Goal: Task Accomplishment & Management: Manage account settings

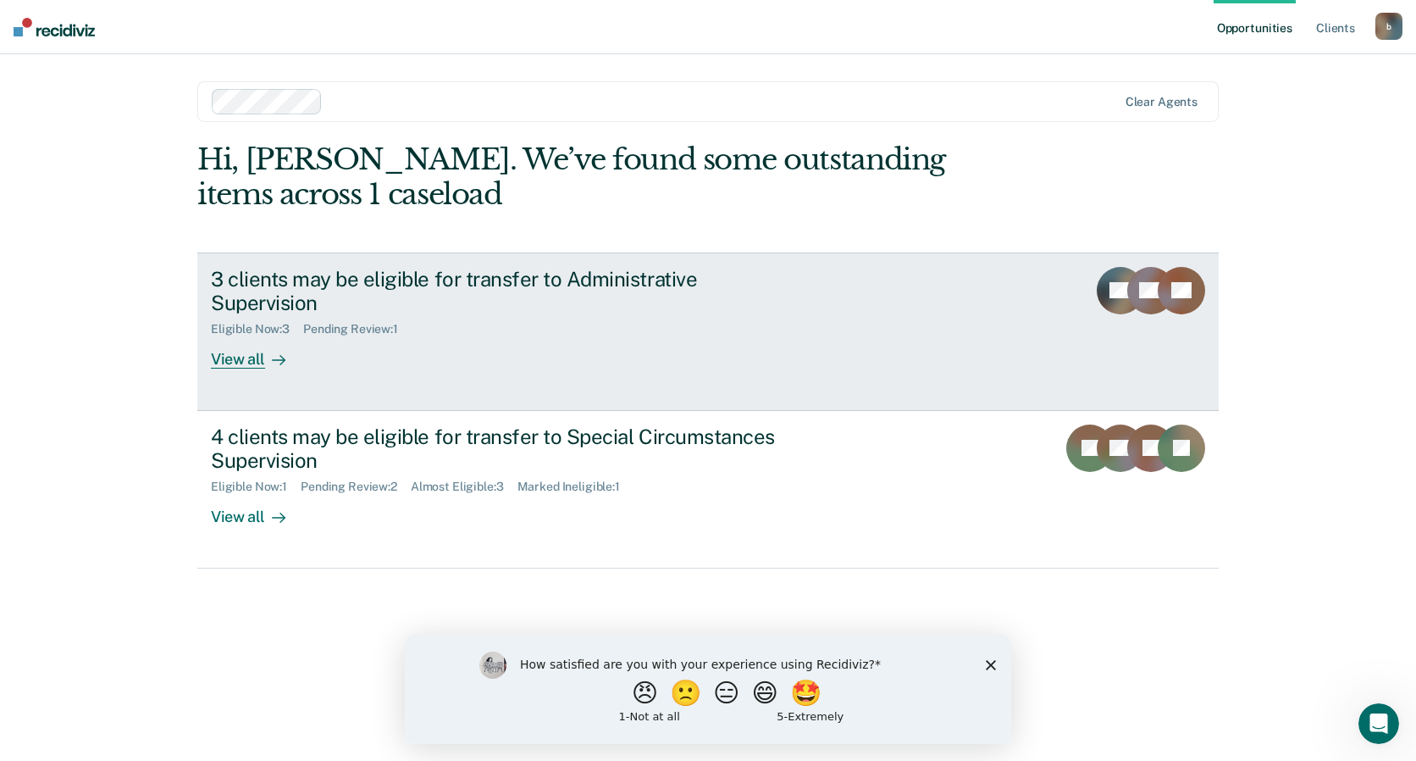
click at [229, 341] on div "View all" at bounding box center [258, 352] width 95 height 33
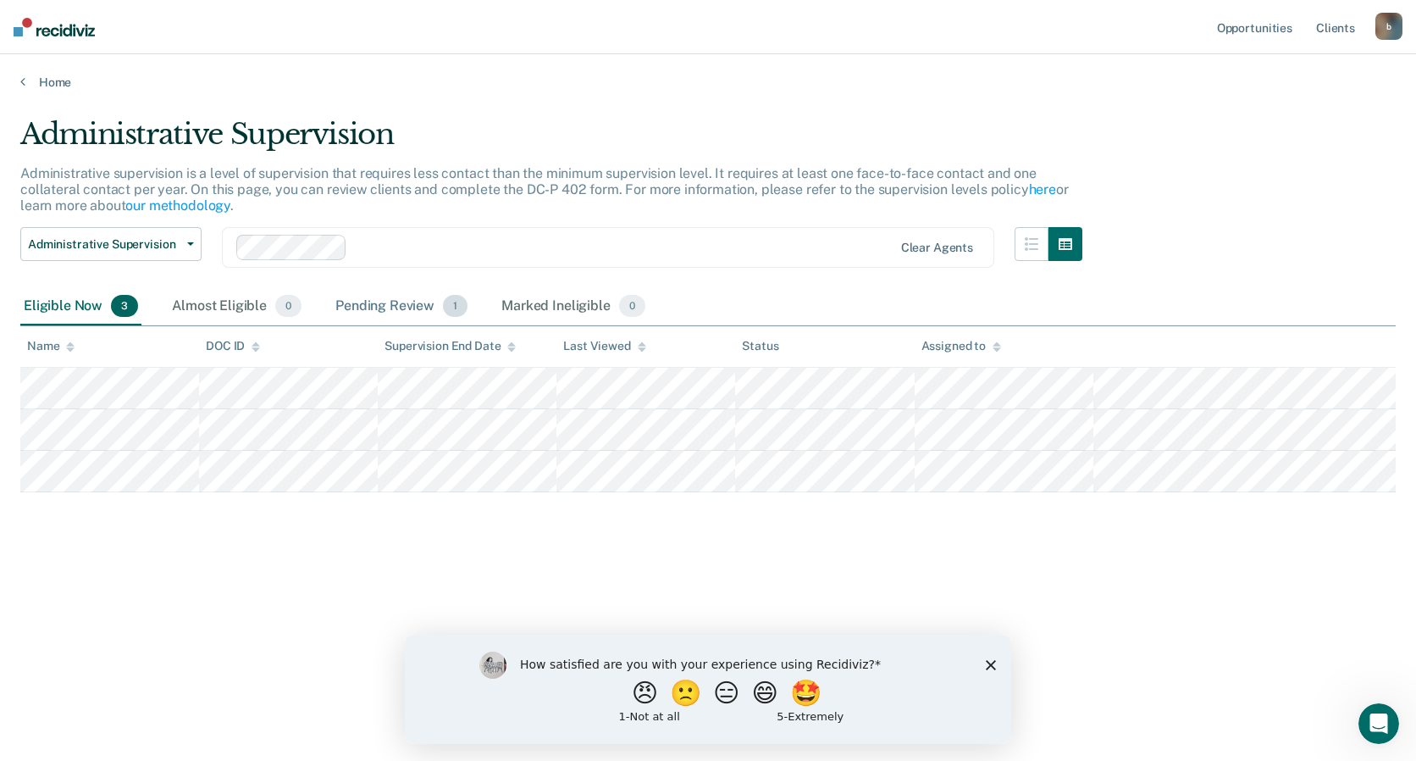
click at [461, 307] on span "1" at bounding box center [455, 306] width 25 height 22
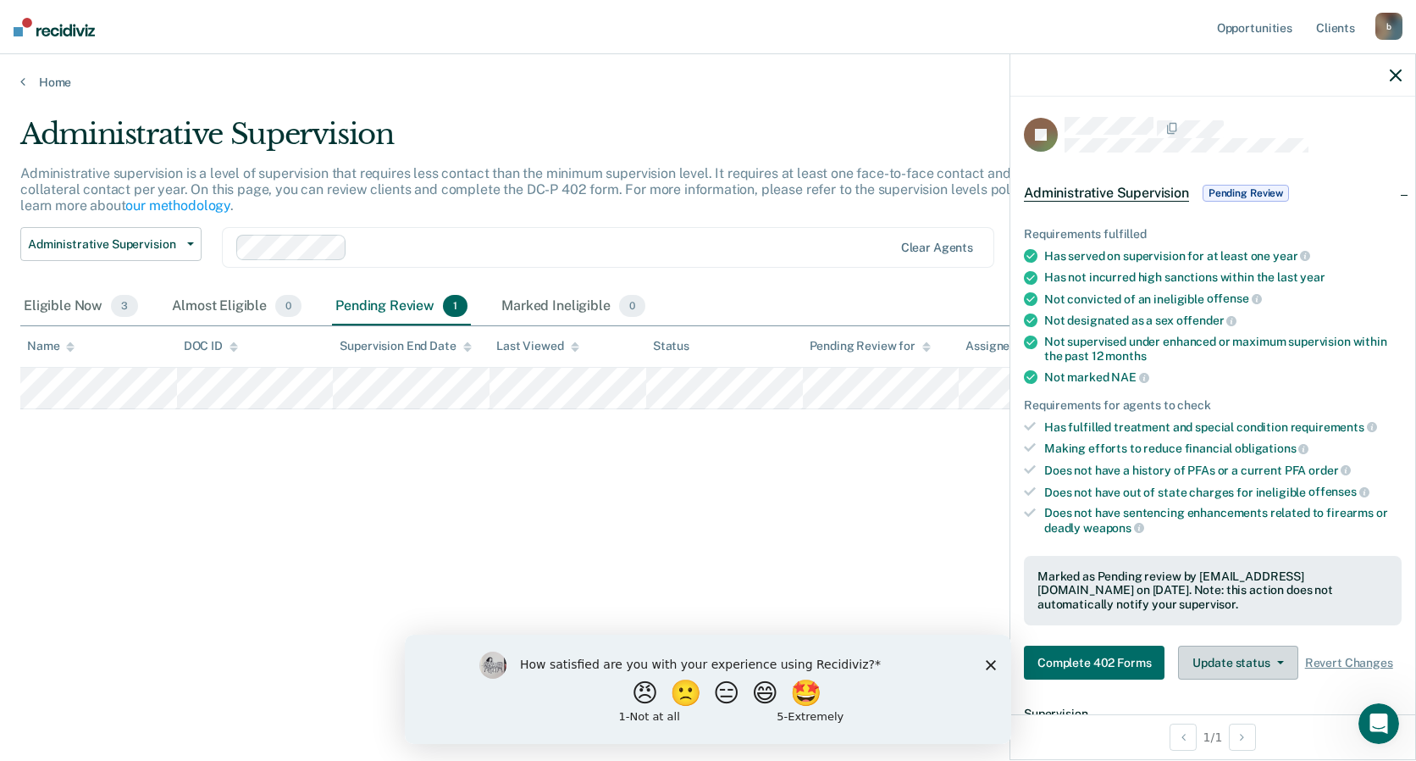
click at [1268, 679] on button "Update status" at bounding box center [1237, 662] width 119 height 34
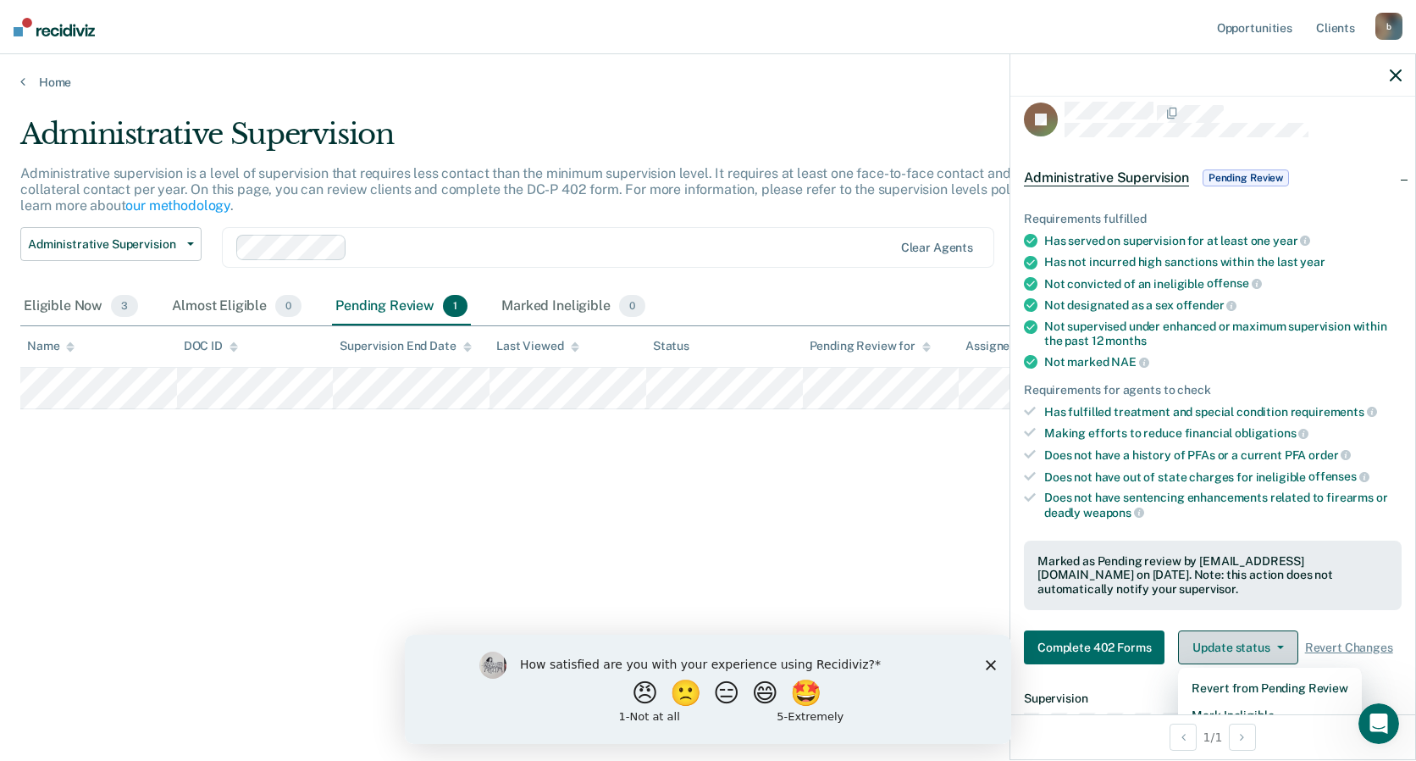
click at [1280, 654] on button "Update status" at bounding box center [1237, 647] width 119 height 34
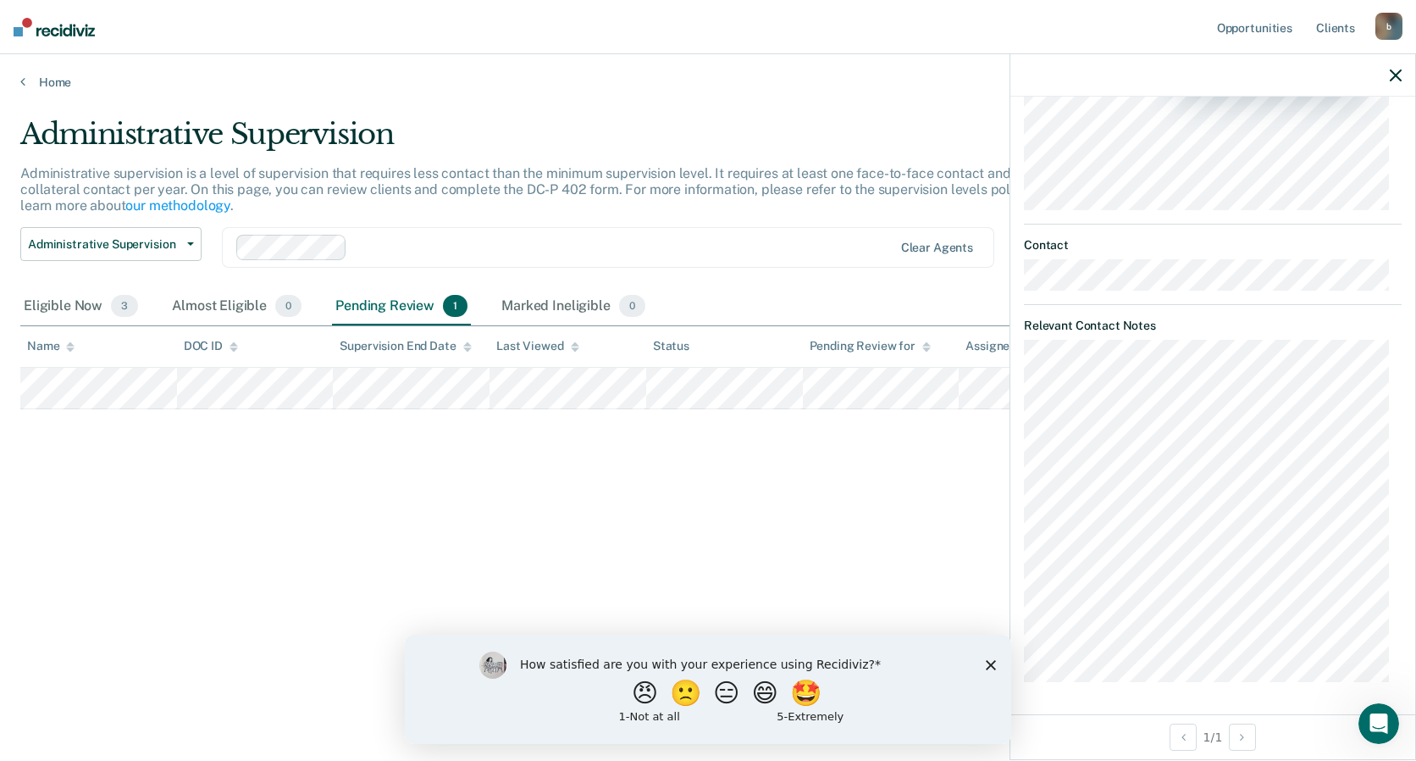
scroll to position [679, 0]
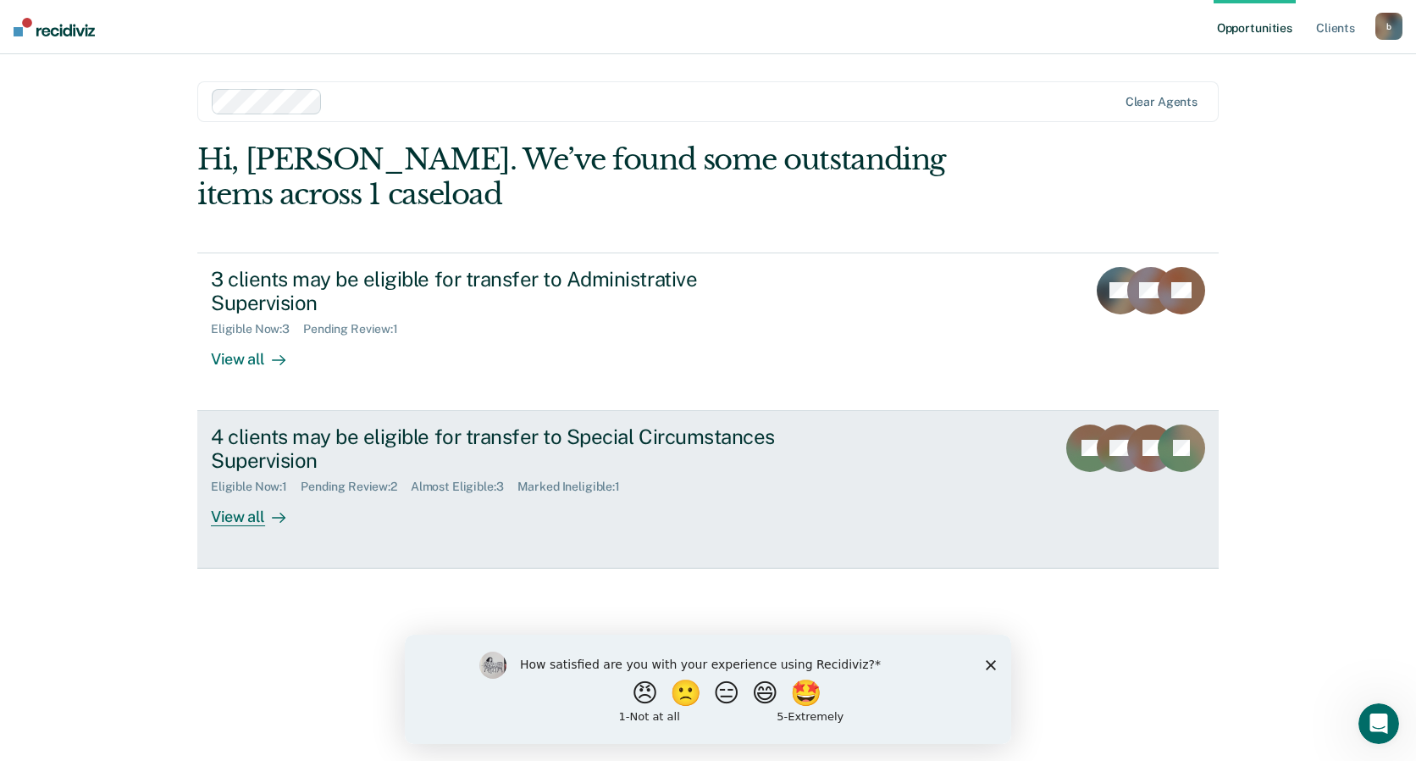
click at [250, 496] on div "View all" at bounding box center [258, 510] width 95 height 33
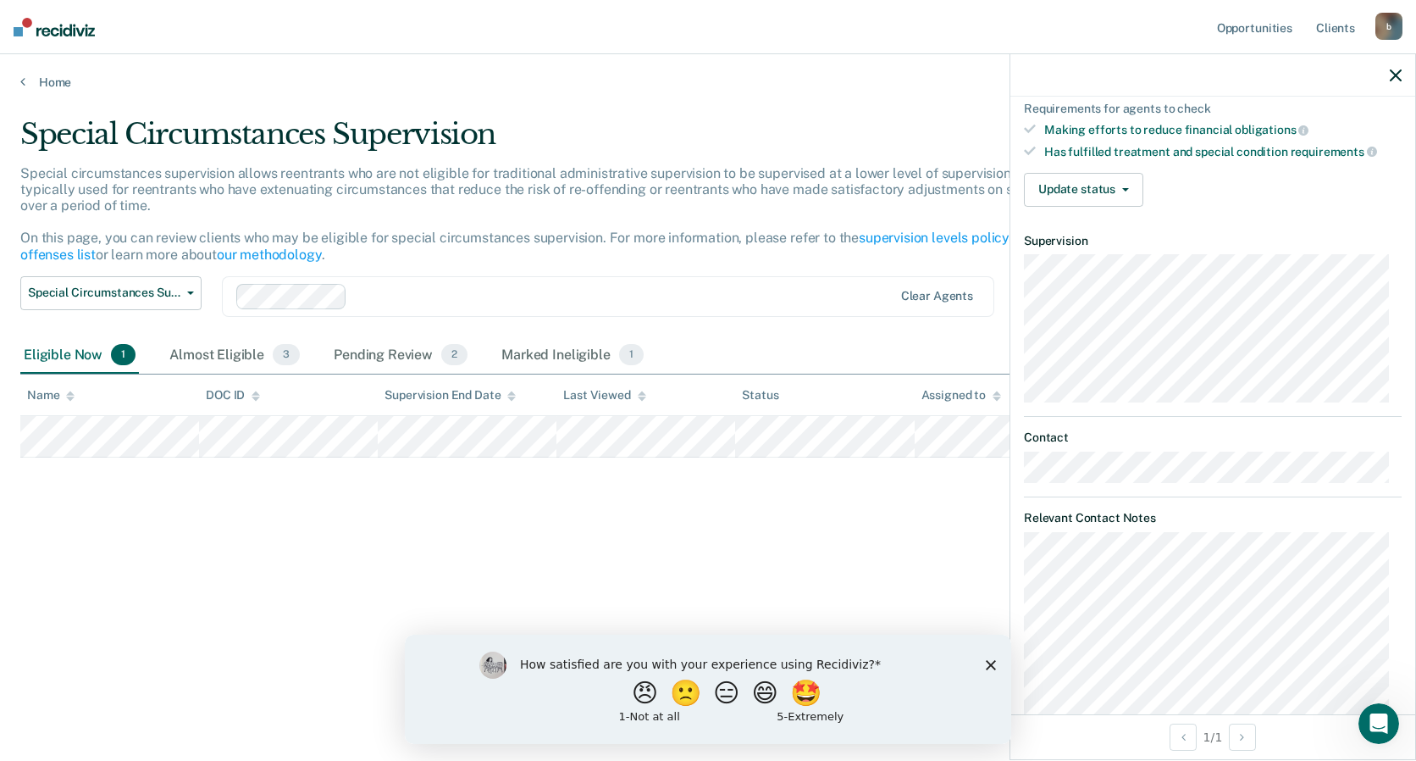
scroll to position [312, 0]
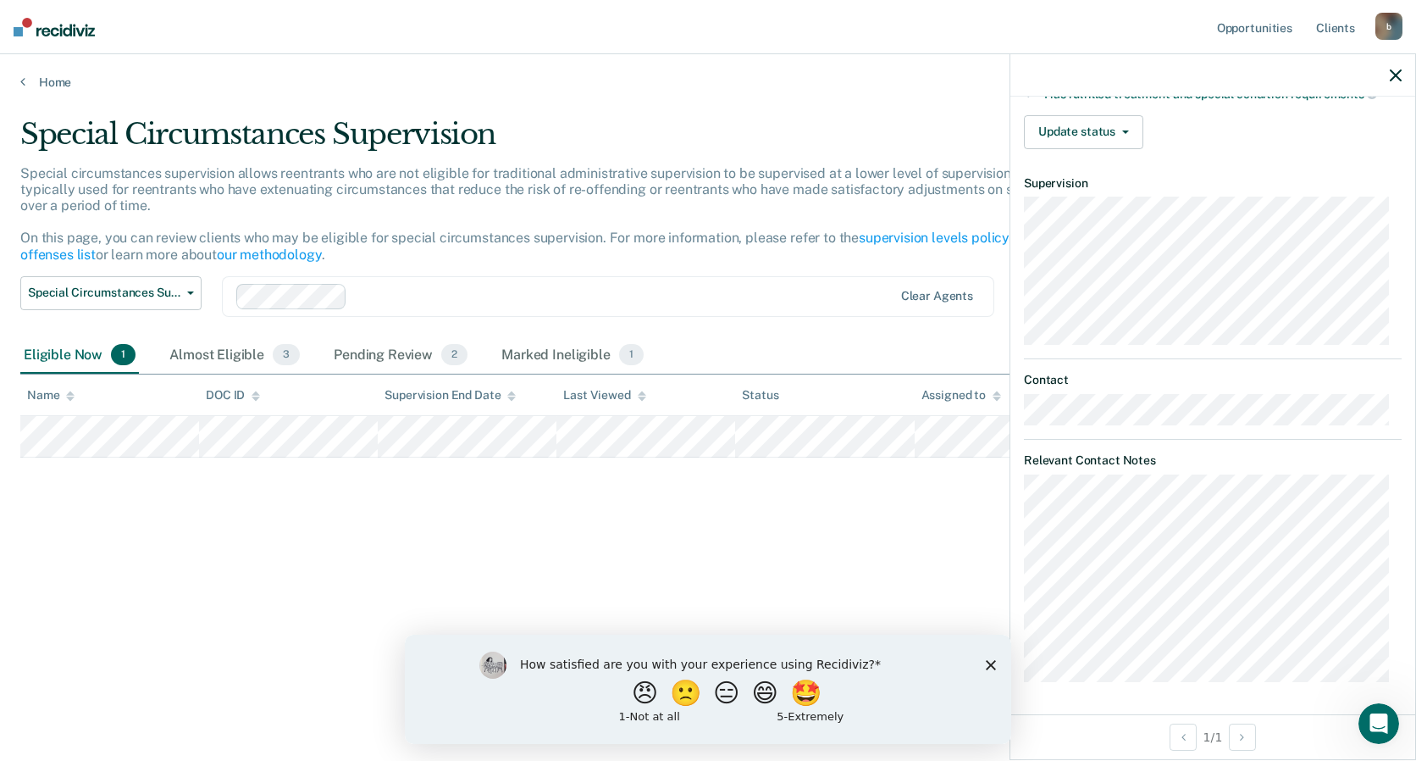
click at [1130, 148] on div "Requirements fulfilled Currently serving a non-[MEDICAL_DATA] (non-violent case…" at bounding box center [1213, 25] width 405 height 274
click at [1134, 134] on button "Update status" at bounding box center [1083, 132] width 119 height 34
click at [1126, 125] on button "Update status" at bounding box center [1083, 132] width 119 height 34
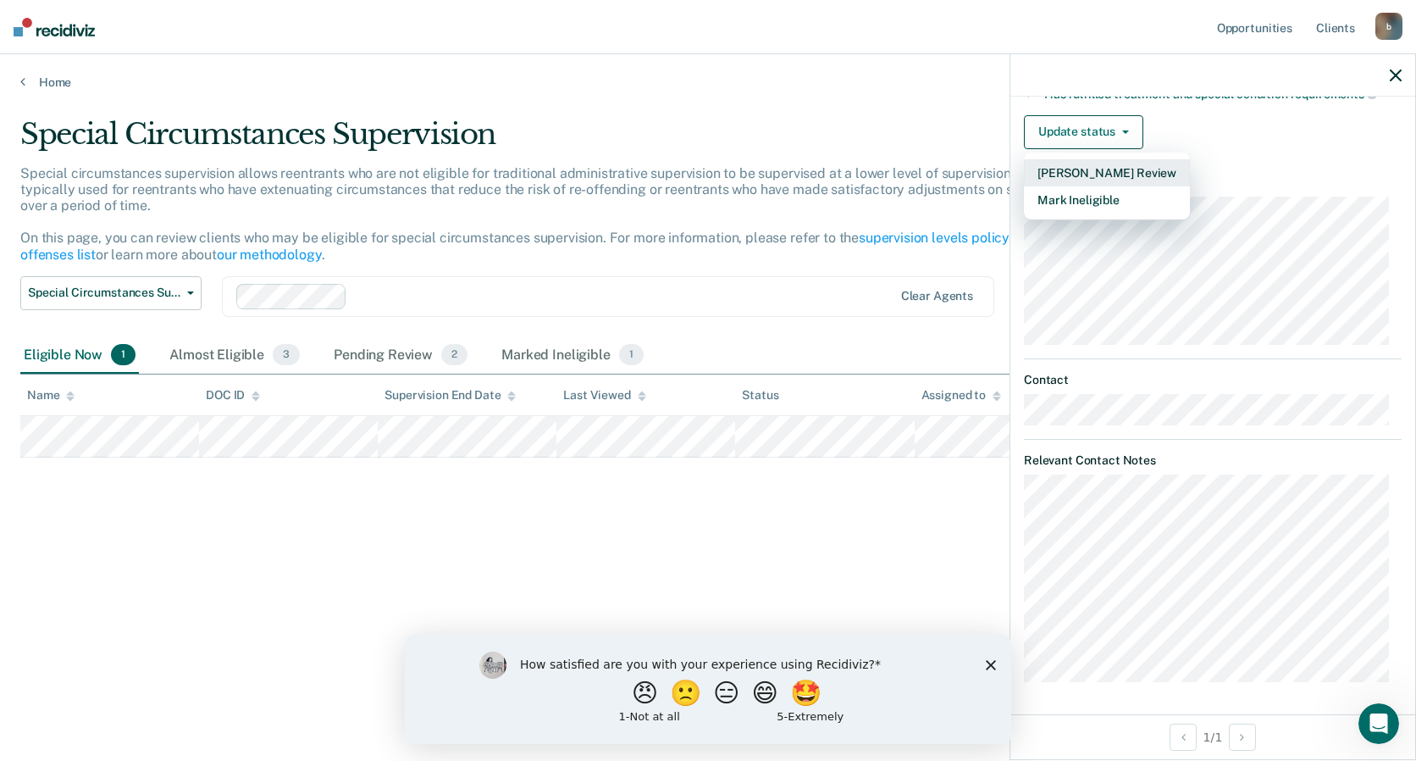
click at [1109, 168] on button "[PERSON_NAME] Review" at bounding box center [1107, 172] width 166 height 27
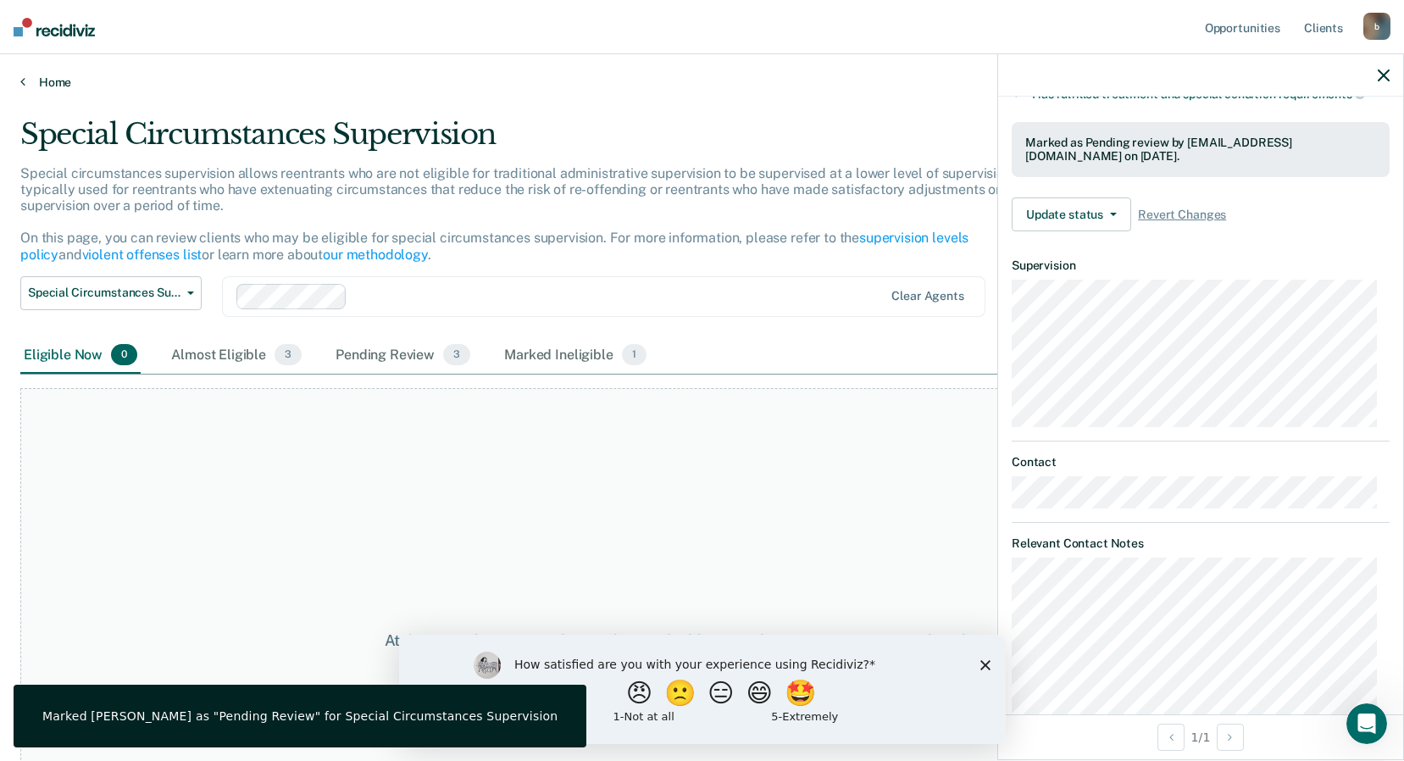
click at [58, 75] on link "Home" at bounding box center [701, 82] width 1363 height 15
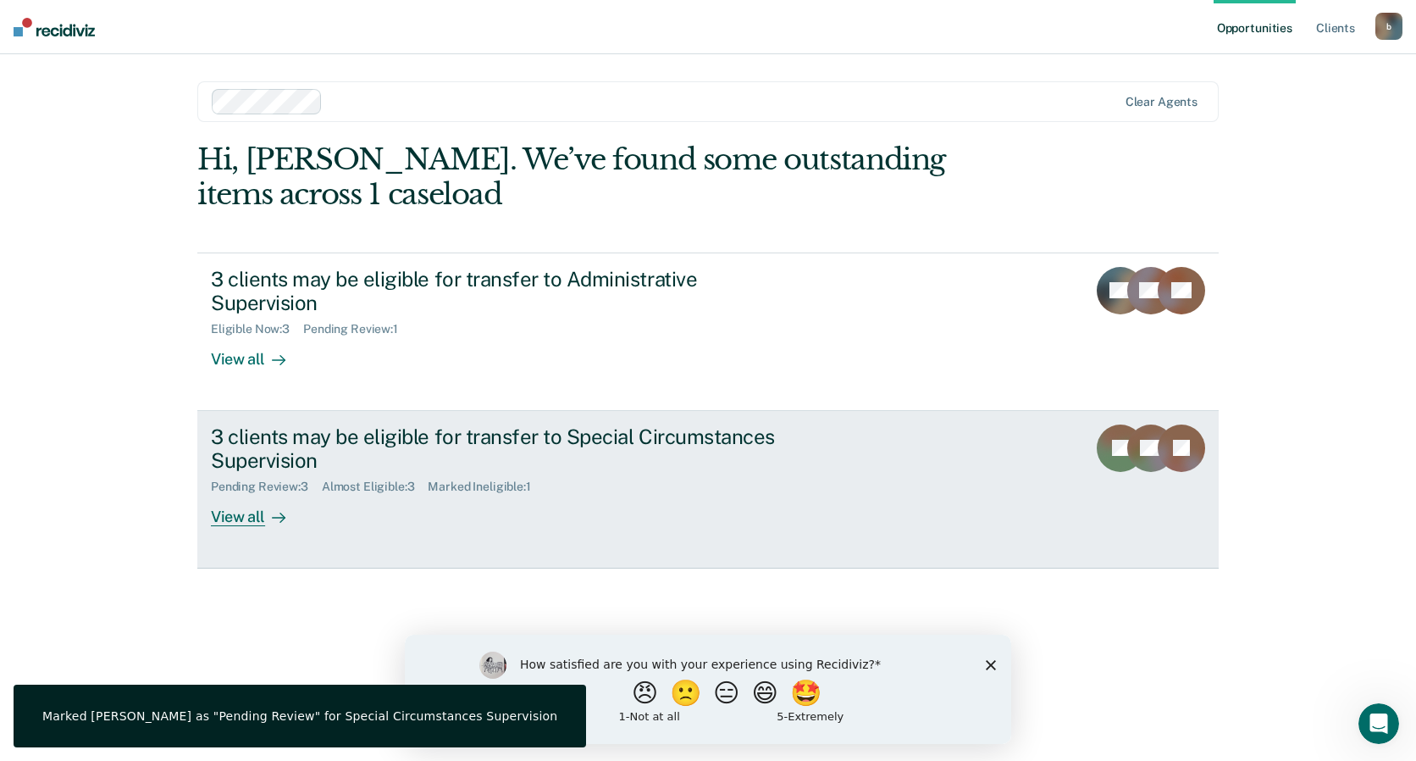
click at [377, 479] on div "Almost Eligible : 3" at bounding box center [375, 486] width 107 height 14
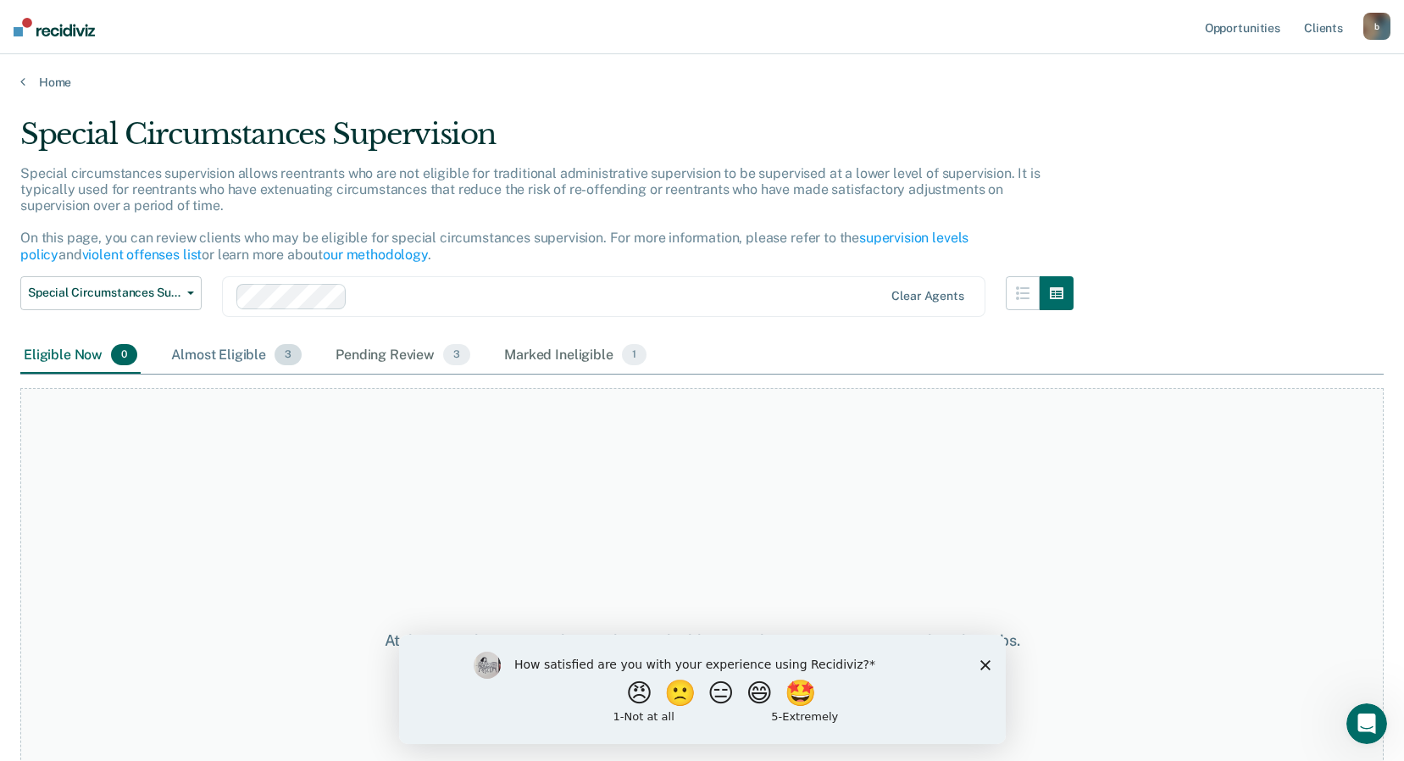
click at [254, 357] on div "Almost Eligible 3" at bounding box center [236, 355] width 137 height 37
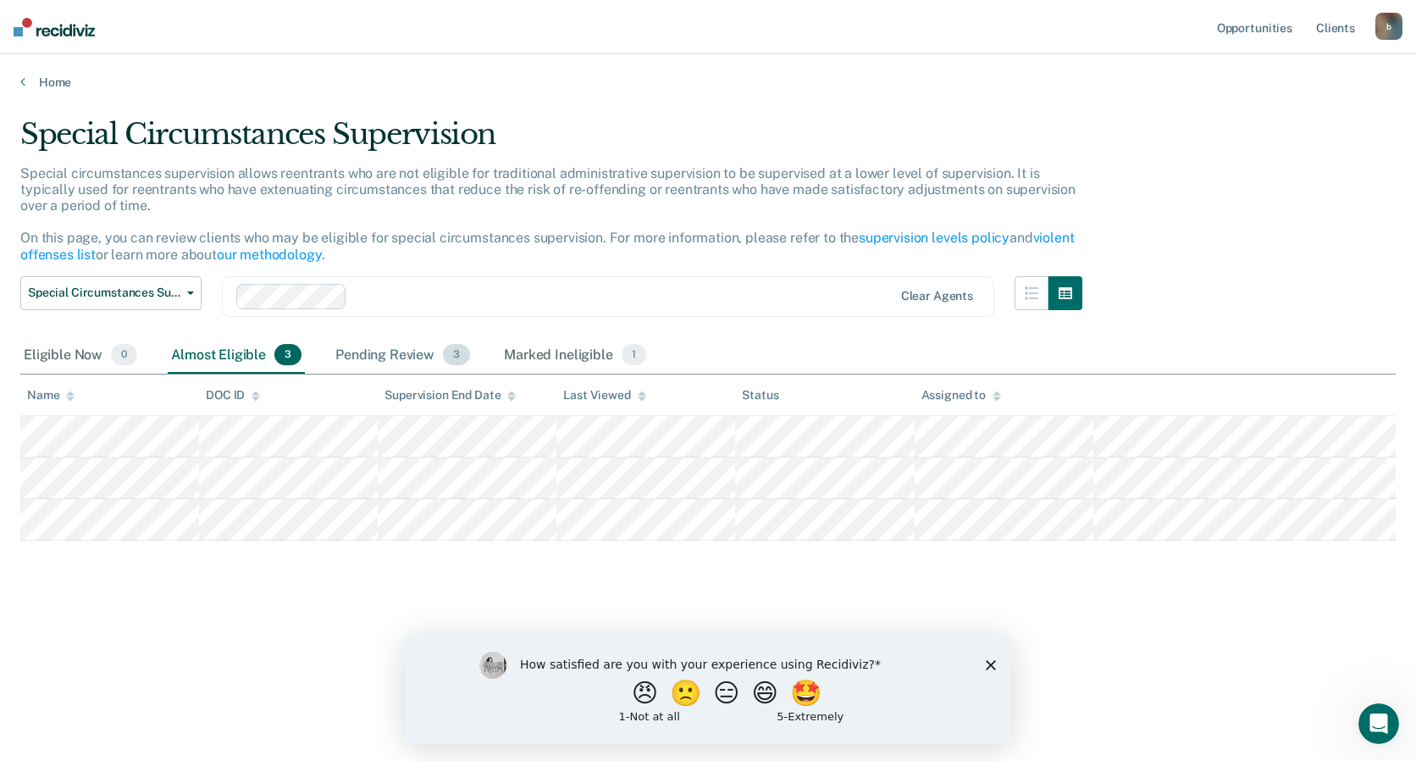
click at [456, 360] on span "3" at bounding box center [456, 355] width 27 height 22
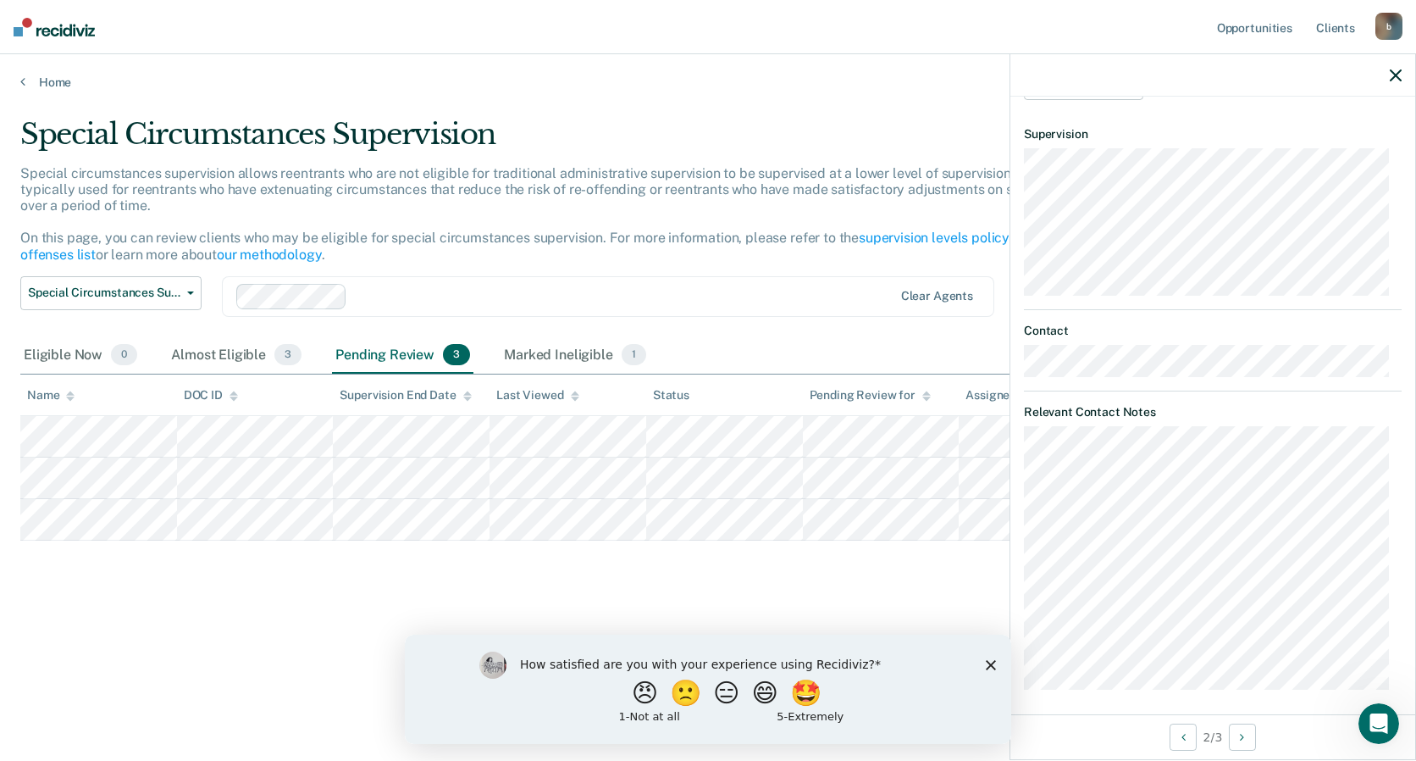
scroll to position [451, 0]
click at [189, 296] on button "Special Circumstances Supervision" at bounding box center [110, 293] width 181 height 34
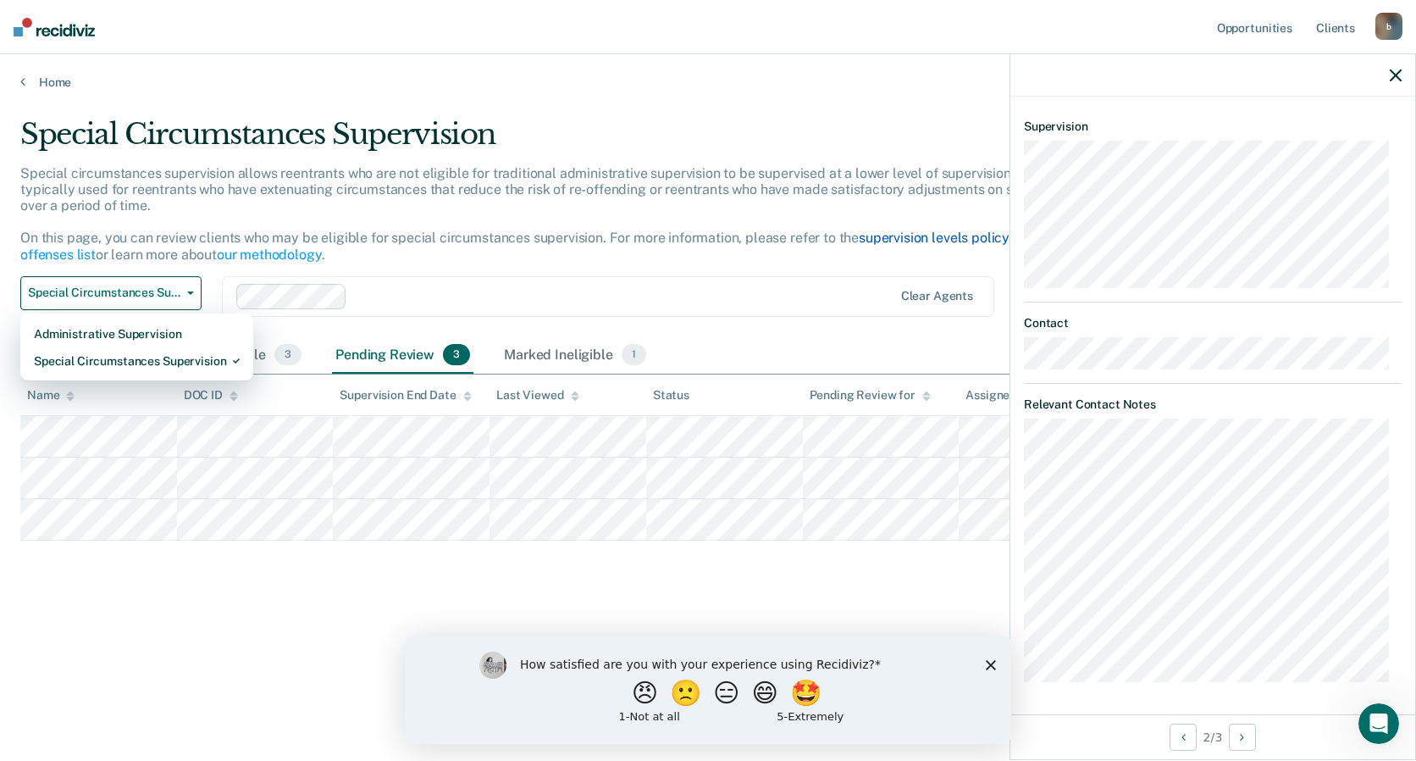
click at [945, 241] on link "supervision levels policy" at bounding box center [934, 238] width 151 height 16
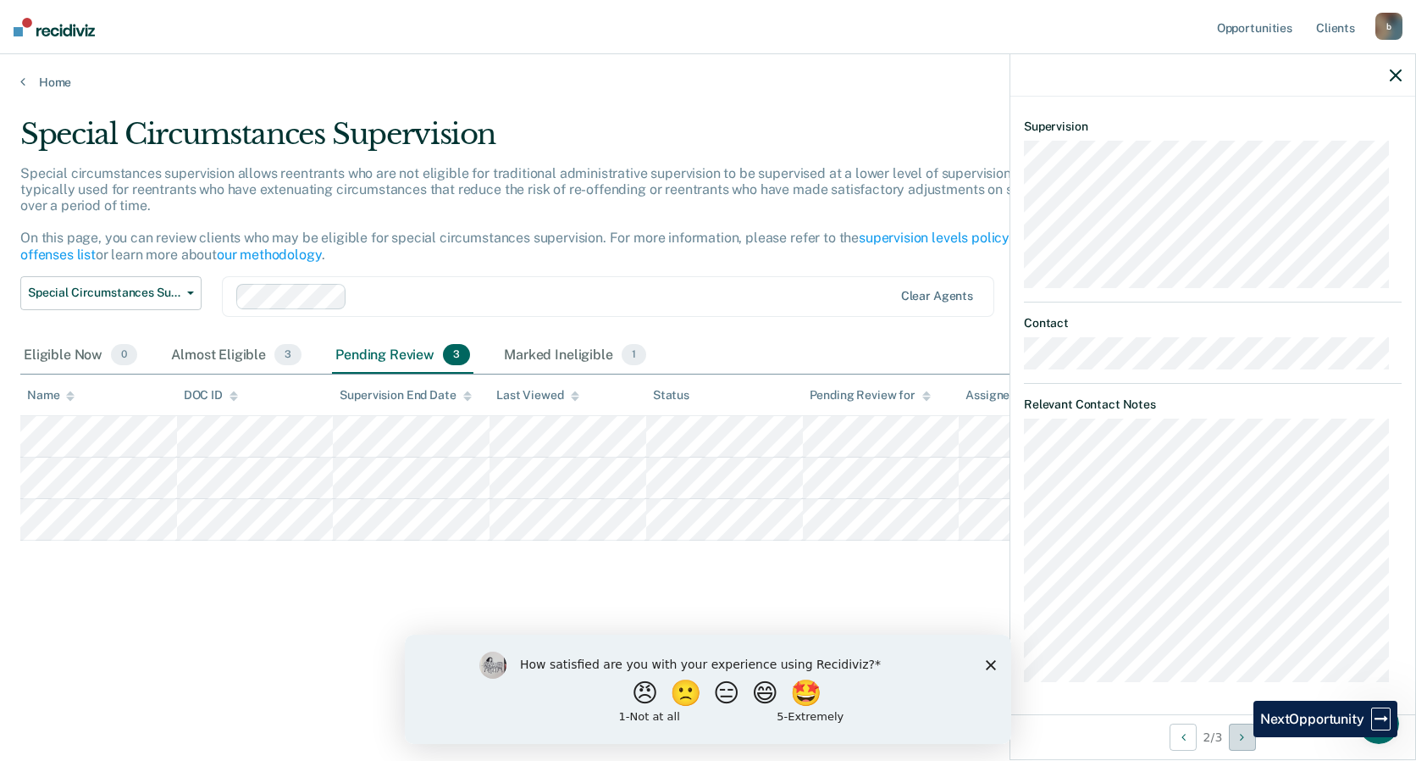
click at [1241, 737] on button "Next Opportunity" at bounding box center [1242, 736] width 27 height 27
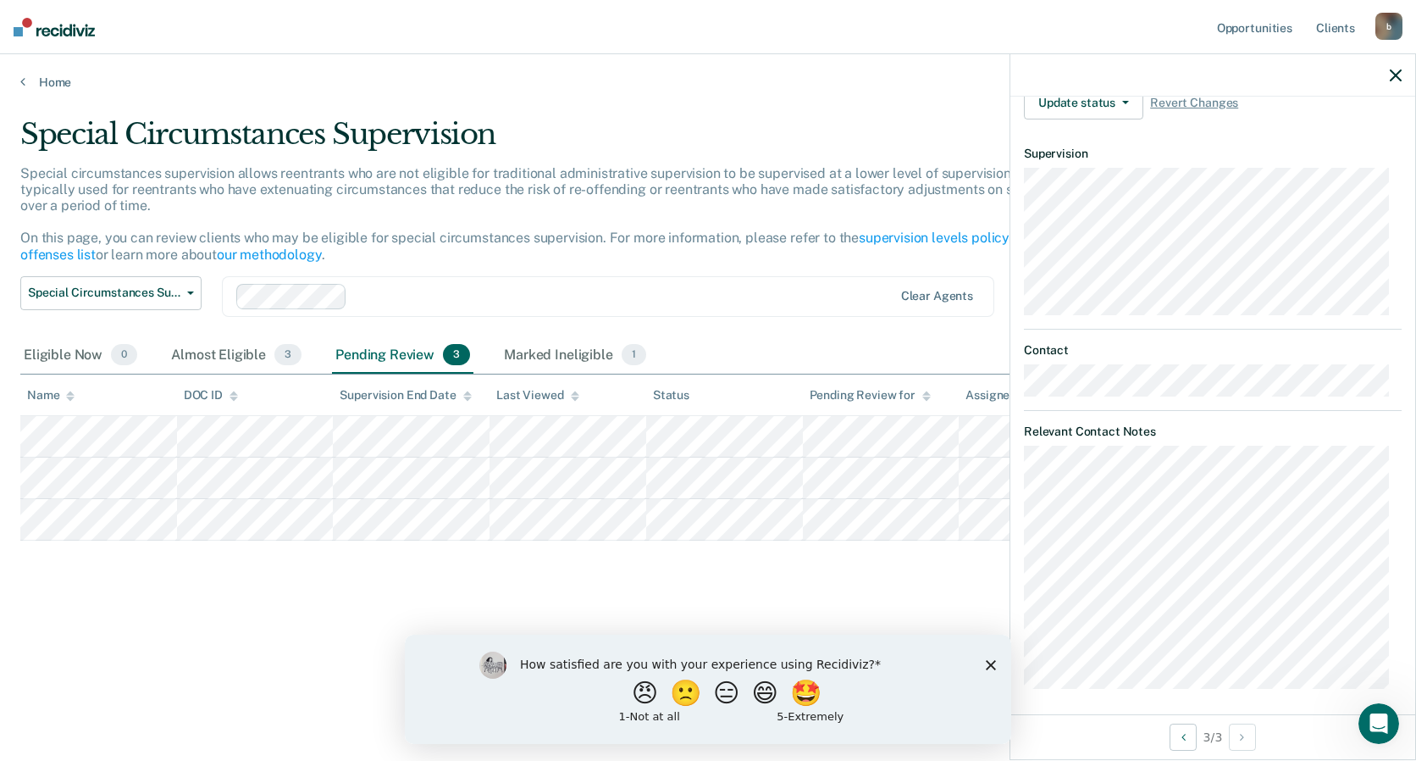
scroll to position [429, 0]
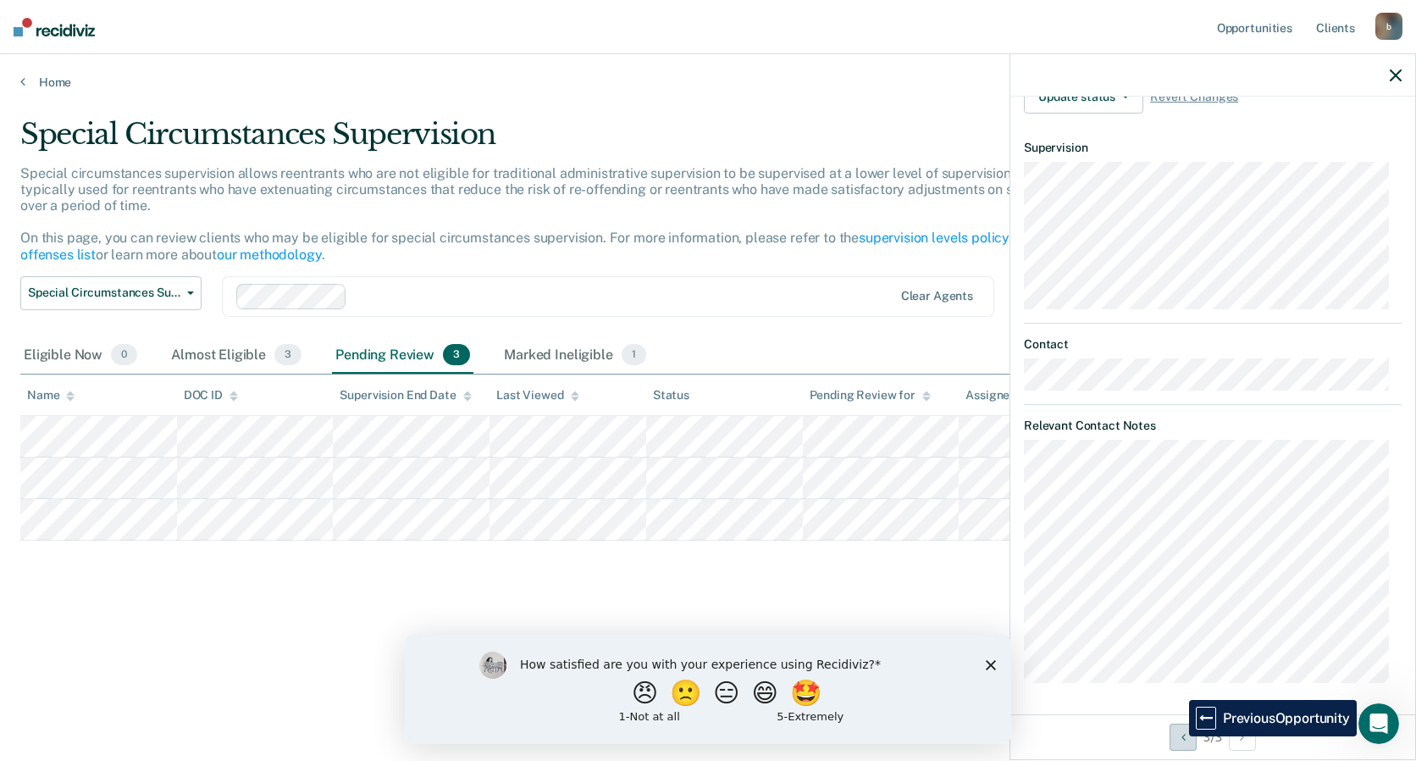
click at [1177, 736] on button "Previous Opportunity" at bounding box center [1183, 736] width 27 height 27
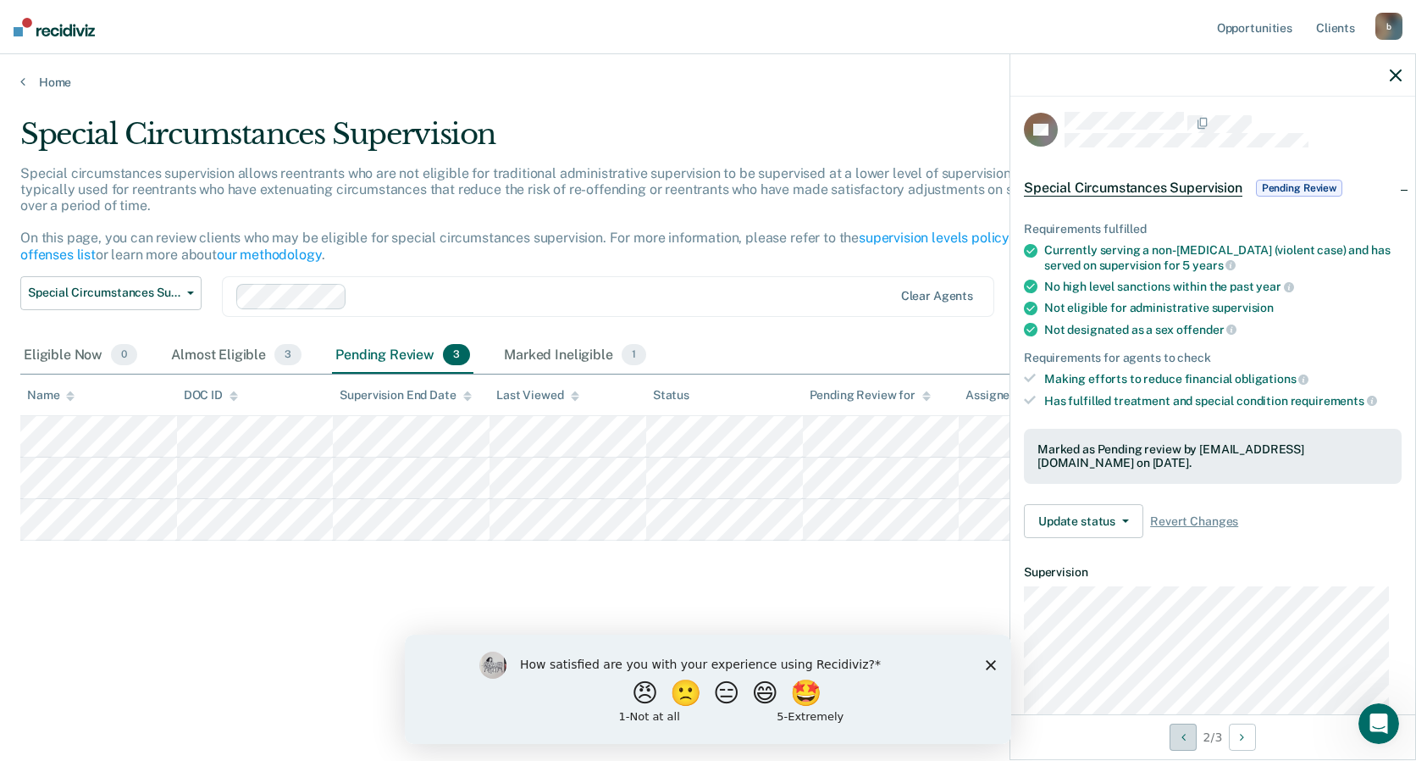
scroll to position [0, 0]
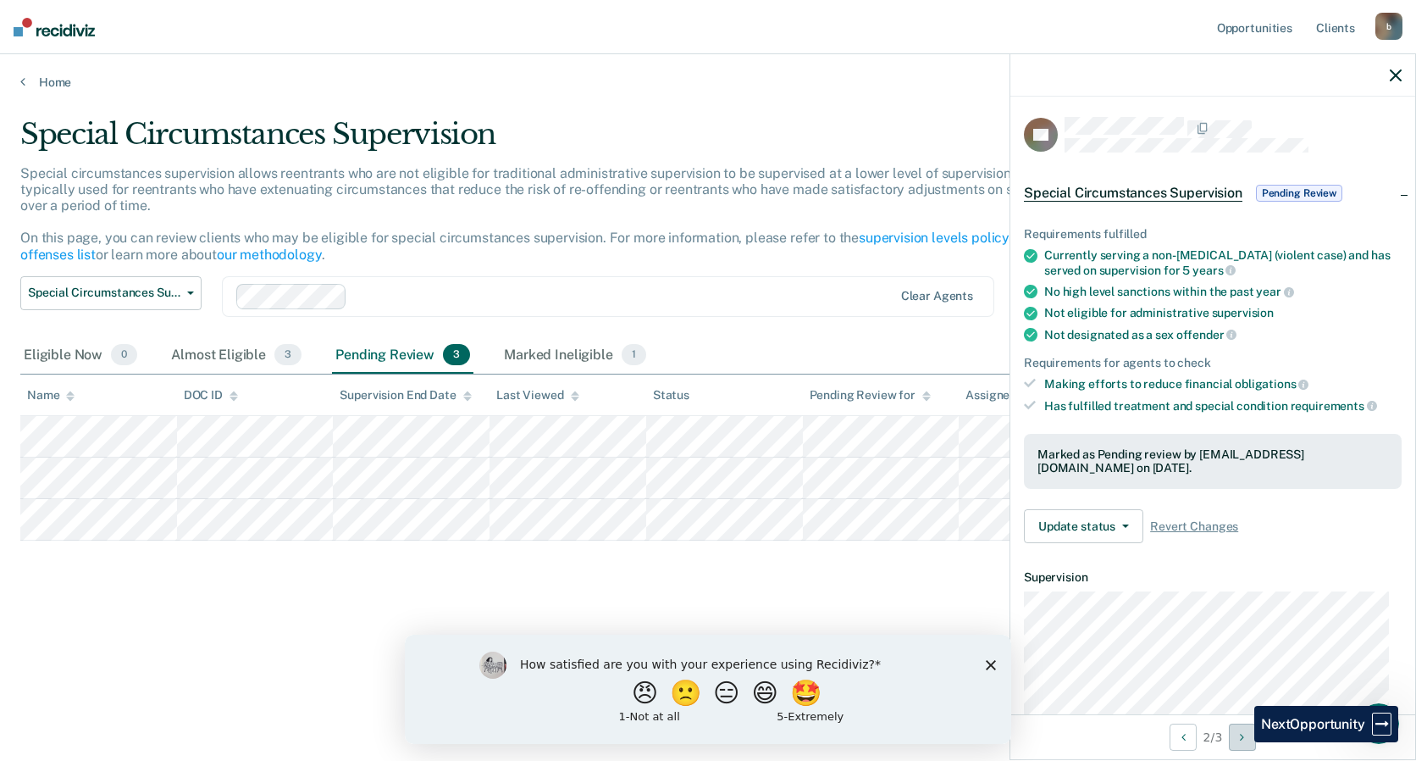
click at [1242, 742] on button "Next Opportunity" at bounding box center [1242, 736] width 27 height 27
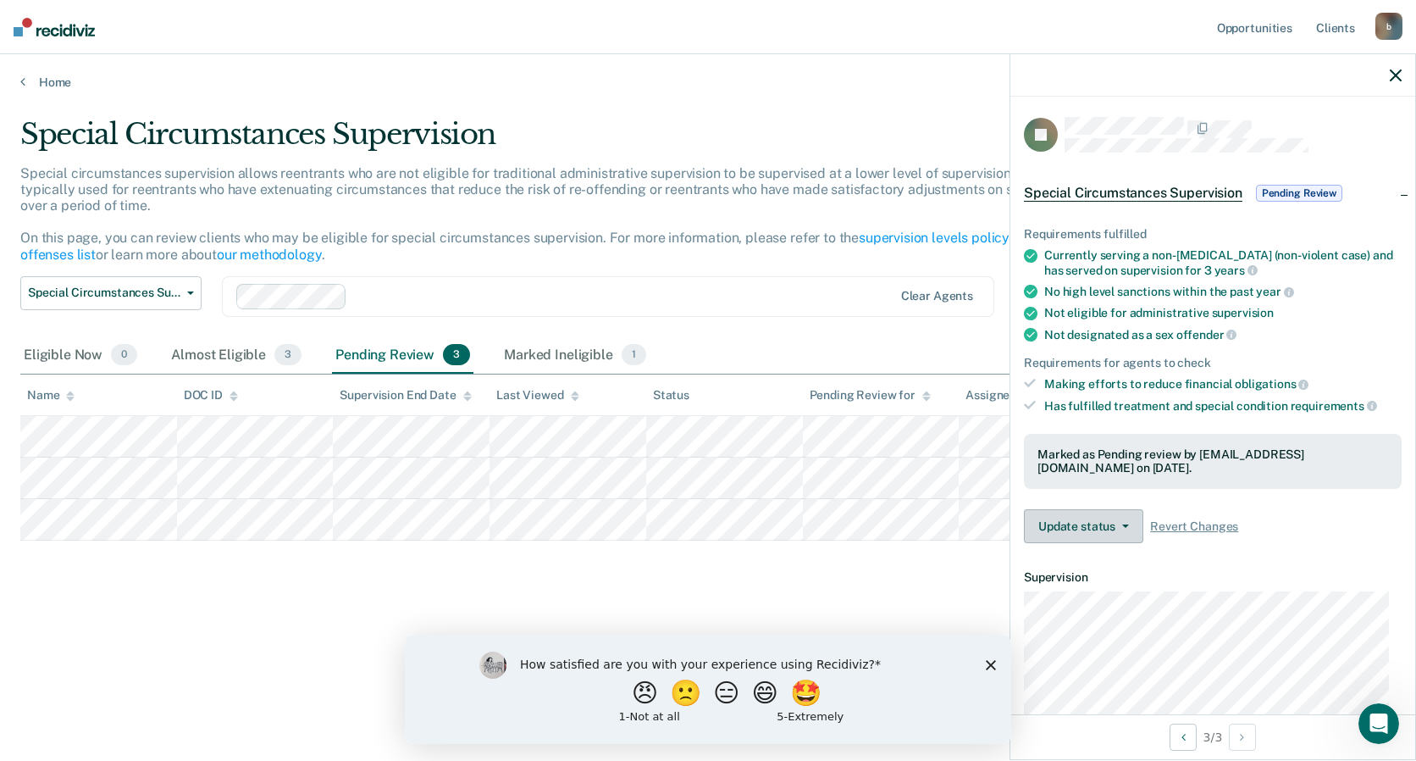
click at [1124, 531] on button "Update status" at bounding box center [1083, 526] width 119 height 34
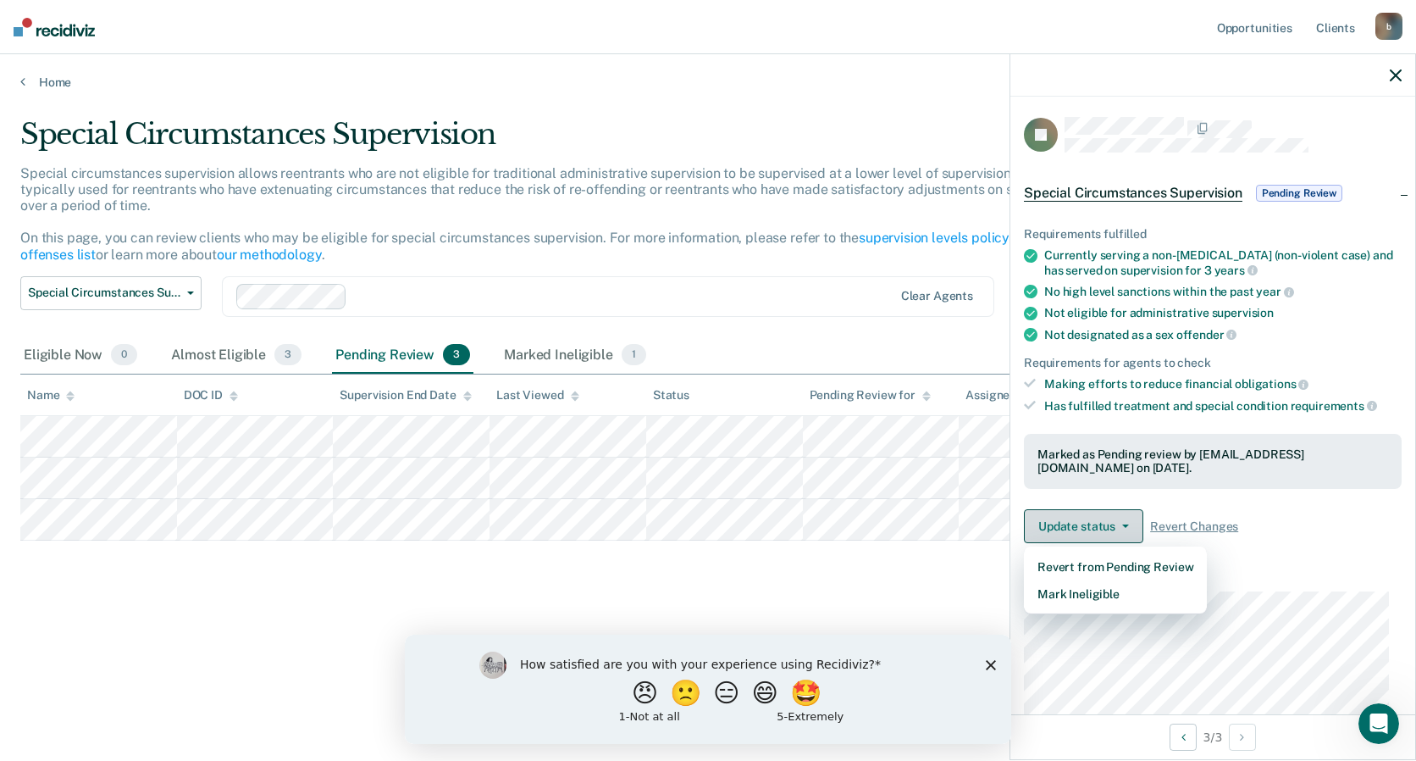
click at [1124, 531] on button "Update status" at bounding box center [1083, 526] width 119 height 34
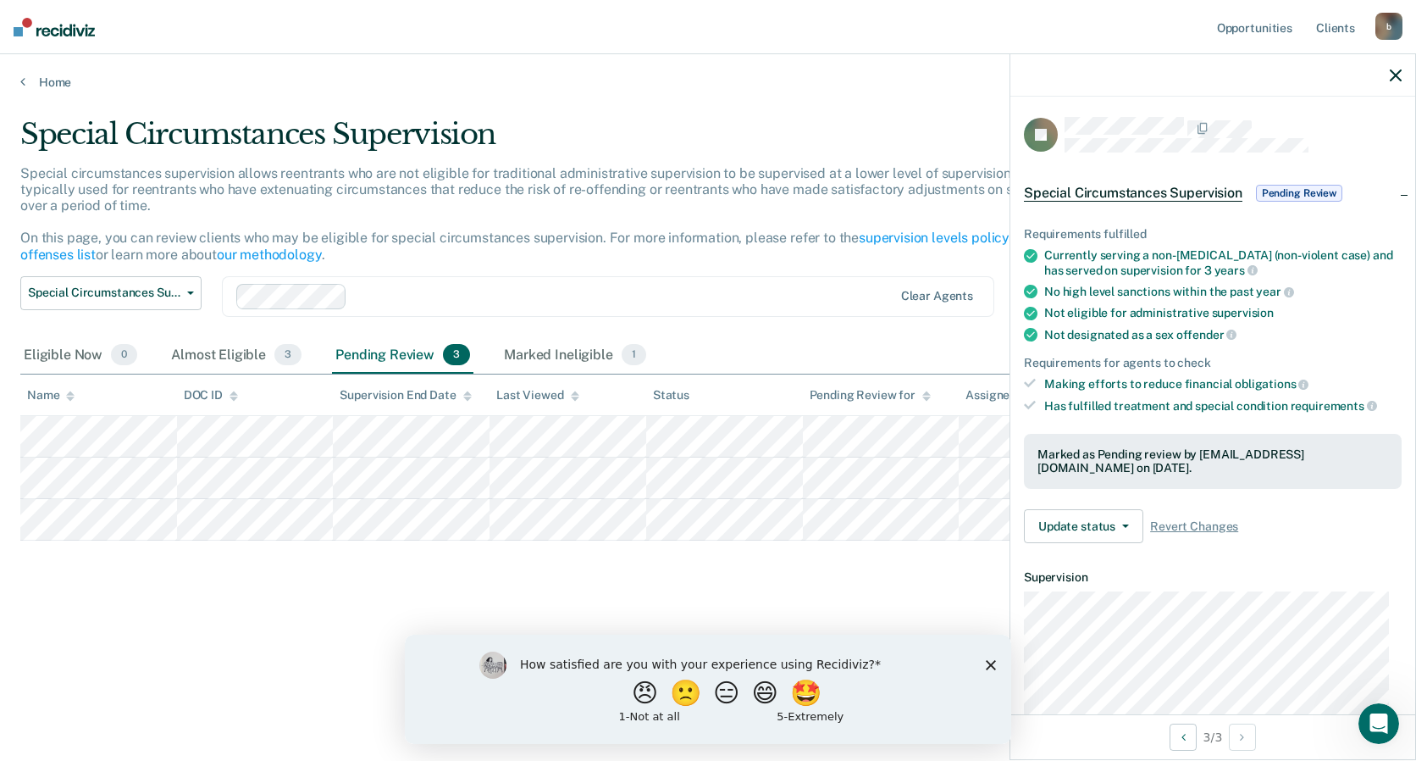
click at [1230, 192] on span "Special Circumstances Supervision" at bounding box center [1133, 193] width 219 height 17
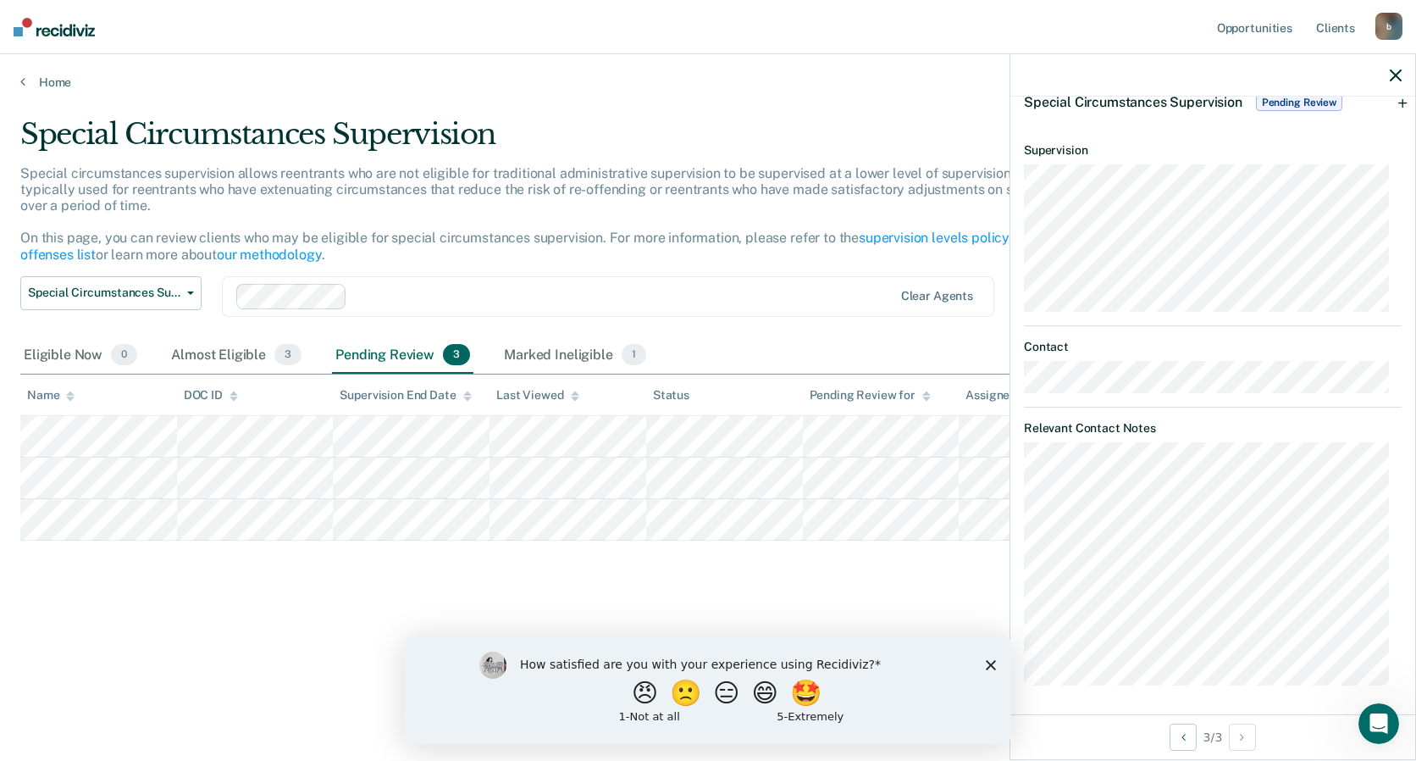
scroll to position [93, 0]
click at [1183, 737] on icon "Previous Opportunity" at bounding box center [1184, 737] width 4 height 12
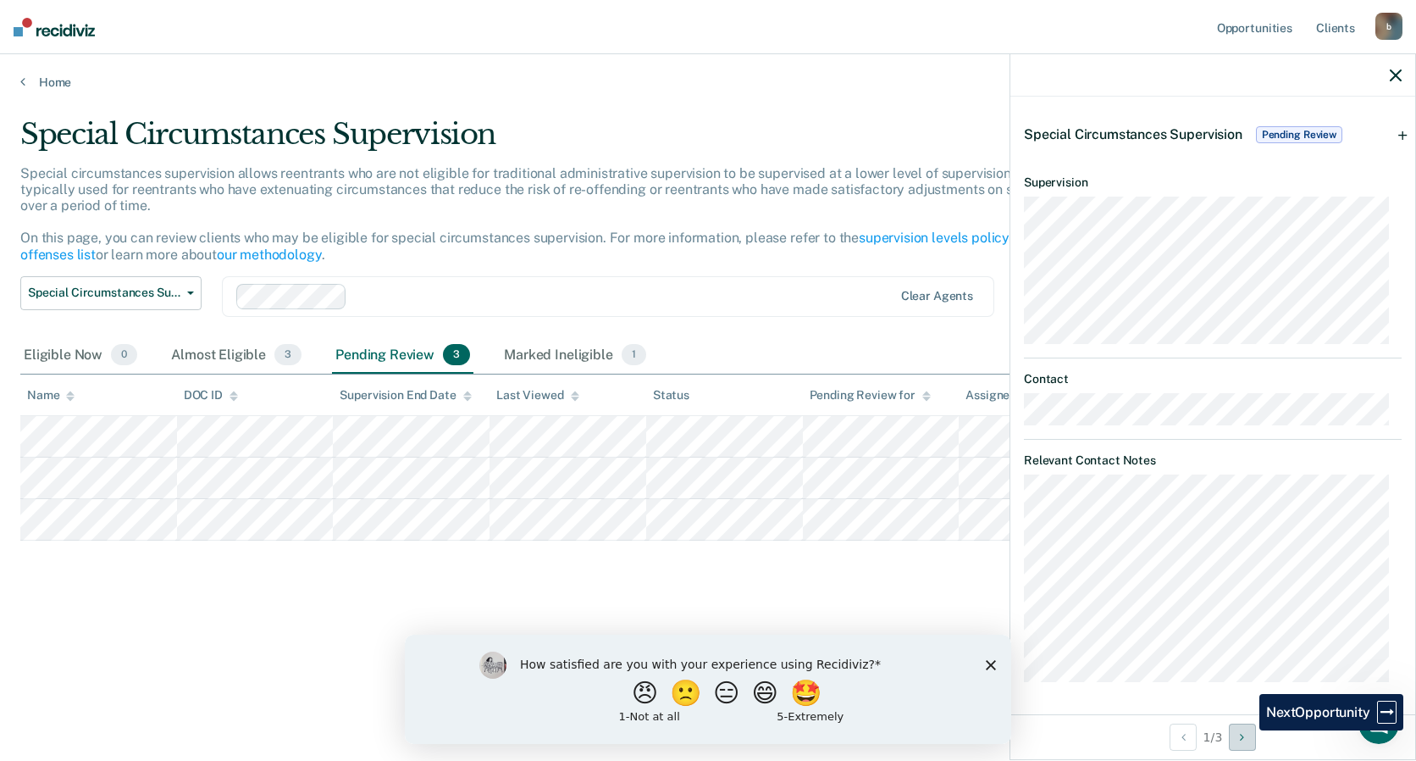
click at [1247, 730] on button "Next Opportunity" at bounding box center [1242, 736] width 27 height 27
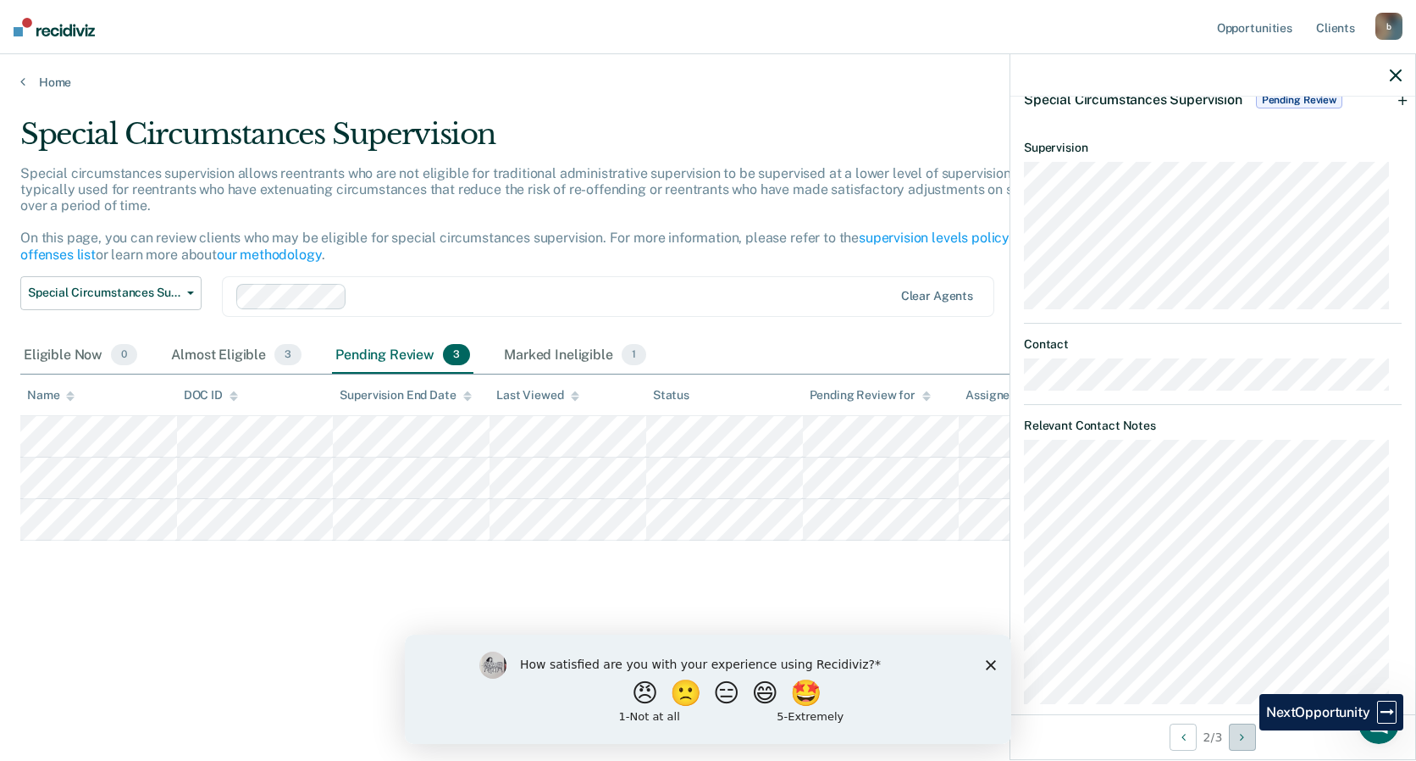
click at [1247, 730] on button "Next Opportunity" at bounding box center [1242, 736] width 27 height 27
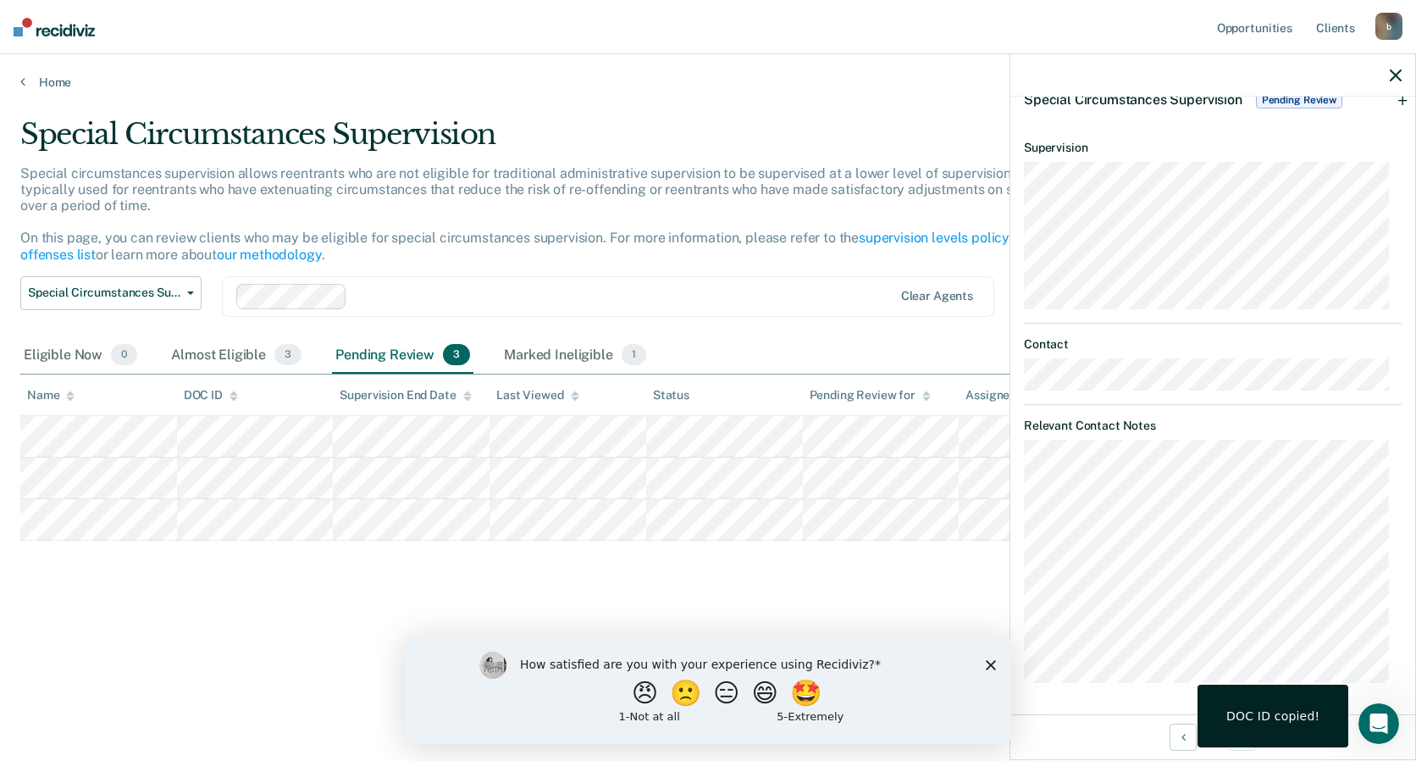
click at [1284, 712] on div "DOC ID copied!" at bounding box center [1273, 715] width 93 height 15
click at [1285, 738] on div "DOC ID copied!" at bounding box center [1273, 715] width 151 height 63
click at [1284, 730] on div "DOC ID copied!" at bounding box center [1273, 715] width 151 height 63
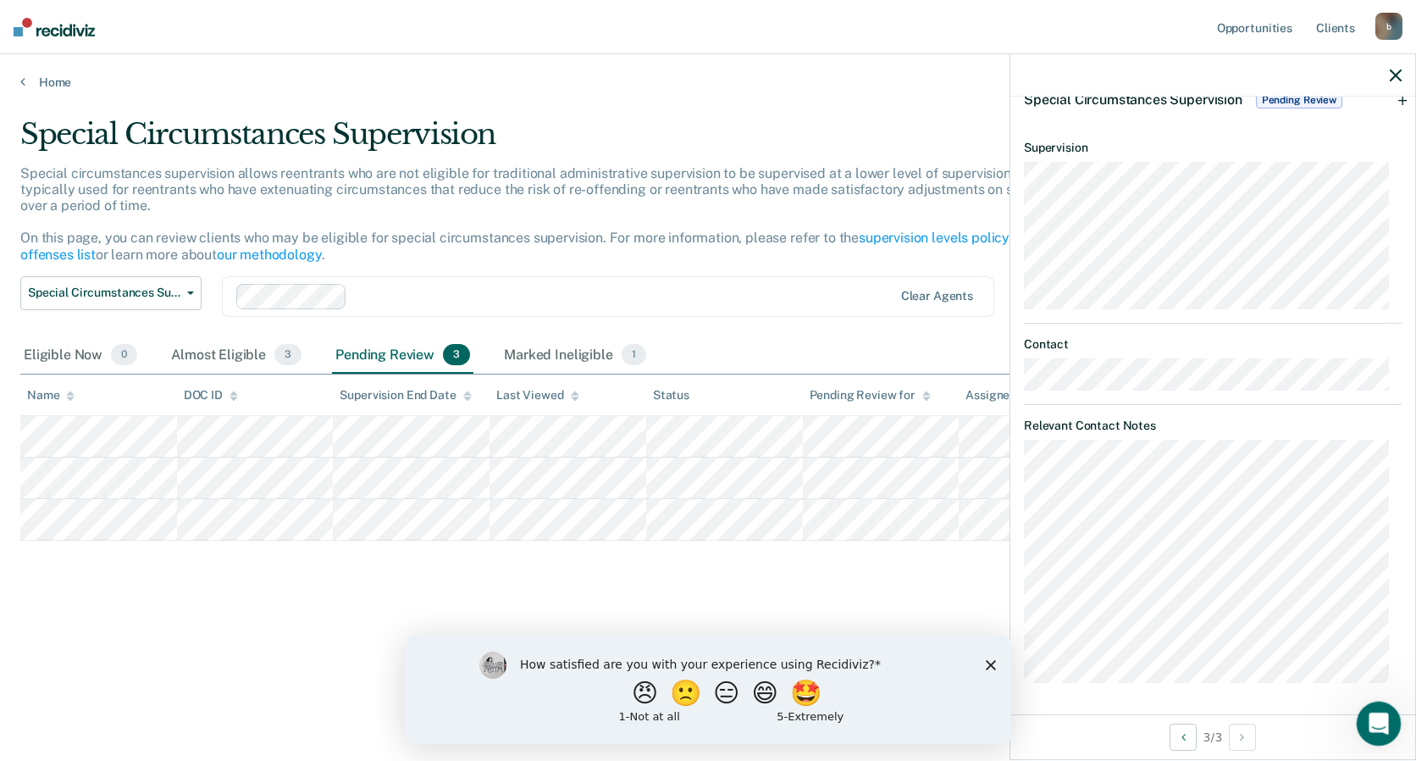
click at [1379, 720] on icon "Open Intercom Messenger" at bounding box center [1377, 721] width 28 height 28
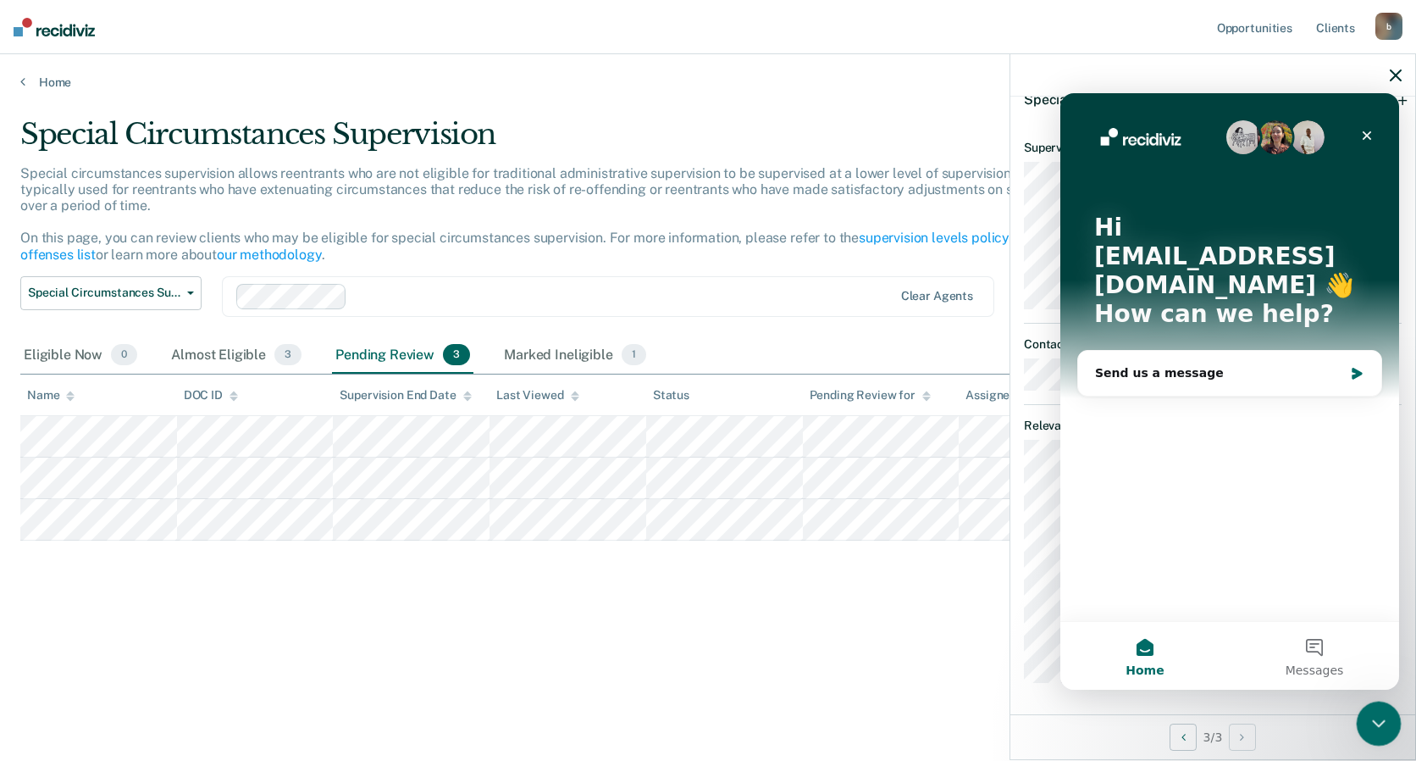
scroll to position [0, 0]
click at [1317, 647] on button "Messages" at bounding box center [1314, 656] width 169 height 68
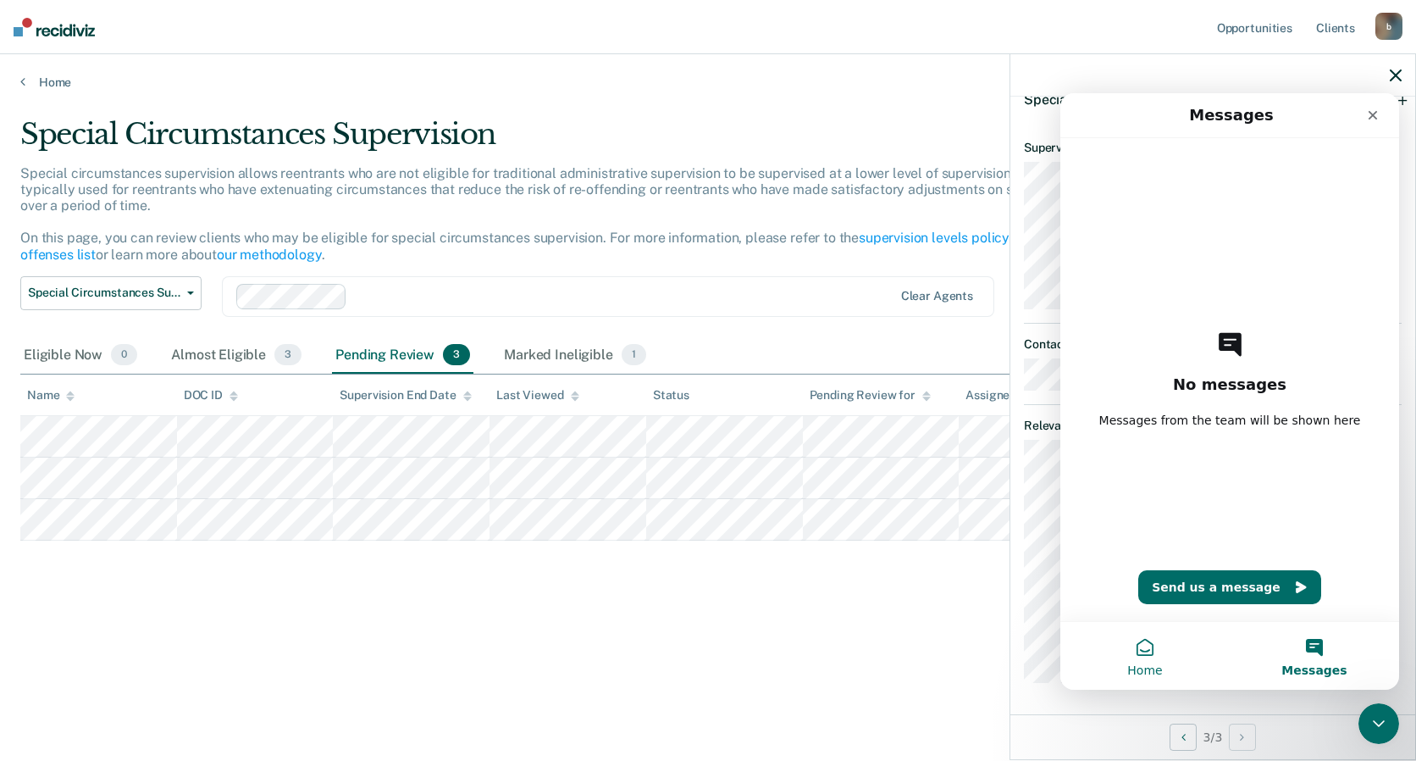
click at [1128, 638] on button "Home" at bounding box center [1145, 656] width 169 height 68
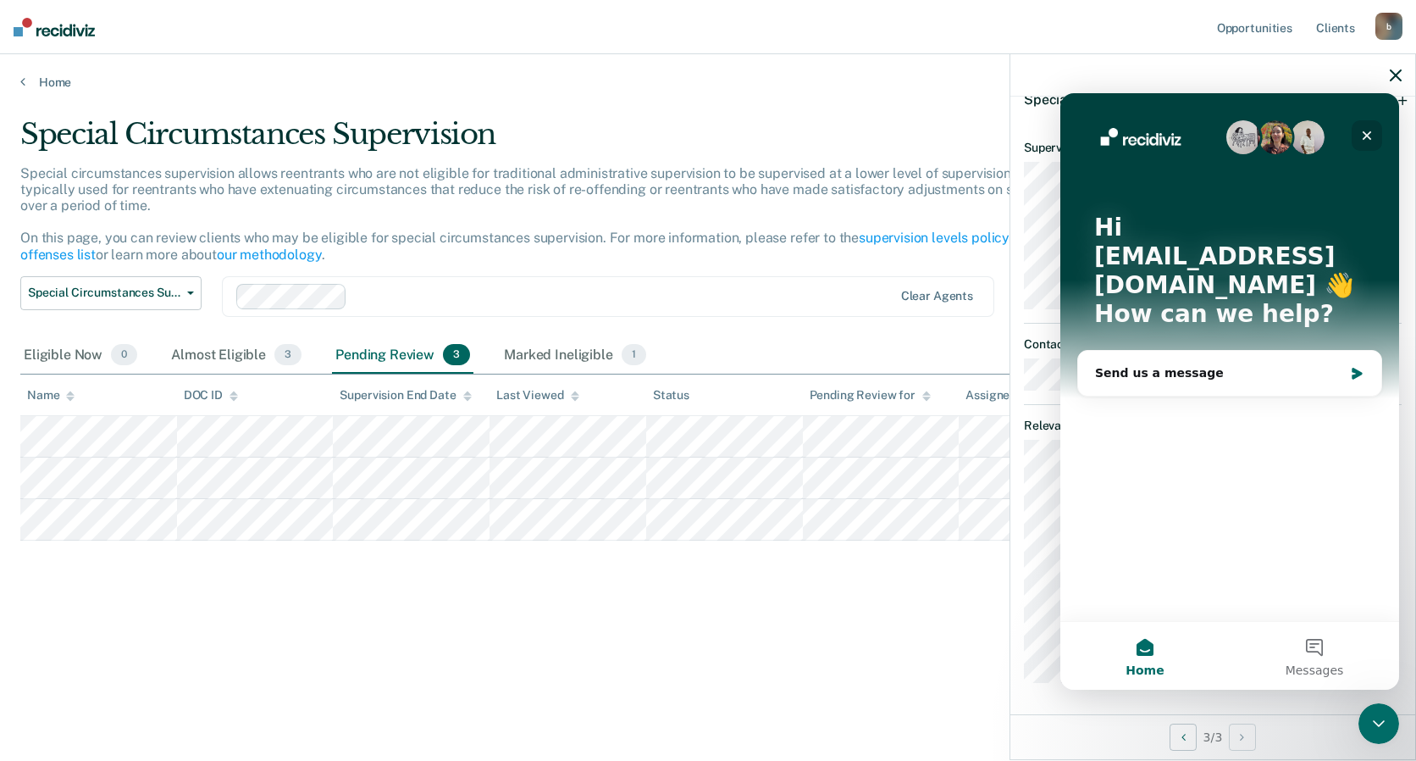
click at [1369, 135] on icon "Close" at bounding box center [1367, 135] width 9 height 9
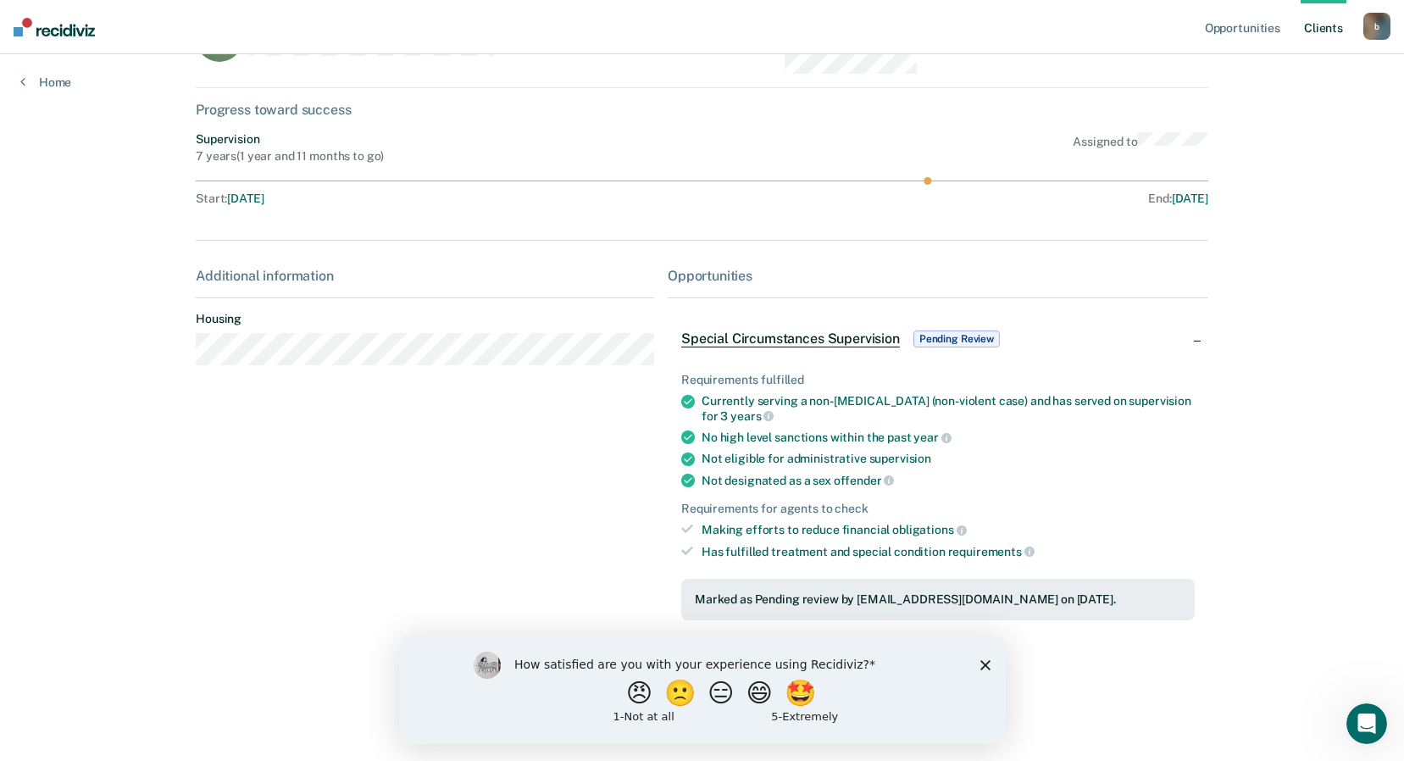
scroll to position [94, 0]
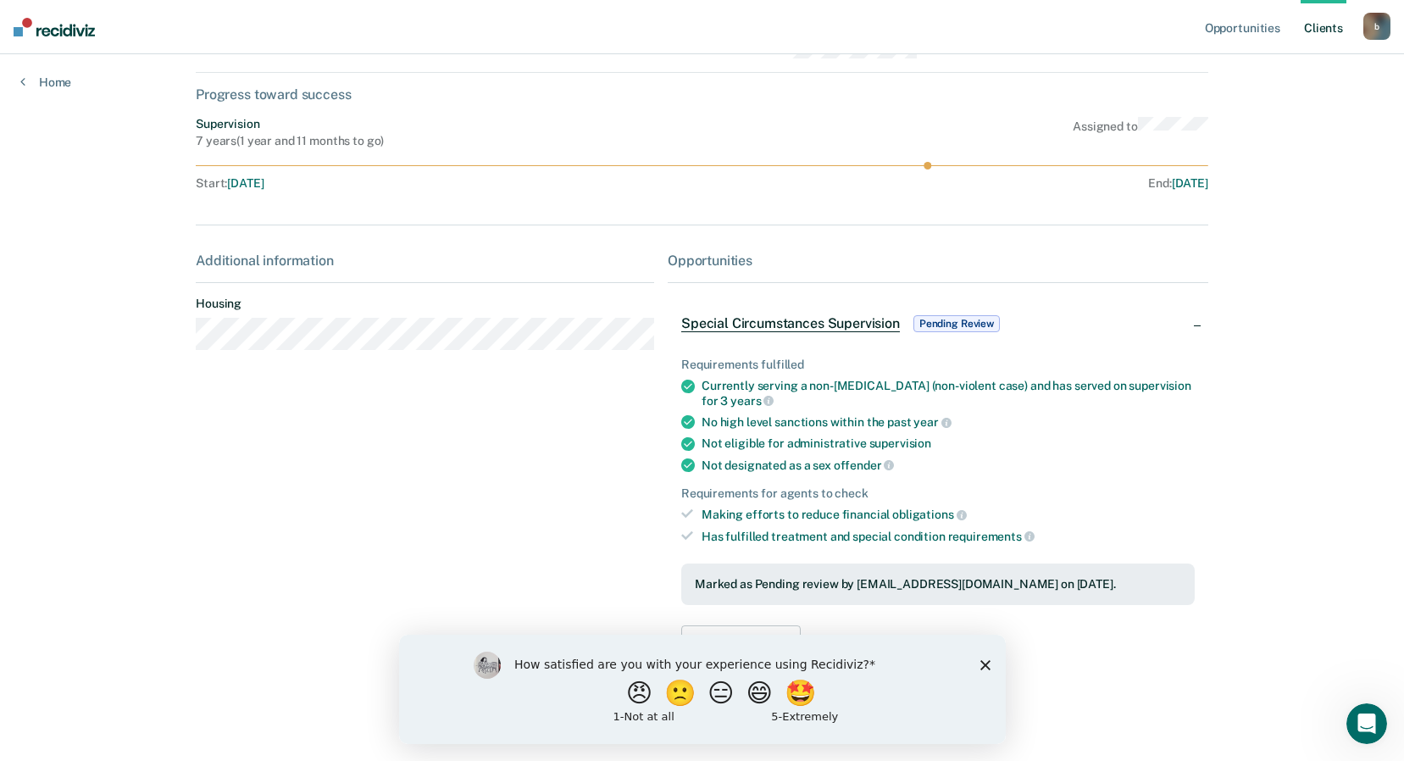
click at [983, 666] on polygon "Close survey" at bounding box center [984, 664] width 10 height 10
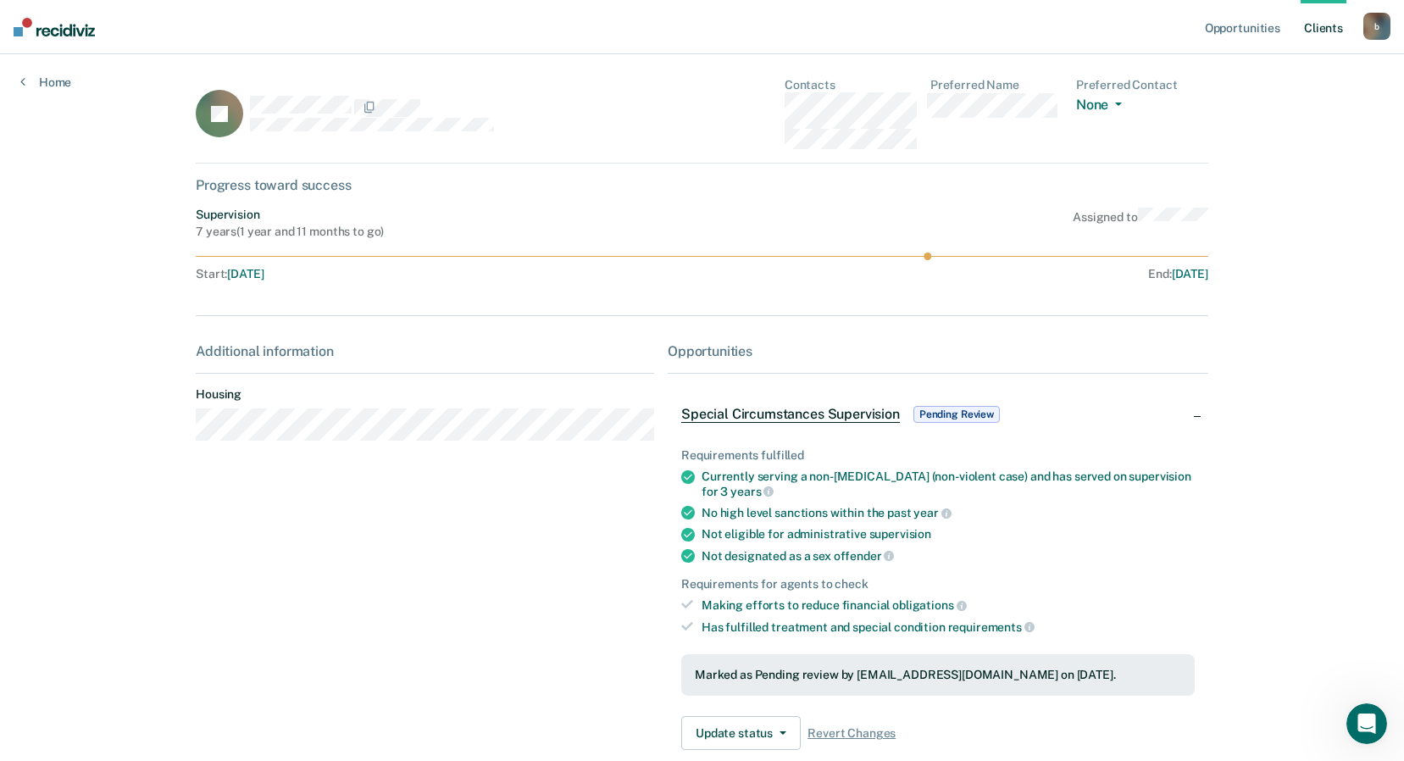
scroll to position [0, 0]
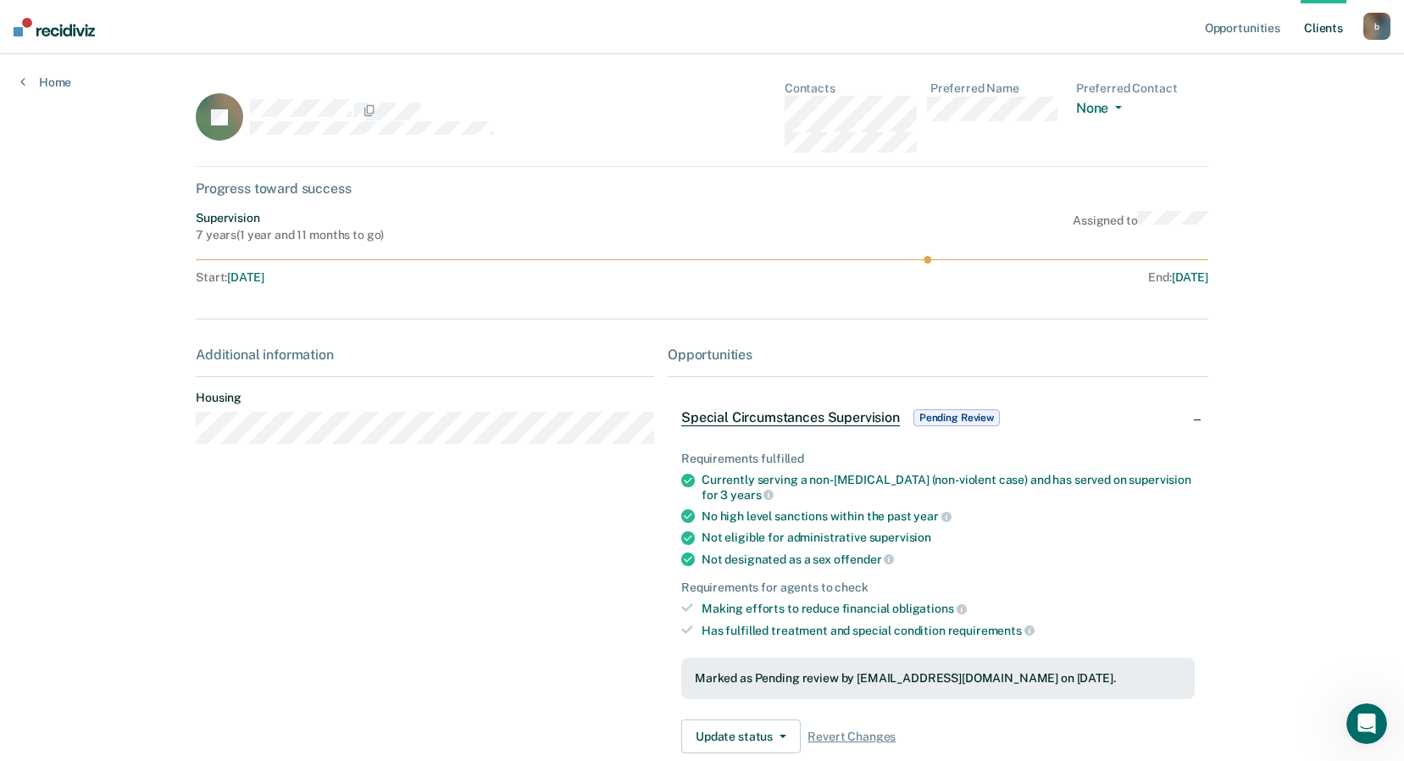
click at [300, 193] on div "Progress toward success" at bounding box center [702, 188] width 1012 height 16
click at [300, 181] on div "Progress toward success" at bounding box center [702, 188] width 1012 height 16
click at [318, 189] on div "Progress toward success" at bounding box center [702, 188] width 1012 height 16
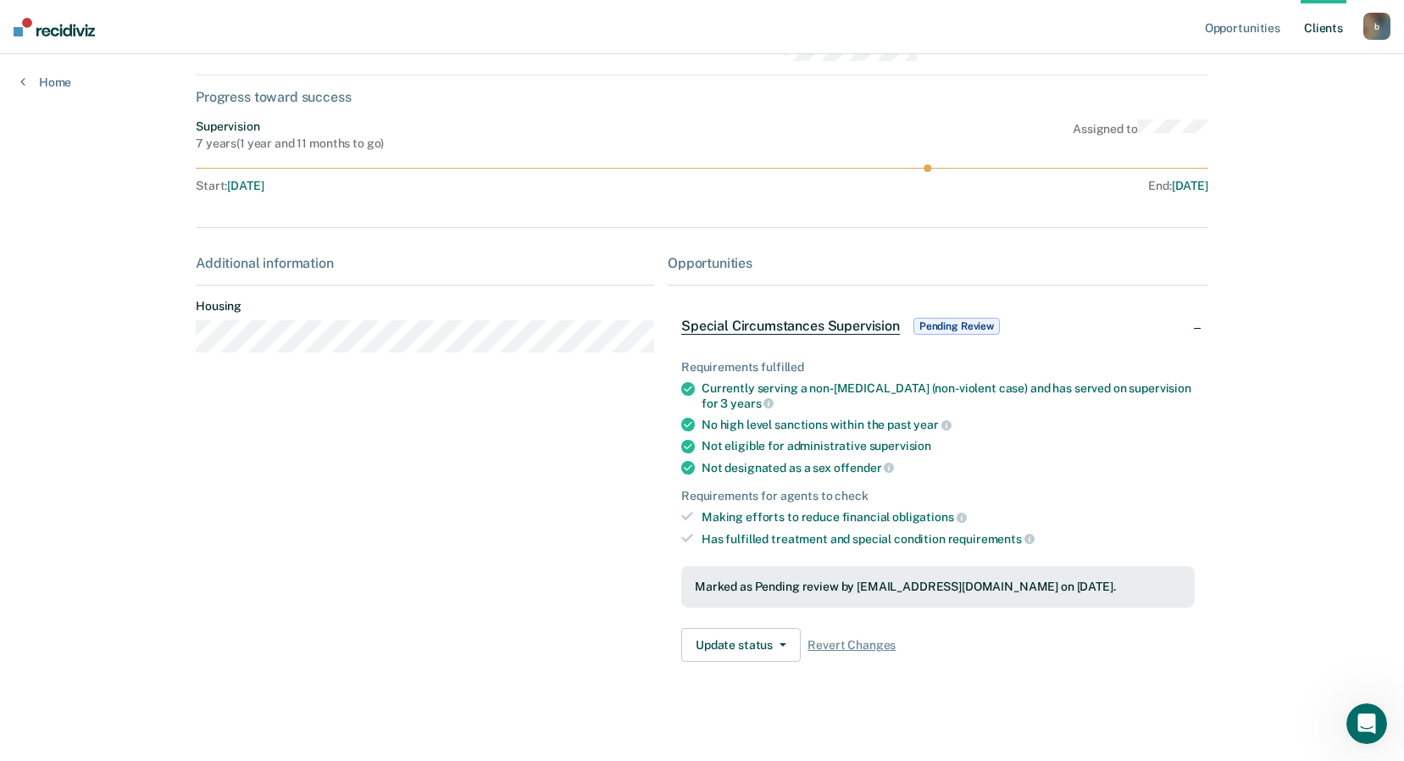
scroll to position [94, 0]
click at [721, 384] on div "Currently serving a non-[MEDICAL_DATA] (non-violent case) and has served on sup…" at bounding box center [947, 393] width 493 height 29
click at [713, 419] on div "No high level sanctions within the past year" at bounding box center [947, 421] width 493 height 15
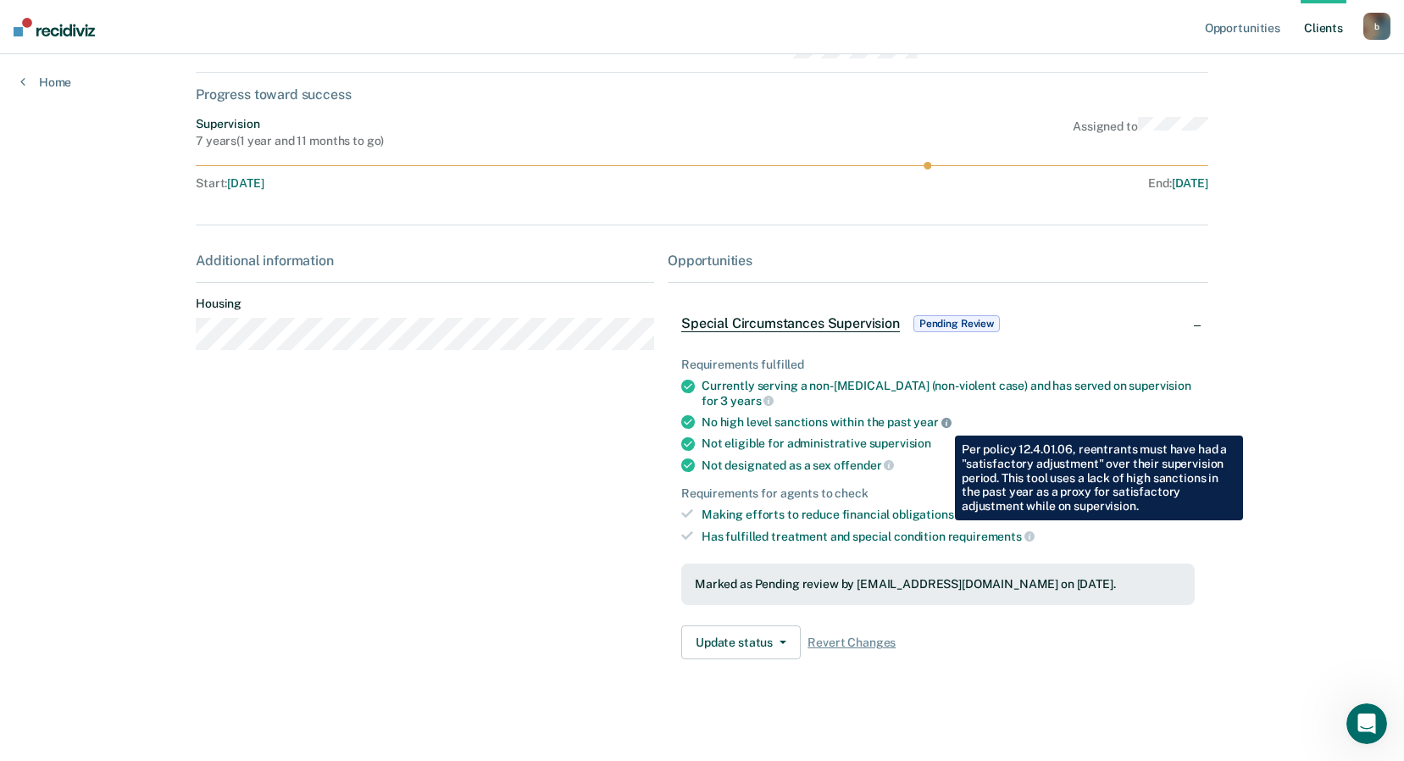
click at [942, 423] on icon at bounding box center [946, 423] width 10 height 10
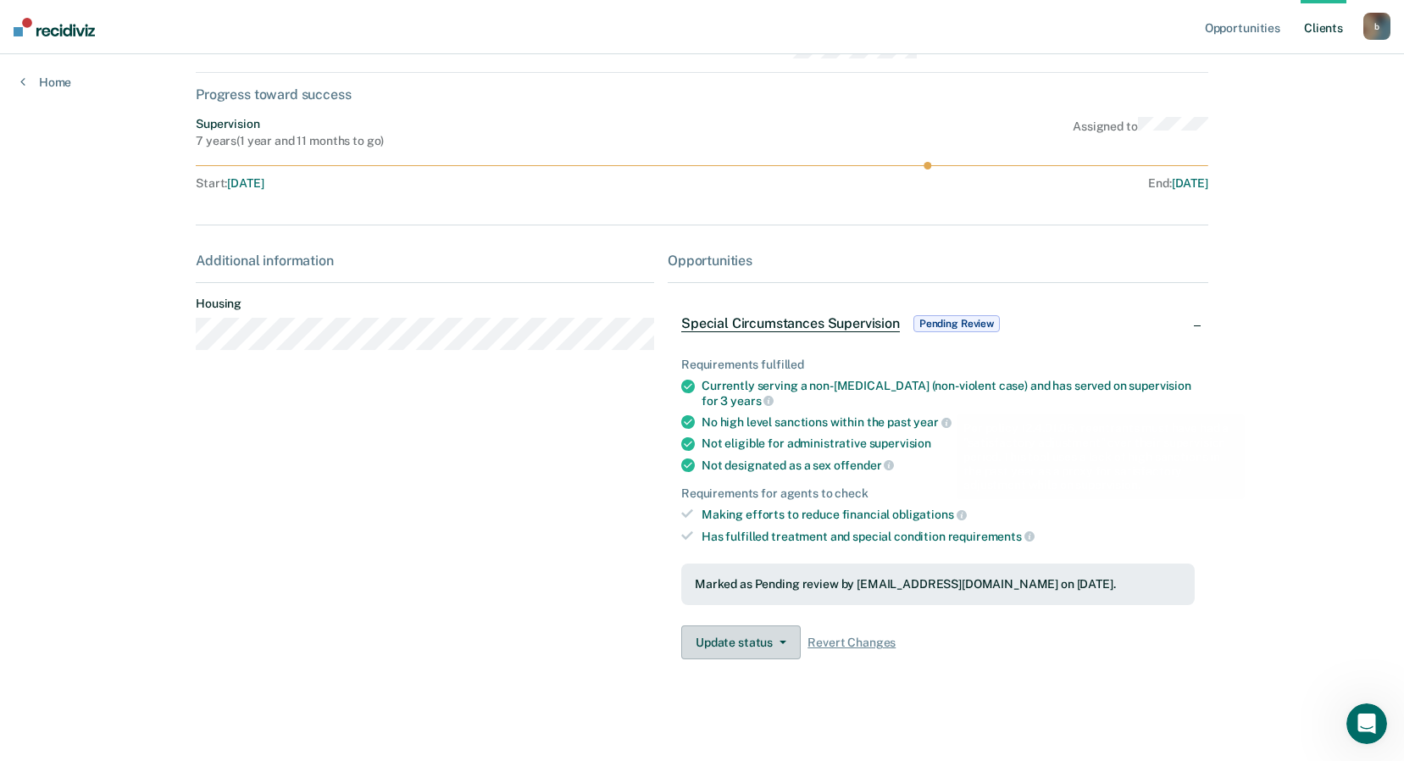
click at [779, 644] on icon "button" at bounding box center [782, 641] width 7 height 3
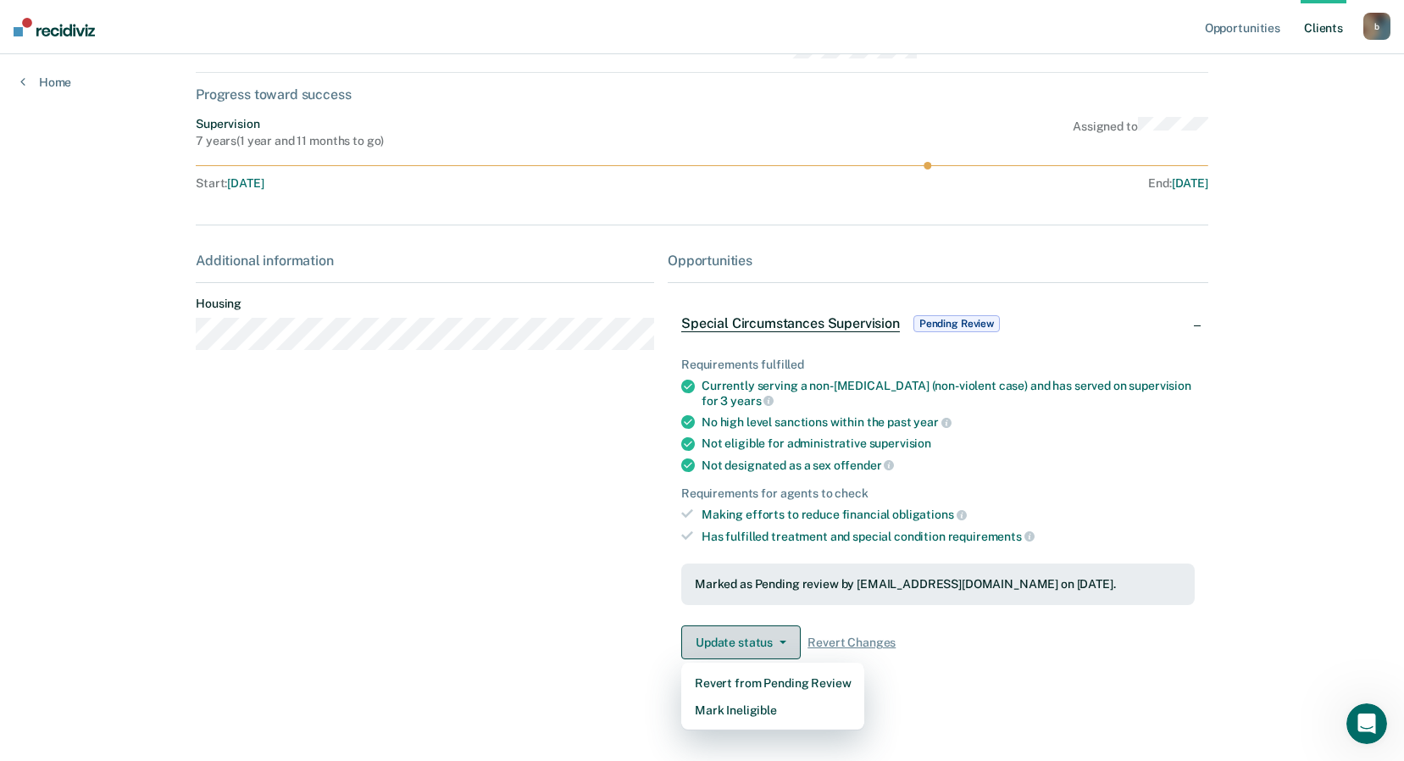
click at [779, 644] on icon "button" at bounding box center [782, 641] width 7 height 3
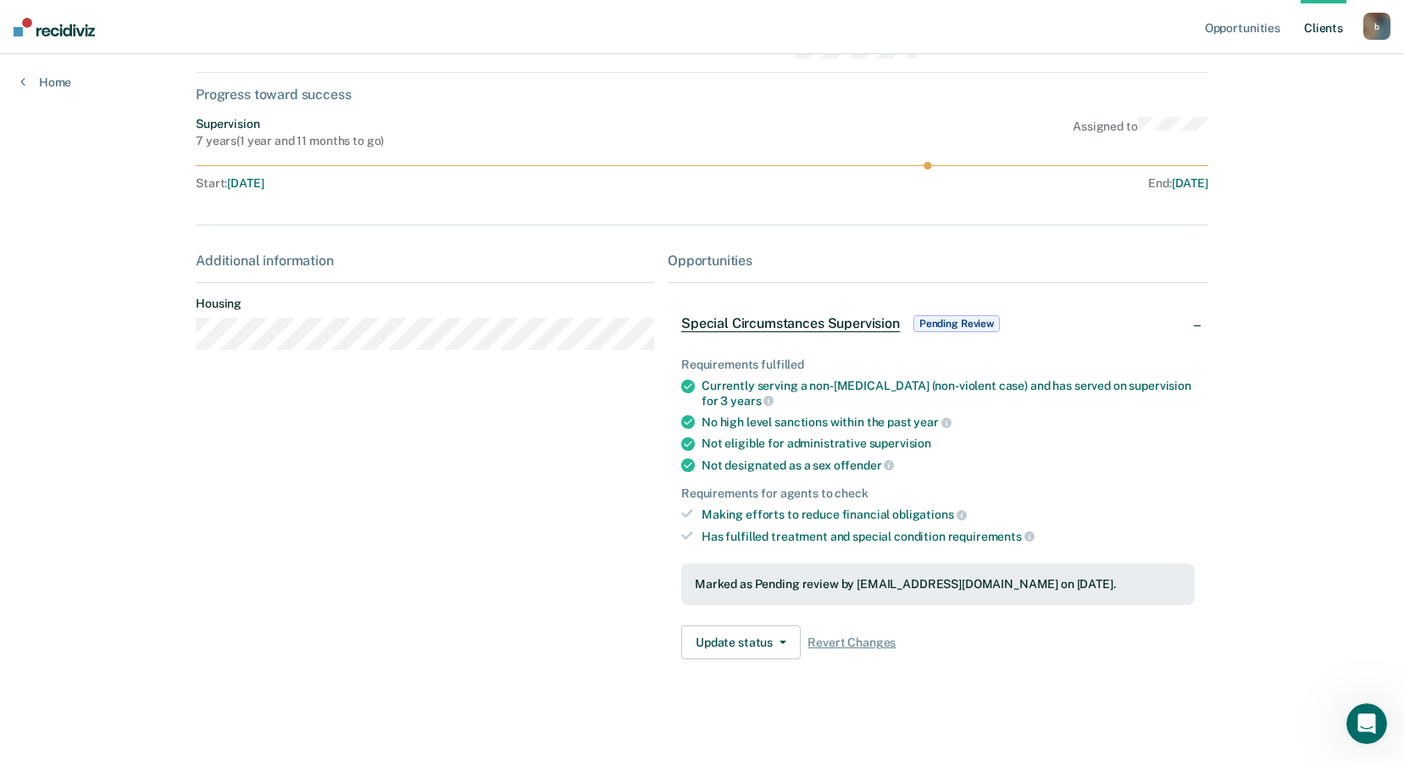
click at [459, 364] on div "Additional information Housing" at bounding box center [425, 462] width 458 height 420
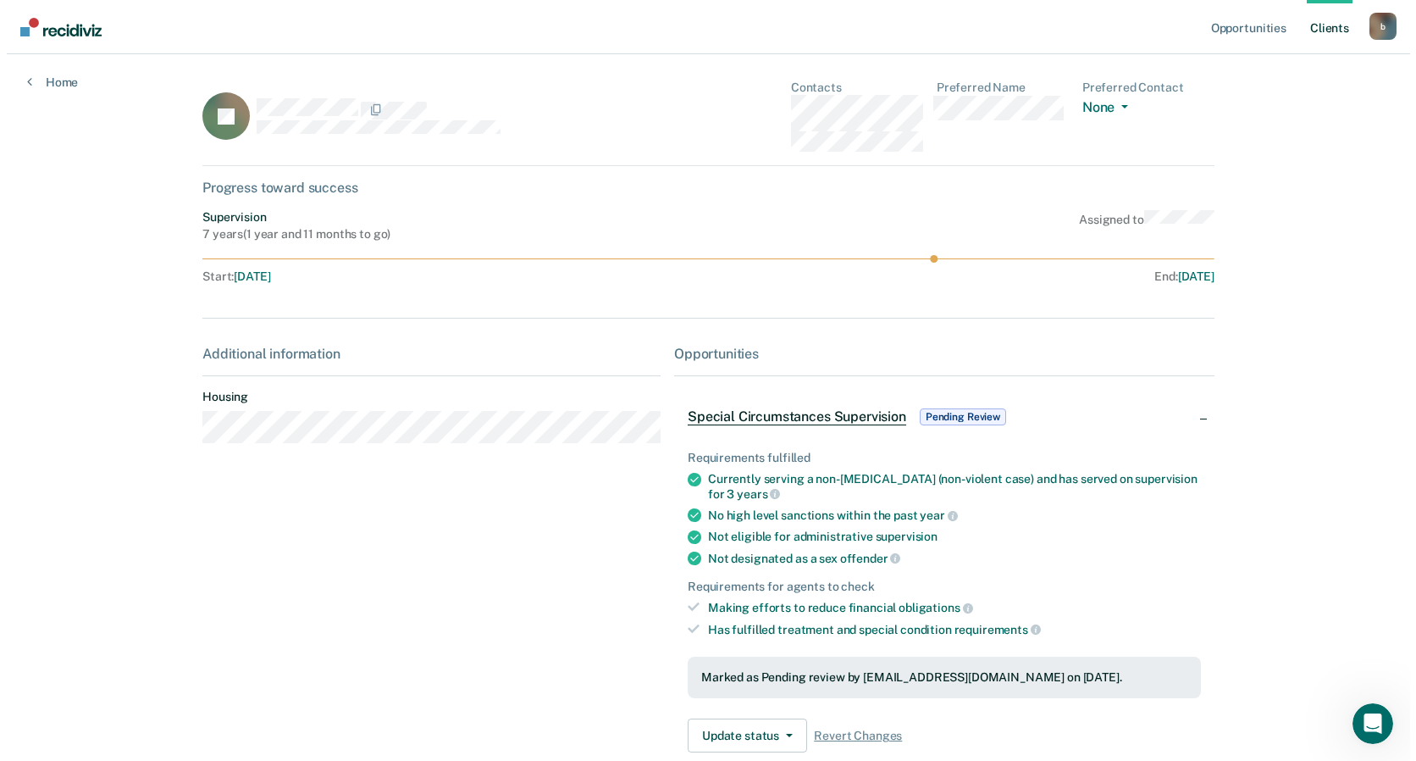
scroll to position [0, 0]
click at [1226, 27] on link "Opportunities" at bounding box center [1242, 27] width 82 height 54
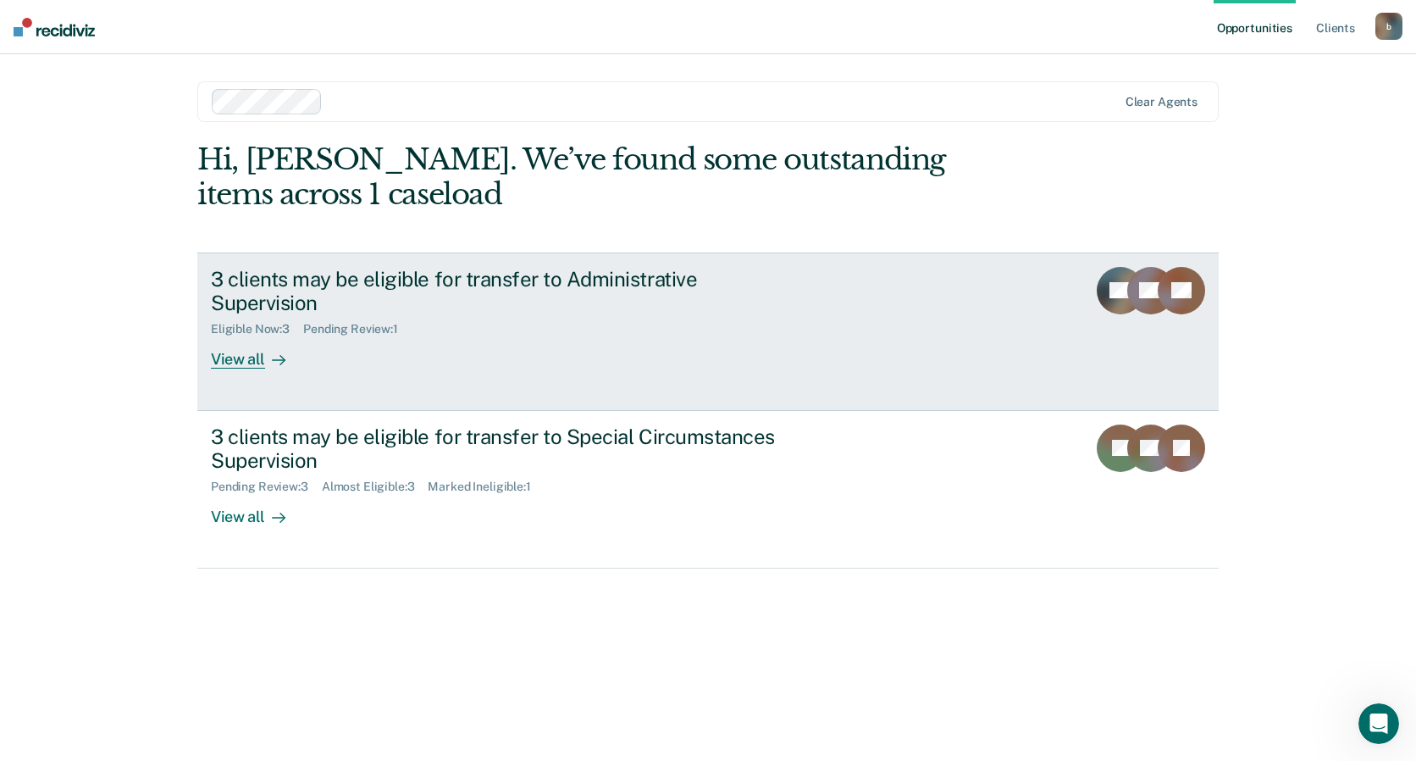
click at [247, 339] on div "View all" at bounding box center [258, 352] width 95 height 33
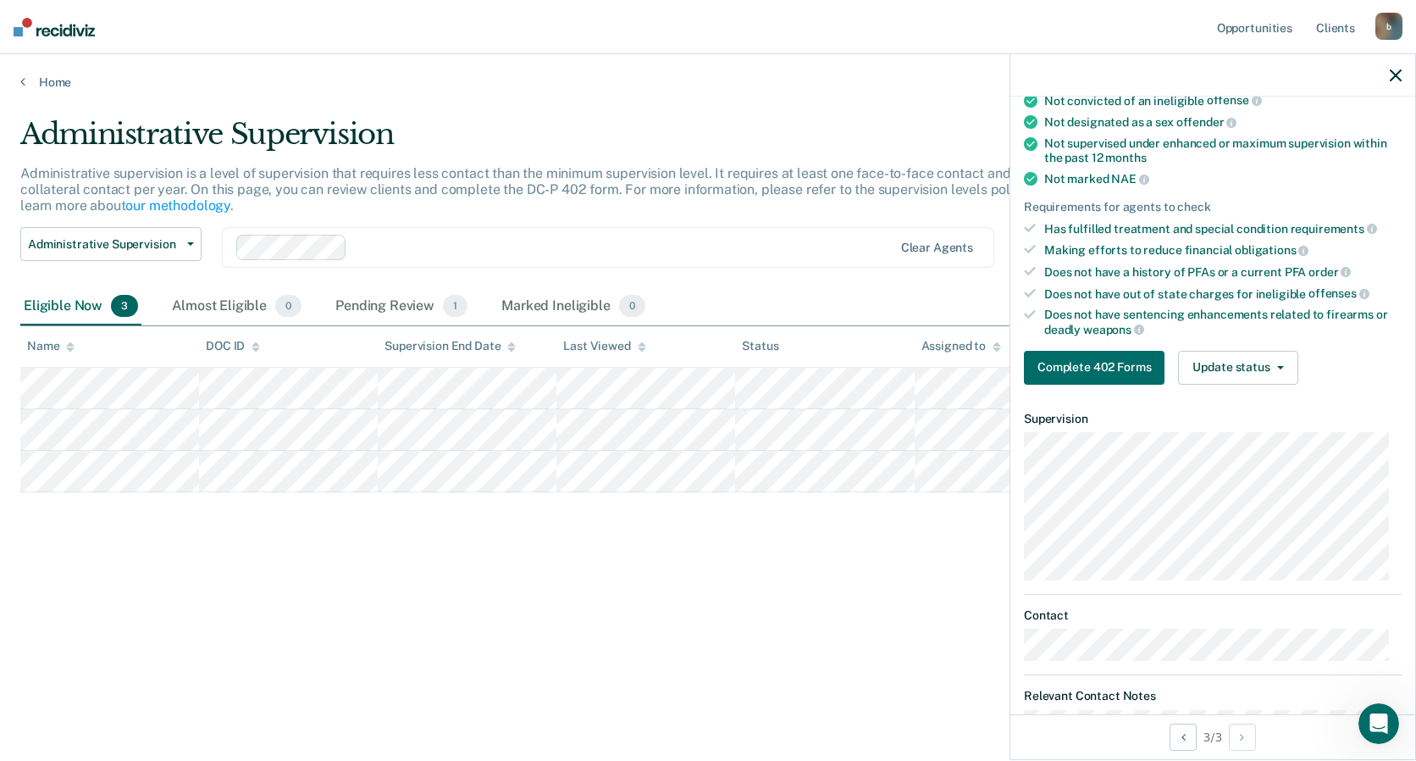
scroll to position [184, 0]
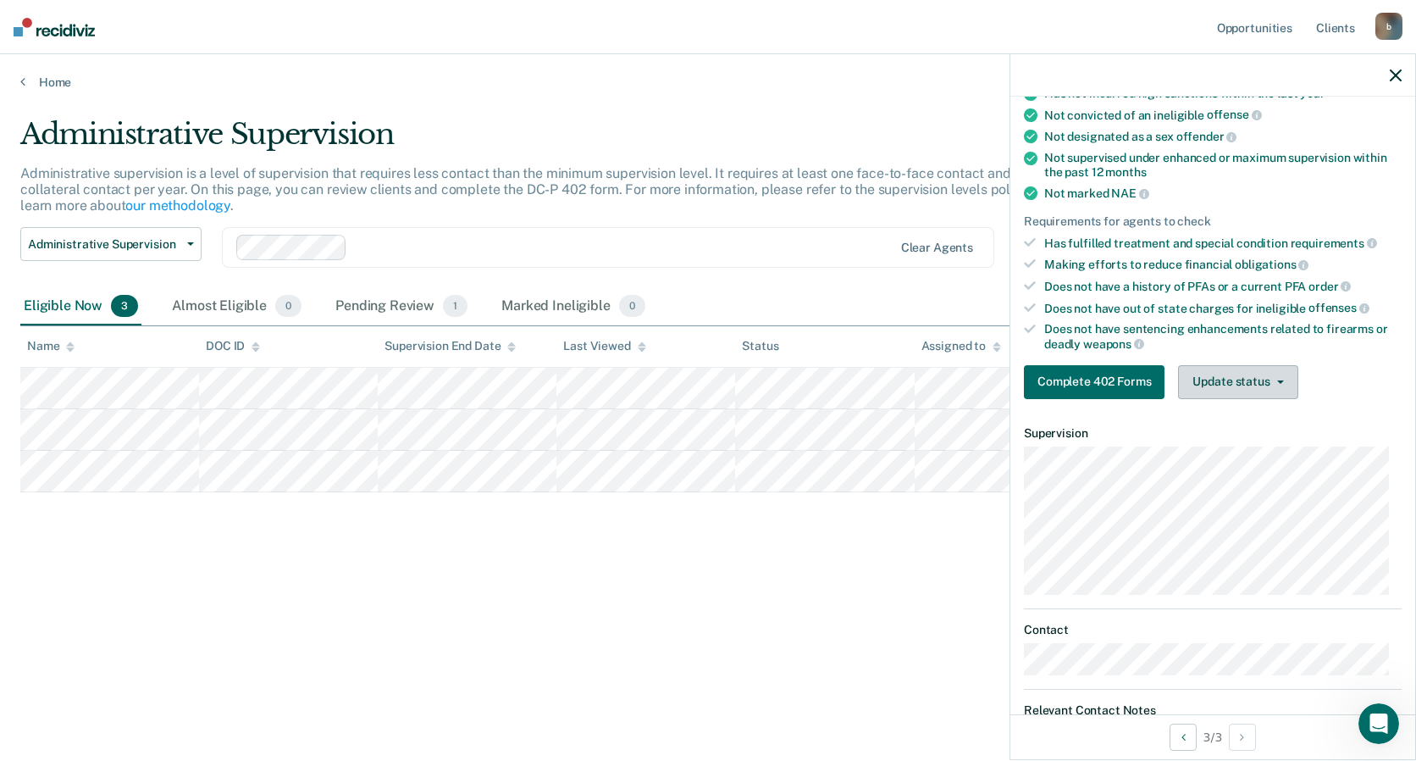
click at [1277, 384] on button "Update status" at bounding box center [1237, 382] width 119 height 34
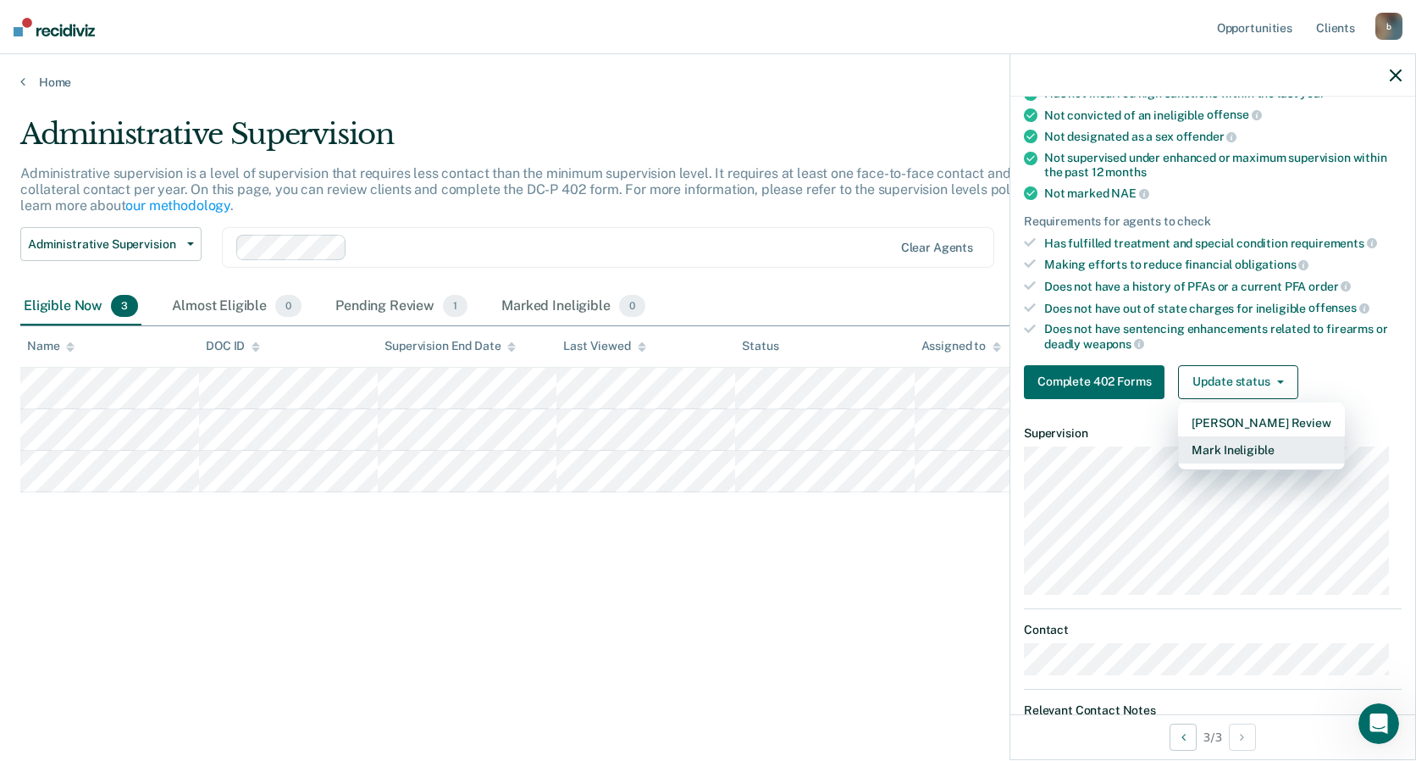
click at [1278, 451] on button "Mark Ineligible" at bounding box center [1261, 449] width 166 height 27
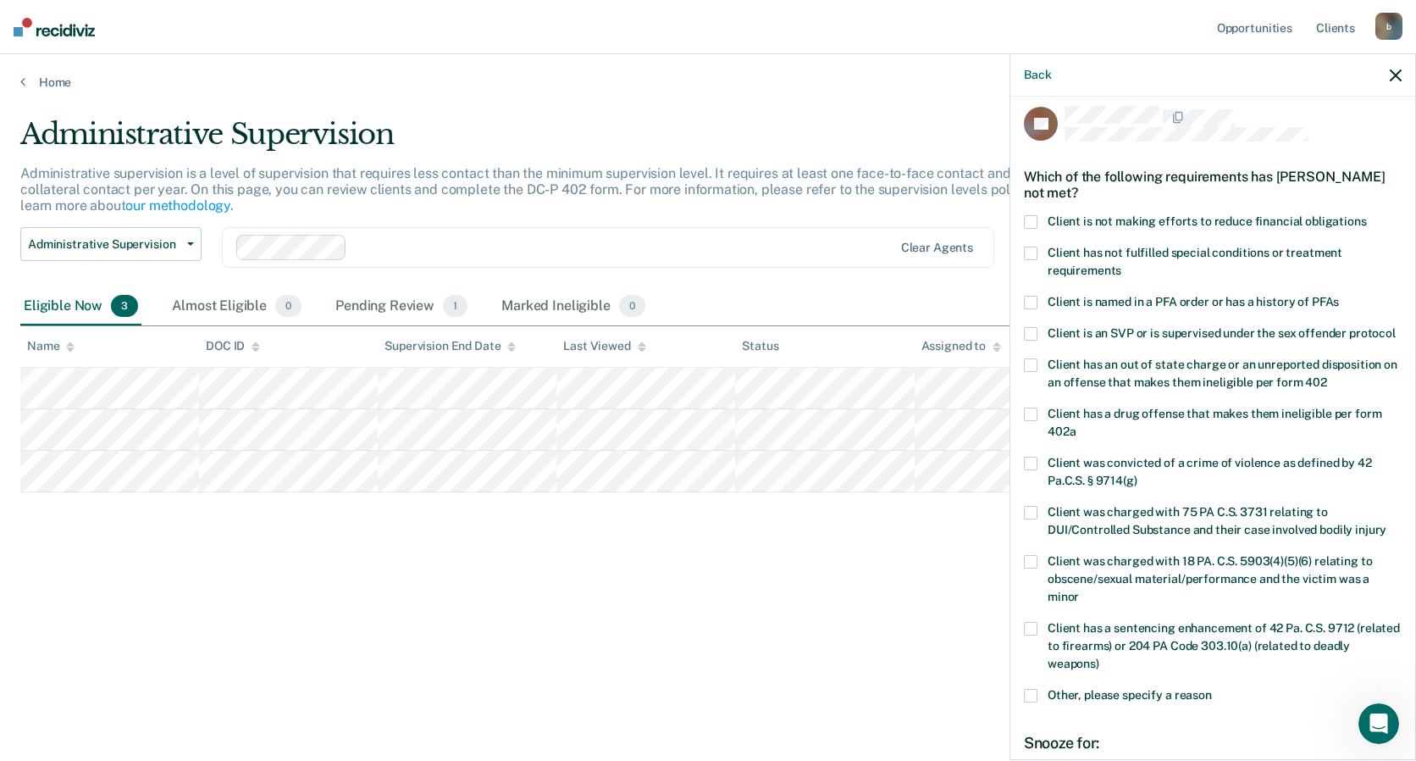
scroll to position [0, 0]
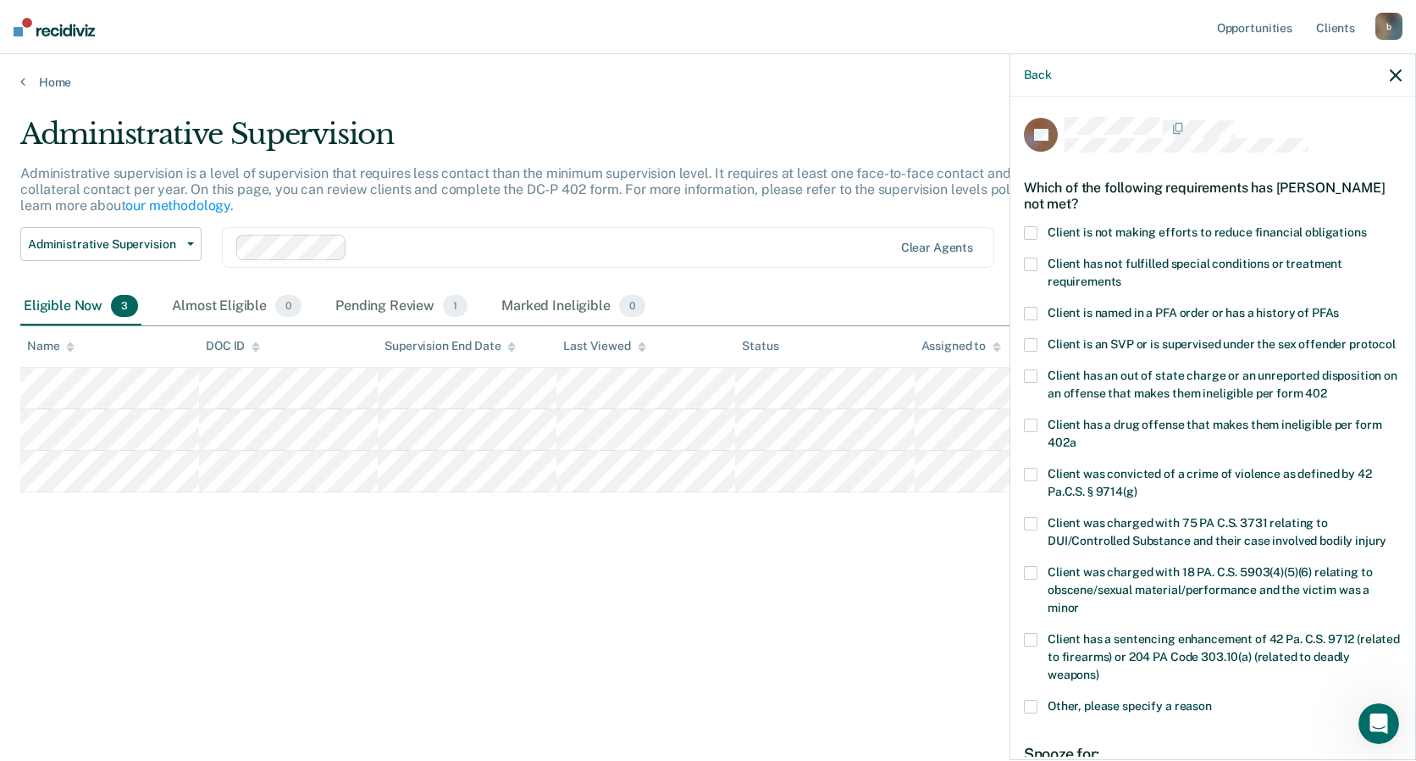
click at [1031, 267] on span at bounding box center [1031, 265] width 14 height 14
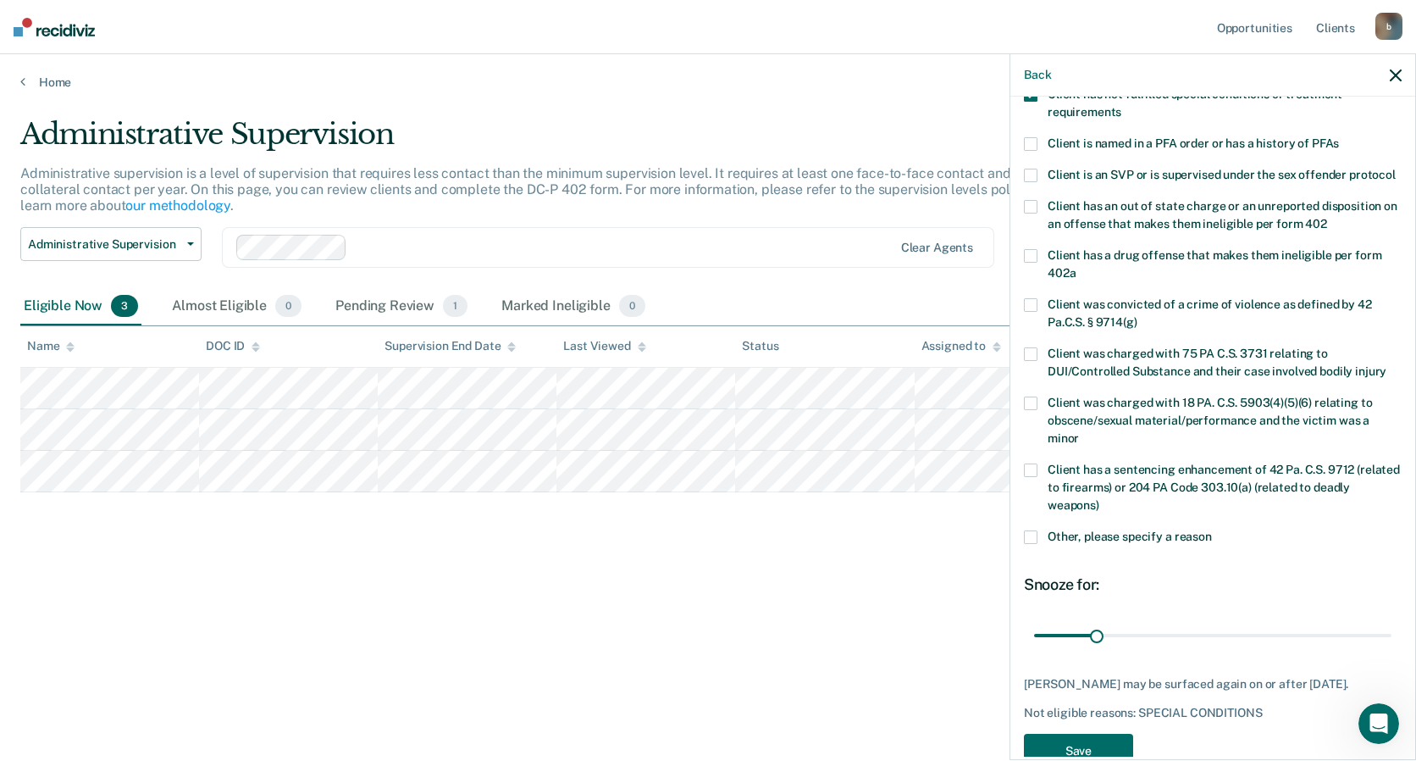
scroll to position [241, 0]
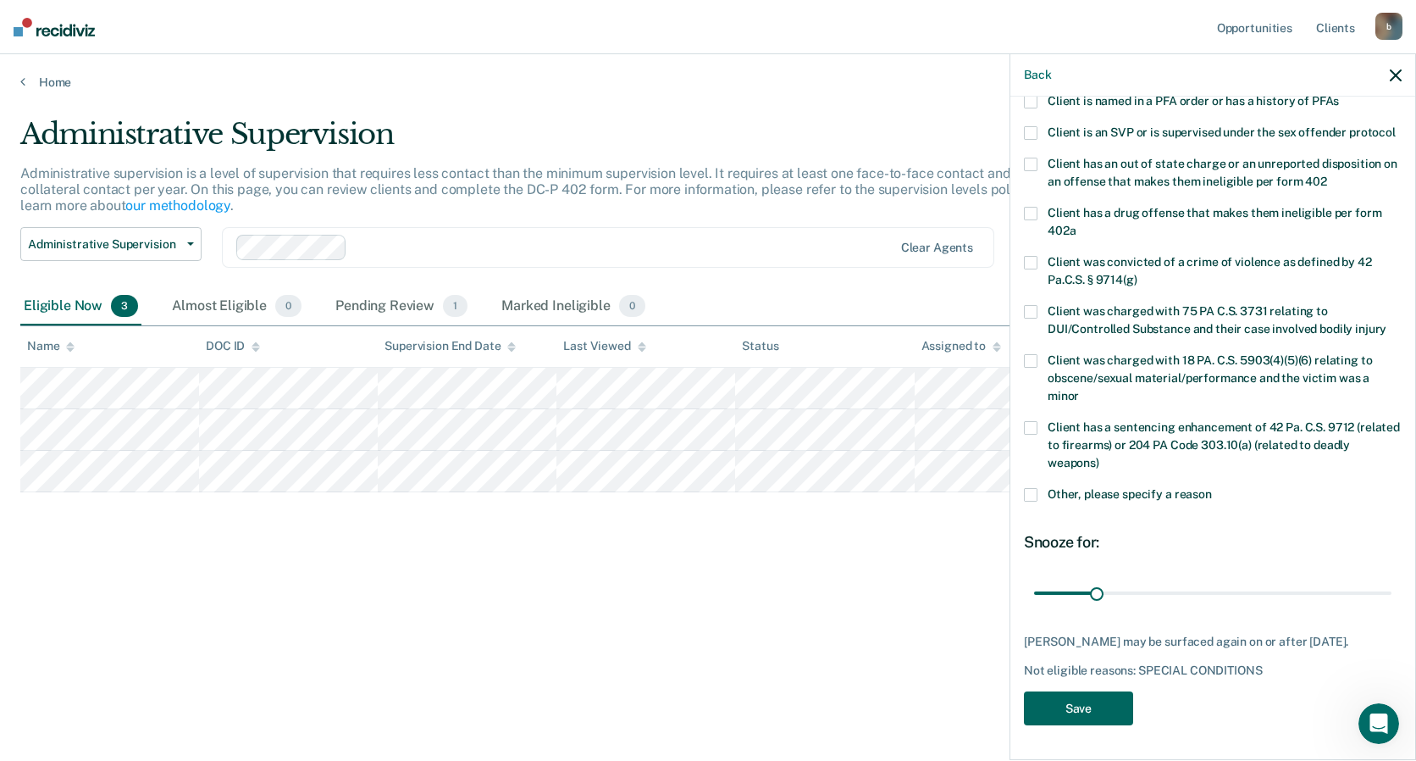
click at [1092, 707] on button "Save" at bounding box center [1078, 708] width 109 height 35
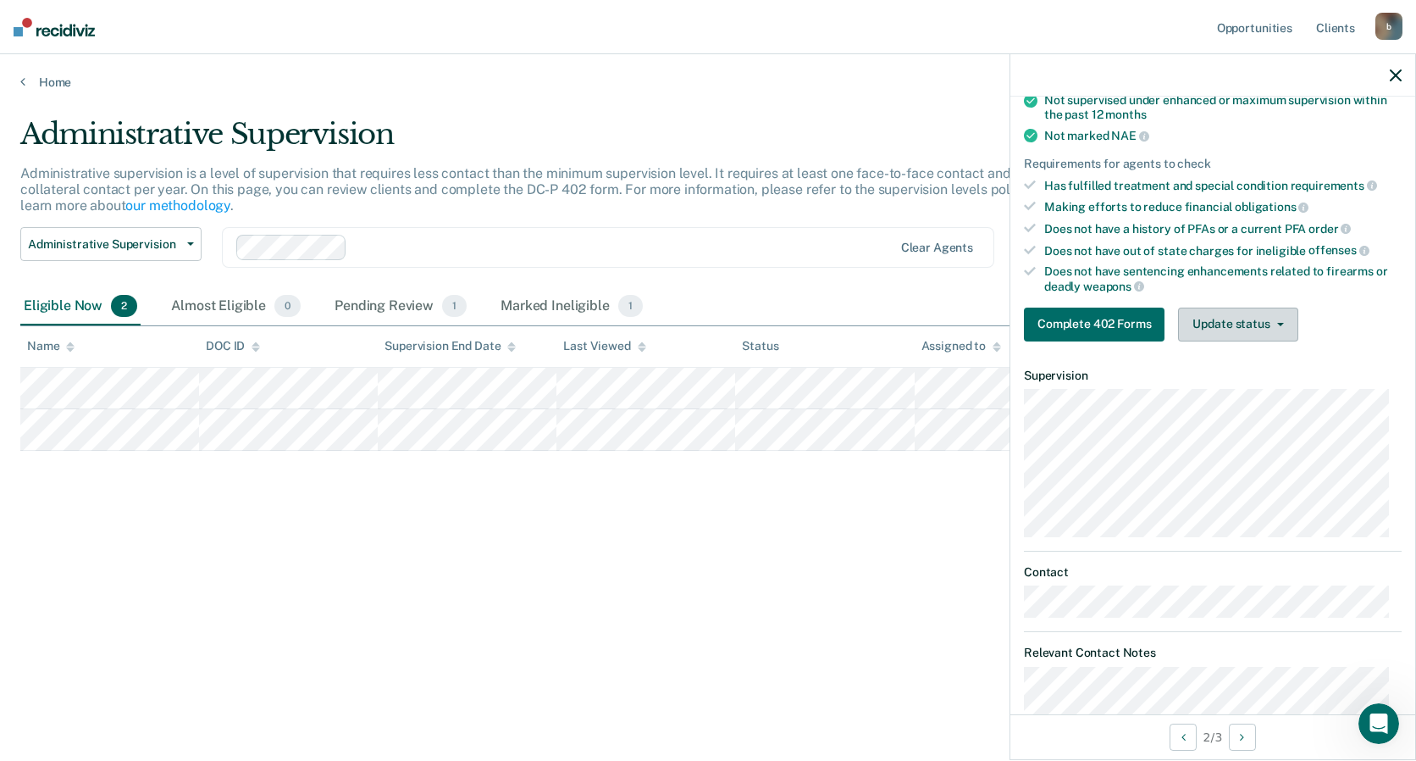
click at [1227, 319] on button "Update status" at bounding box center [1237, 324] width 119 height 34
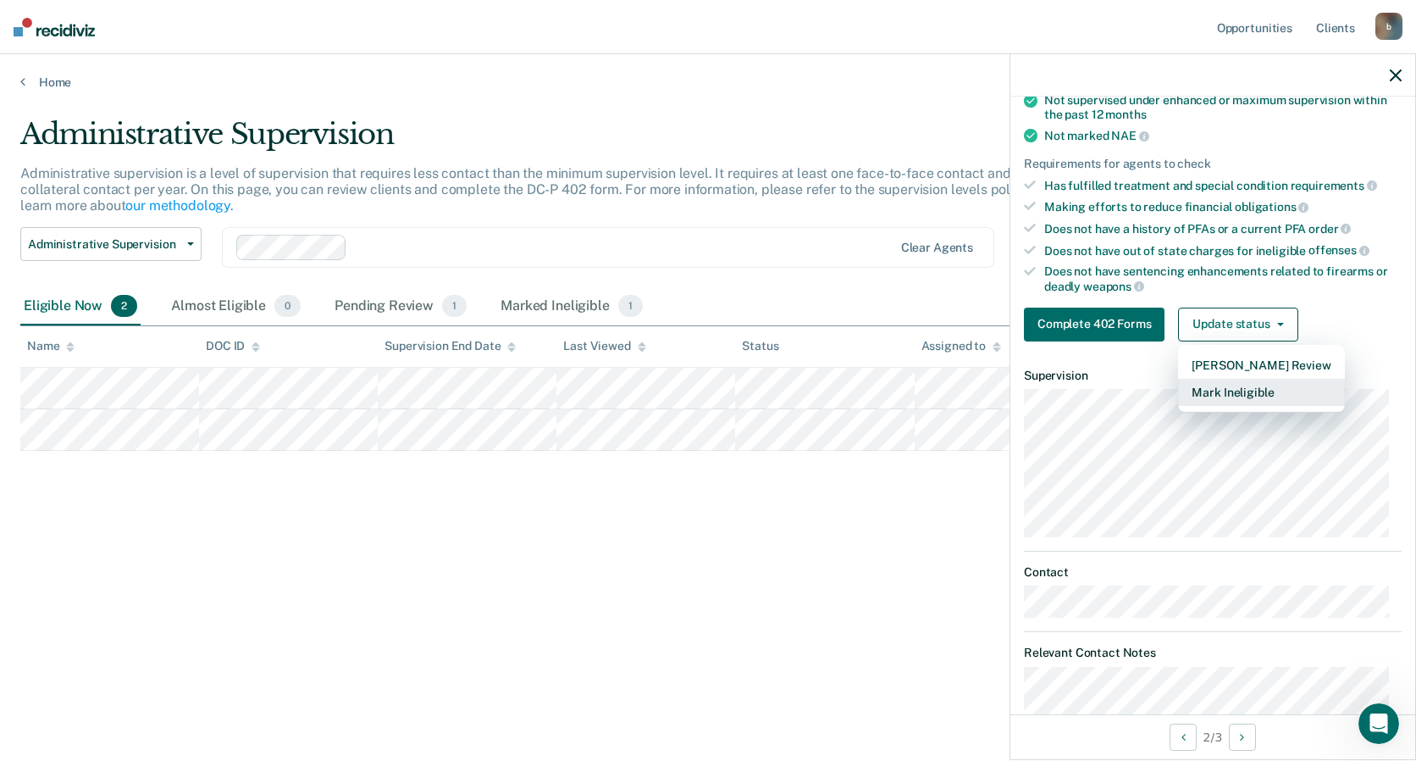
click at [1239, 387] on button "Mark Ineligible" at bounding box center [1261, 392] width 166 height 27
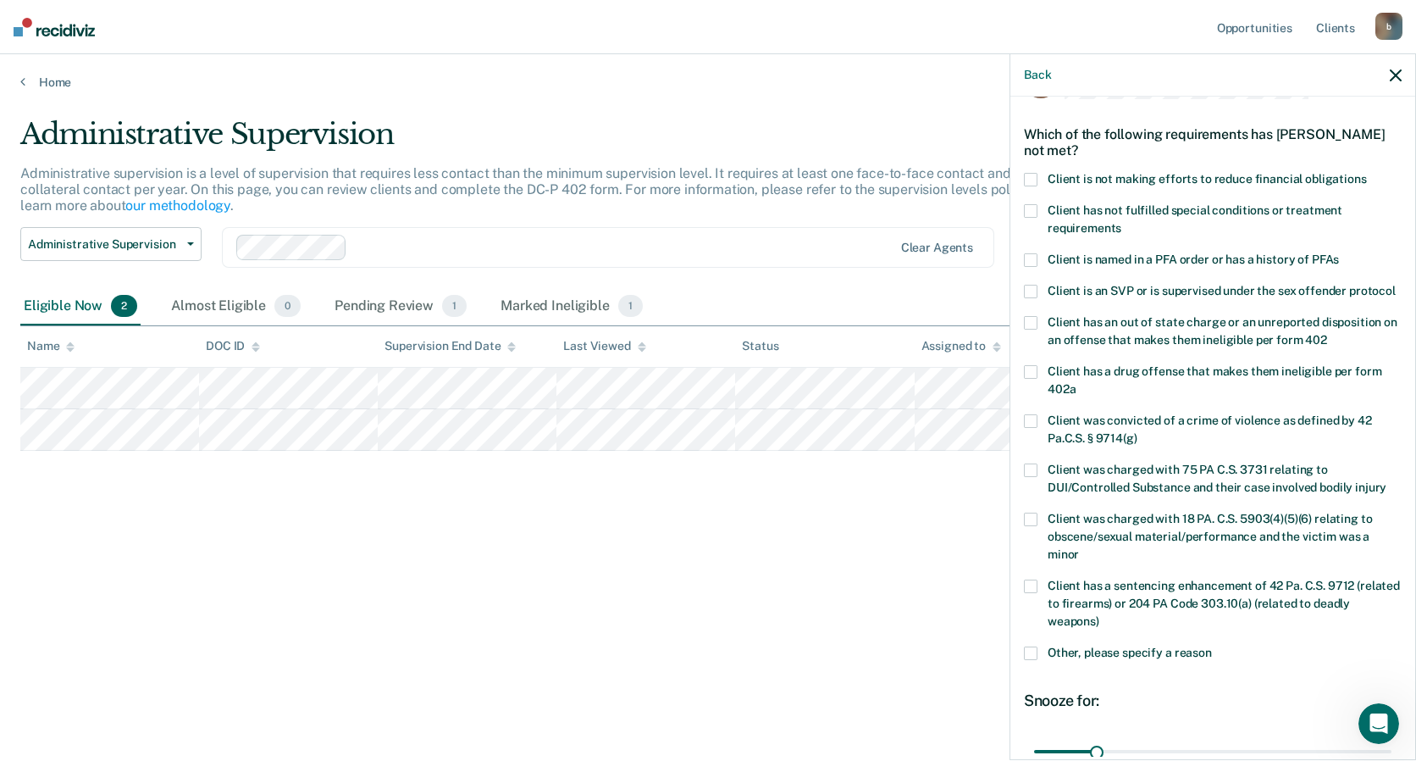
scroll to position [0, 0]
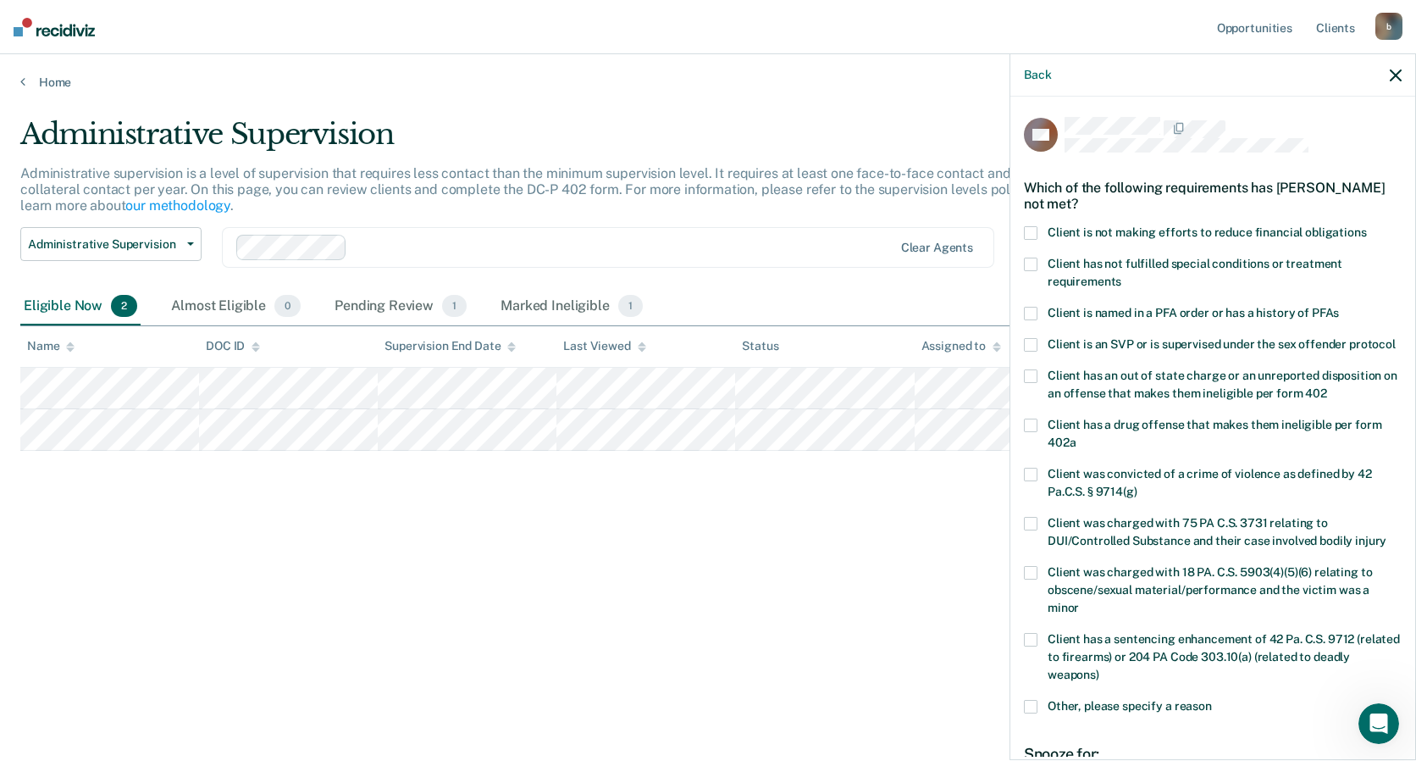
click at [1028, 266] on span at bounding box center [1031, 265] width 14 height 14
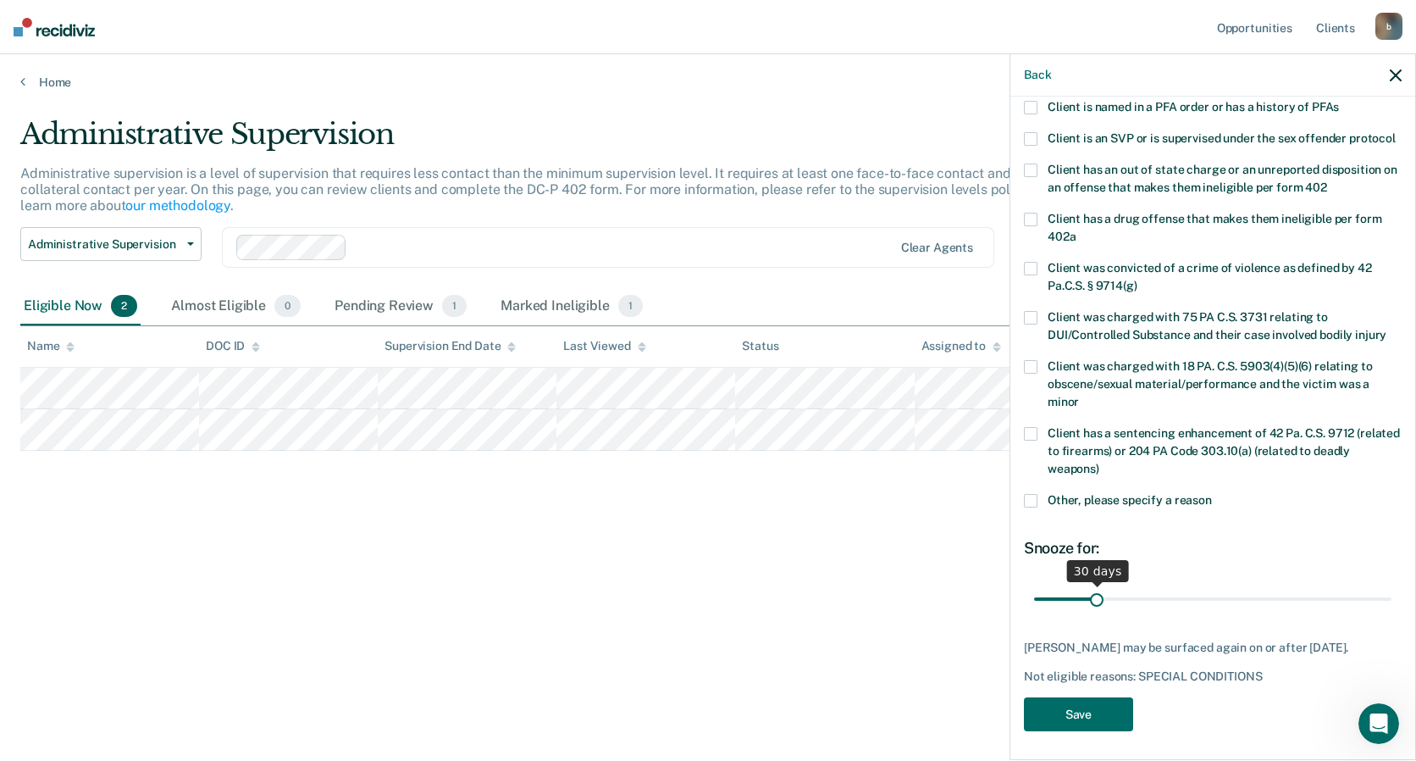
scroll to position [241, 0]
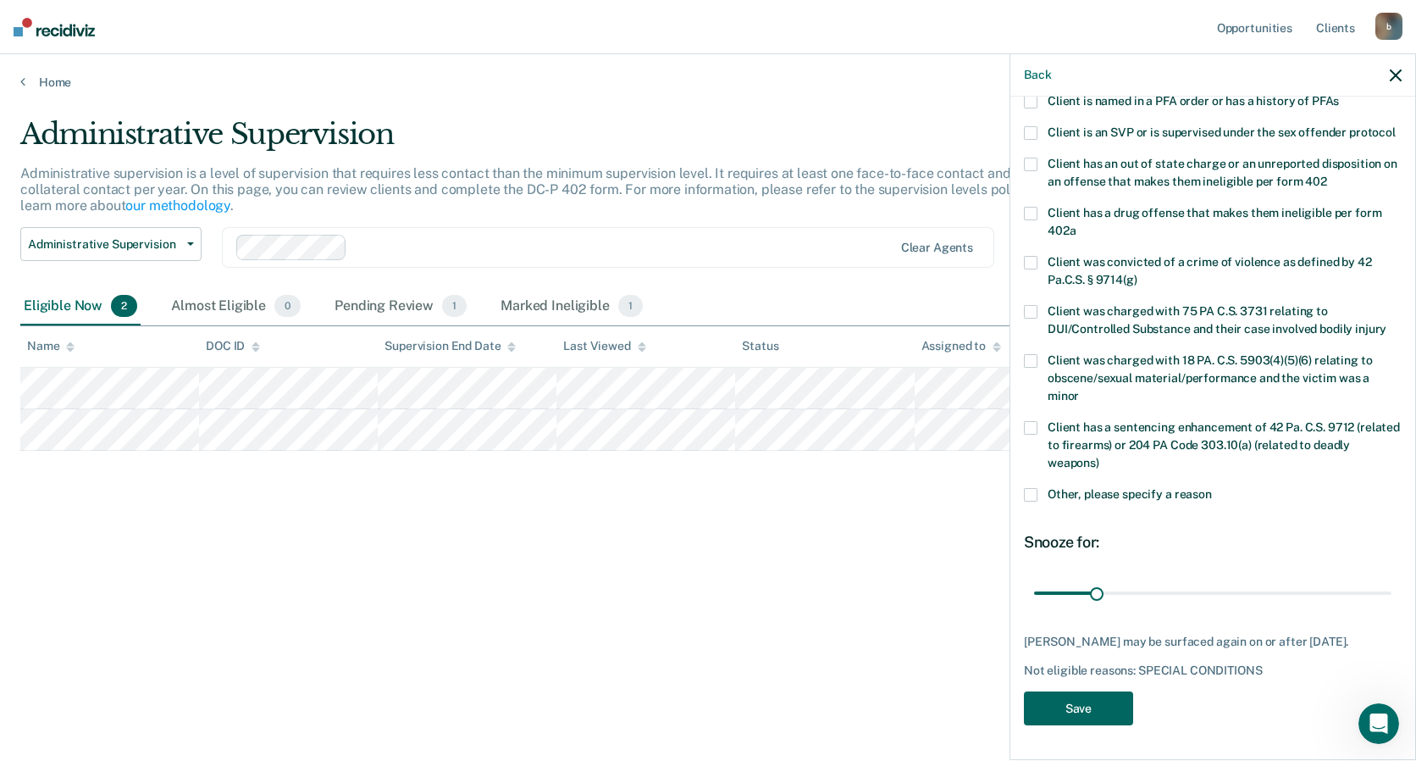
click at [1100, 713] on button "Save" at bounding box center [1078, 708] width 109 height 35
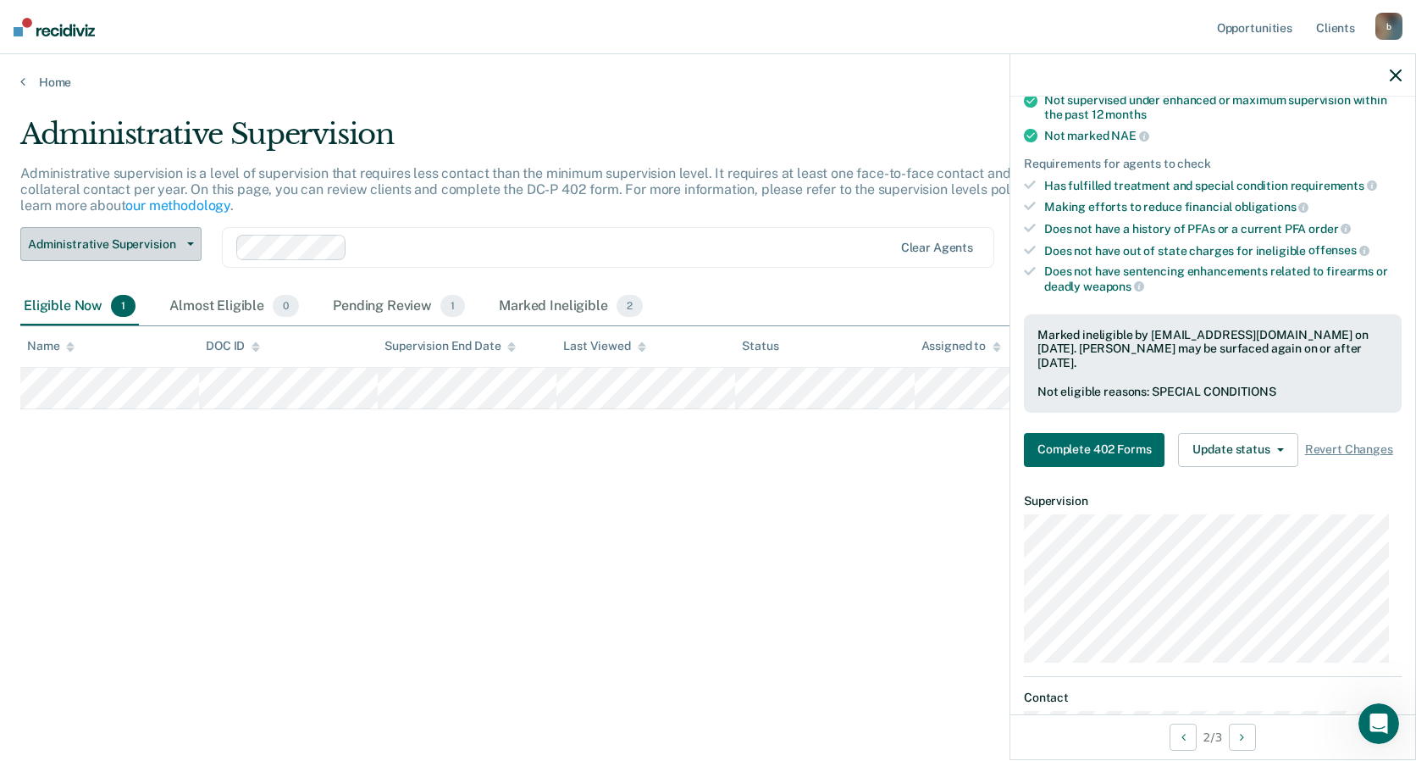
click at [194, 247] on button "Administrative Supervision" at bounding box center [110, 244] width 181 height 34
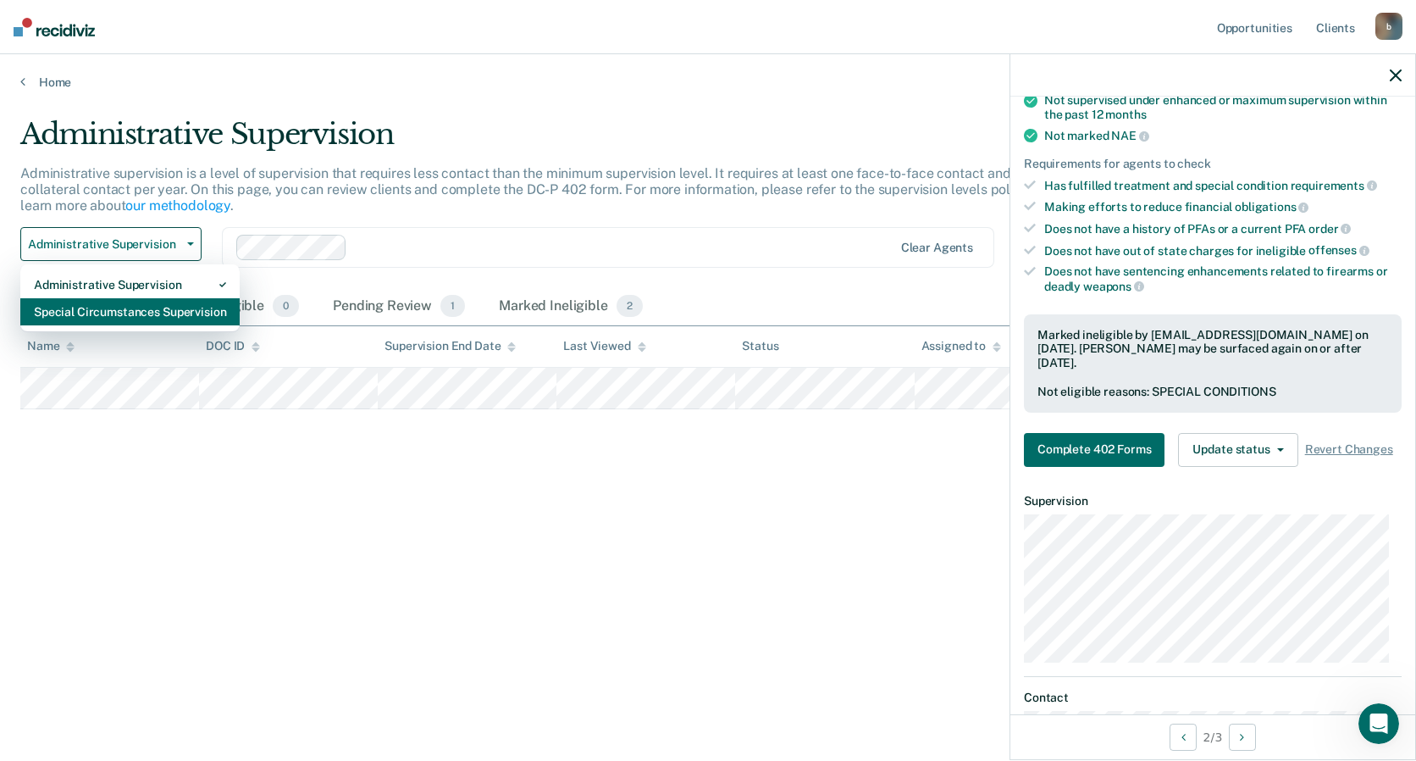
click at [193, 318] on div "Special Circumstances Supervision" at bounding box center [130, 311] width 192 height 27
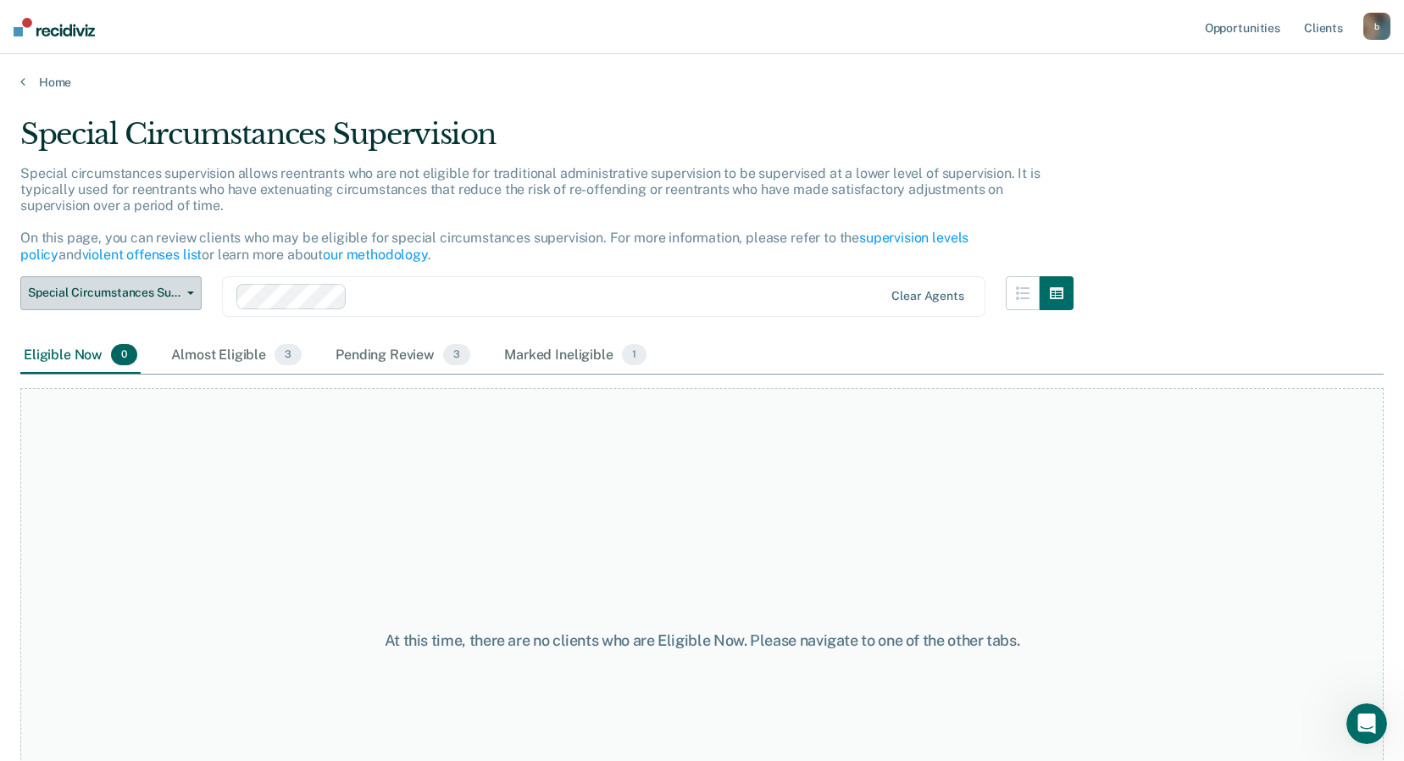
click at [192, 291] on icon "button" at bounding box center [190, 292] width 7 height 3
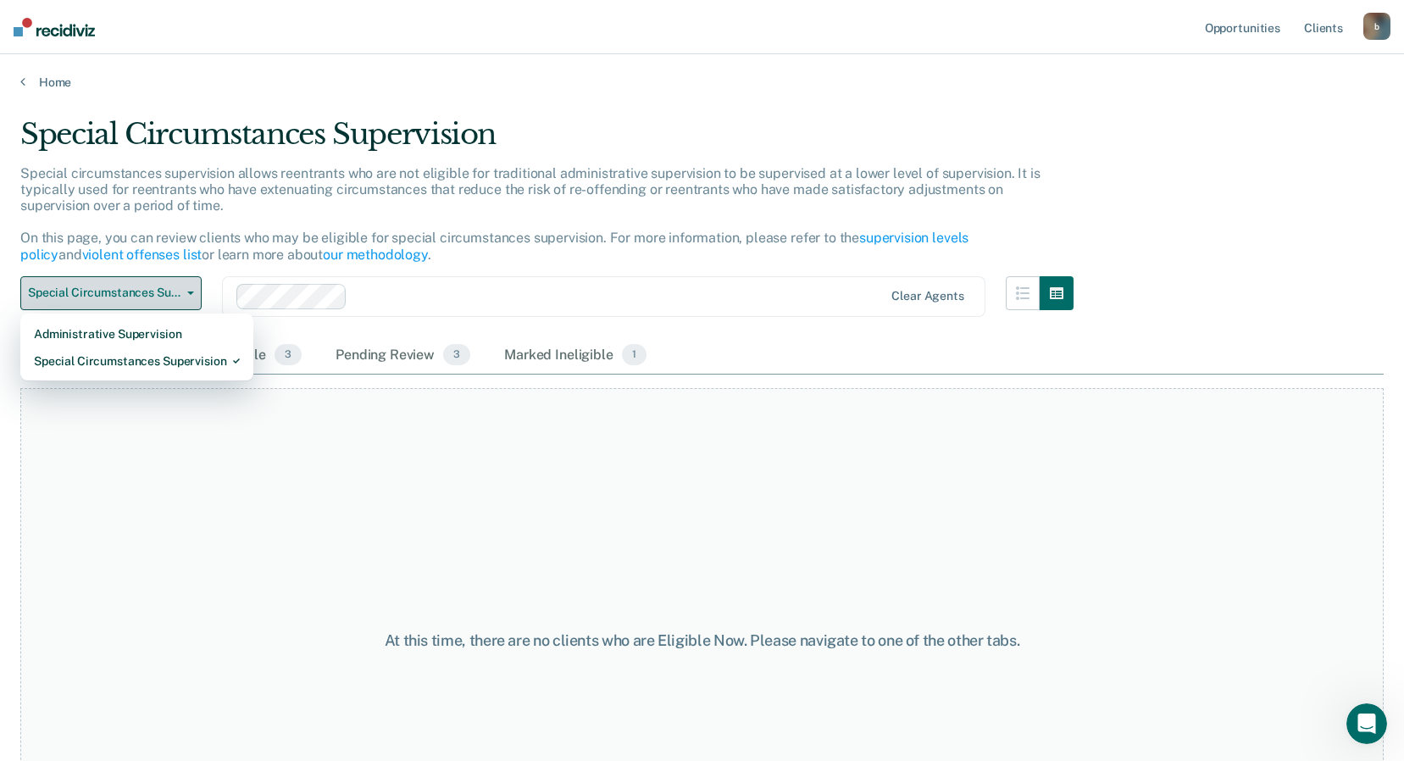
click at [192, 291] on icon "button" at bounding box center [190, 292] width 7 height 3
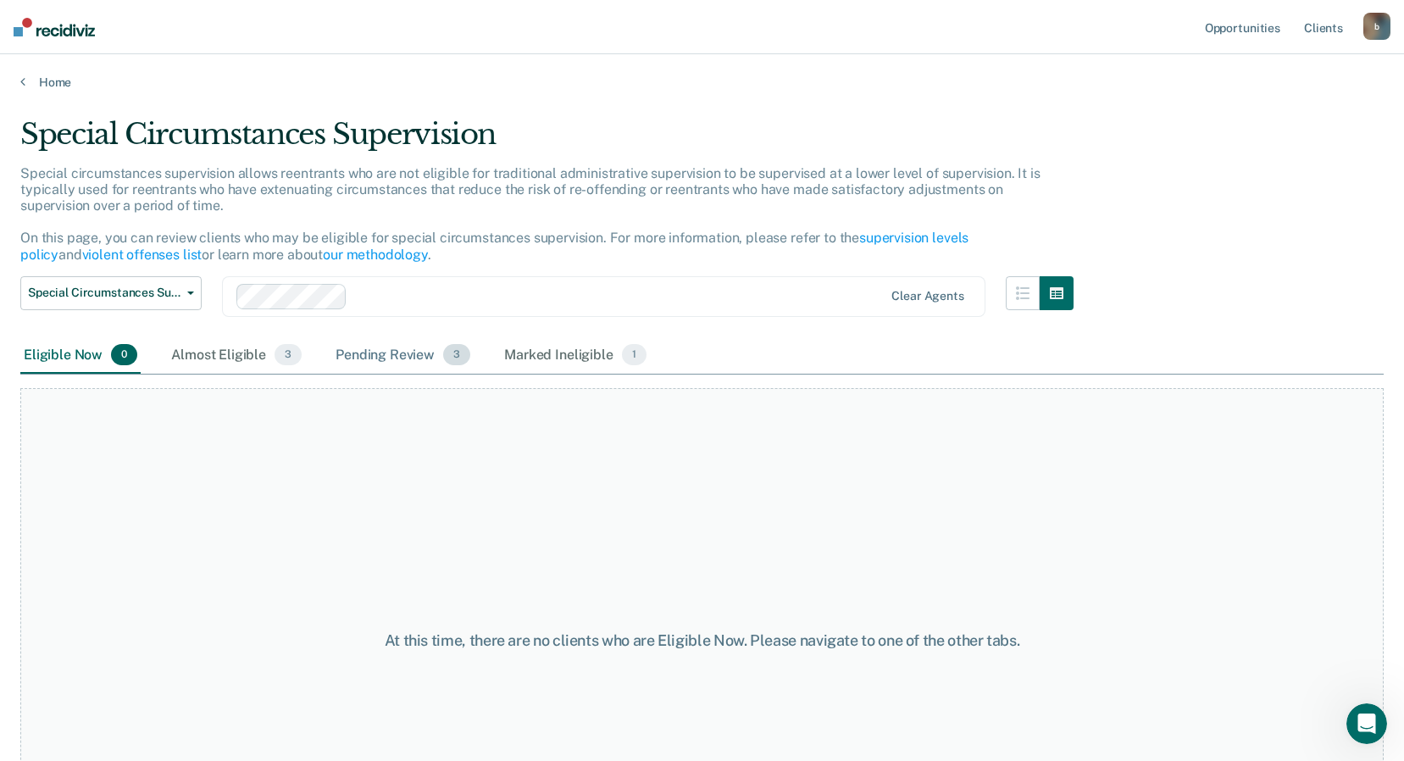
click at [406, 355] on div "Pending Review 3" at bounding box center [402, 355] width 141 height 37
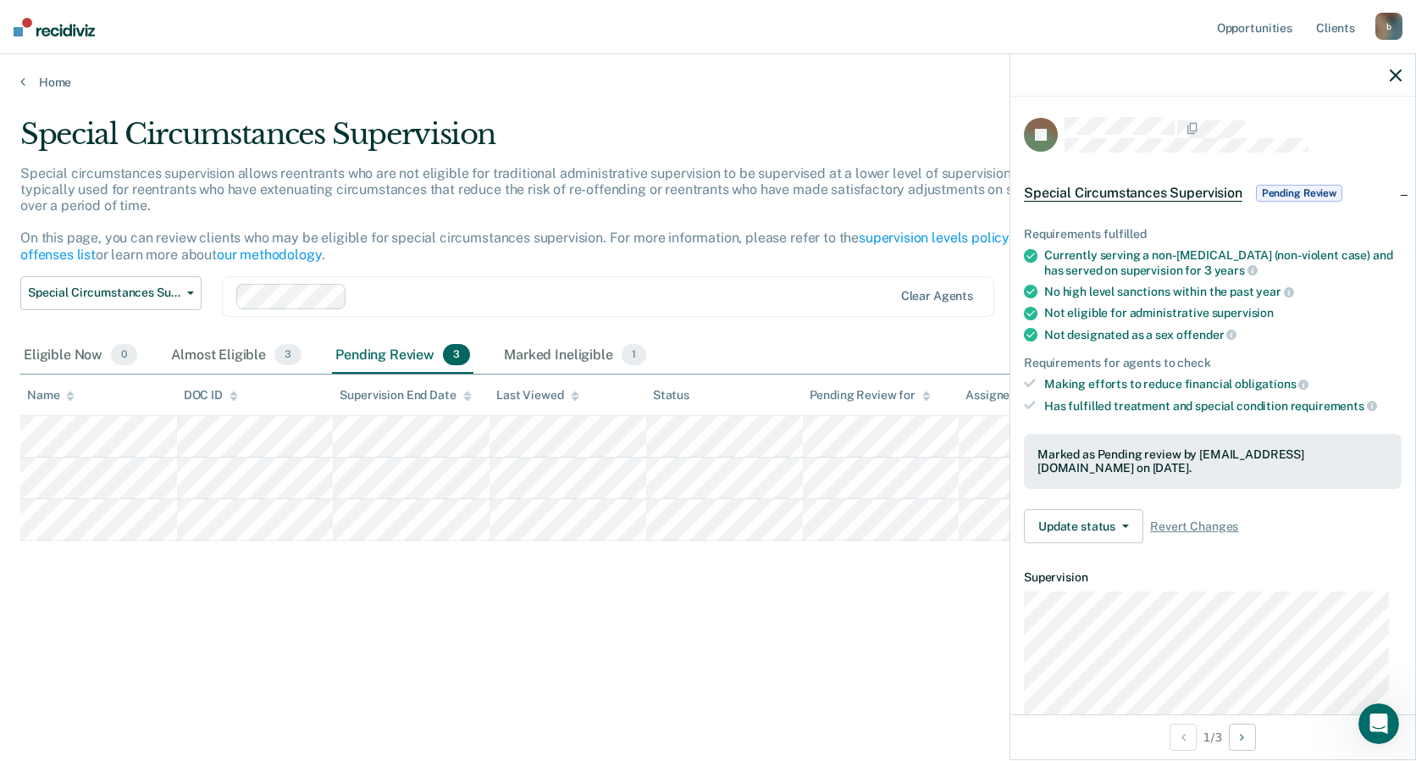
click at [618, 279] on div "Clear agents" at bounding box center [608, 296] width 773 height 41
click at [57, 619] on div "Special Circumstances Supervision Special circumstances supervision allows reen…" at bounding box center [708, 375] width 1376 height 517
click at [158, 291] on span "Special Circumstances Supervision" at bounding box center [104, 292] width 152 height 14
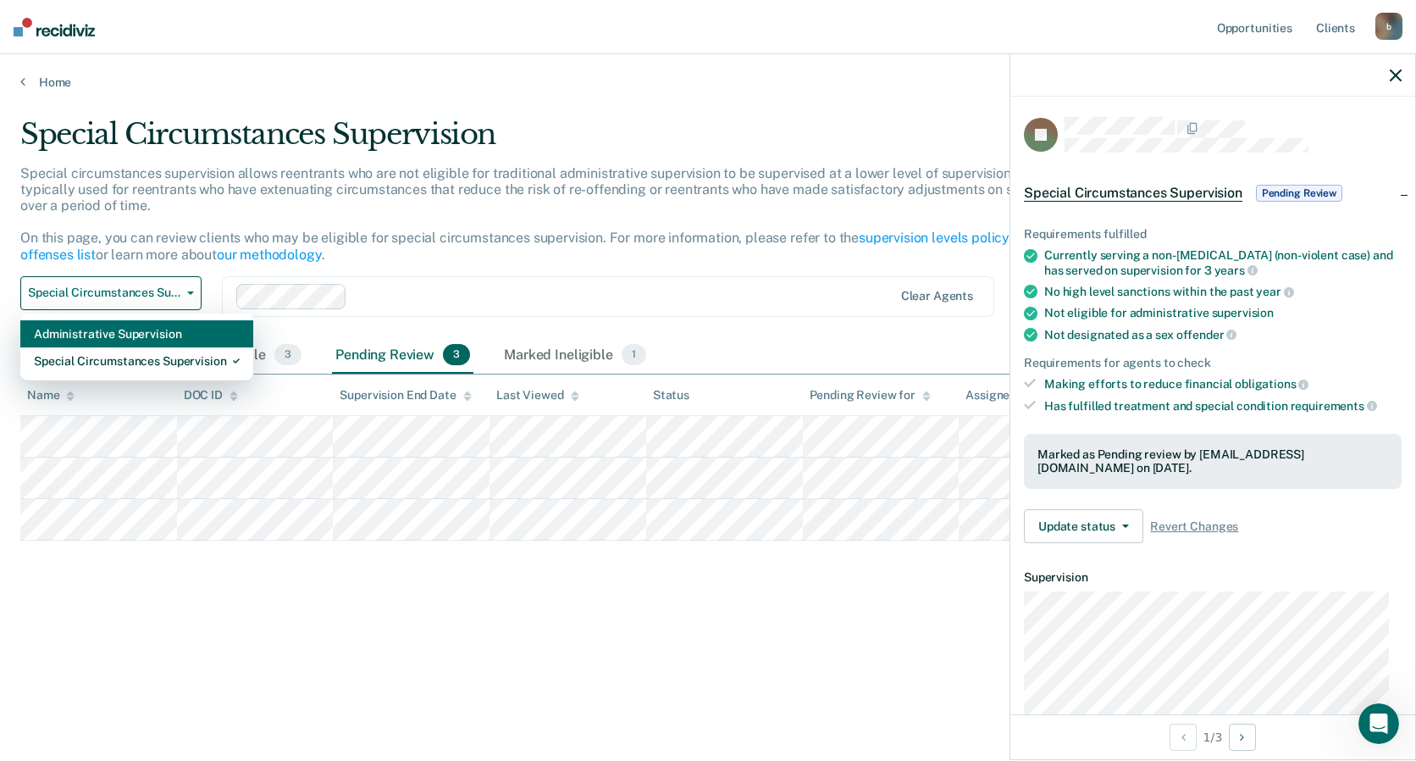
click at [155, 332] on div "Administrative Supervision" at bounding box center [137, 333] width 206 height 27
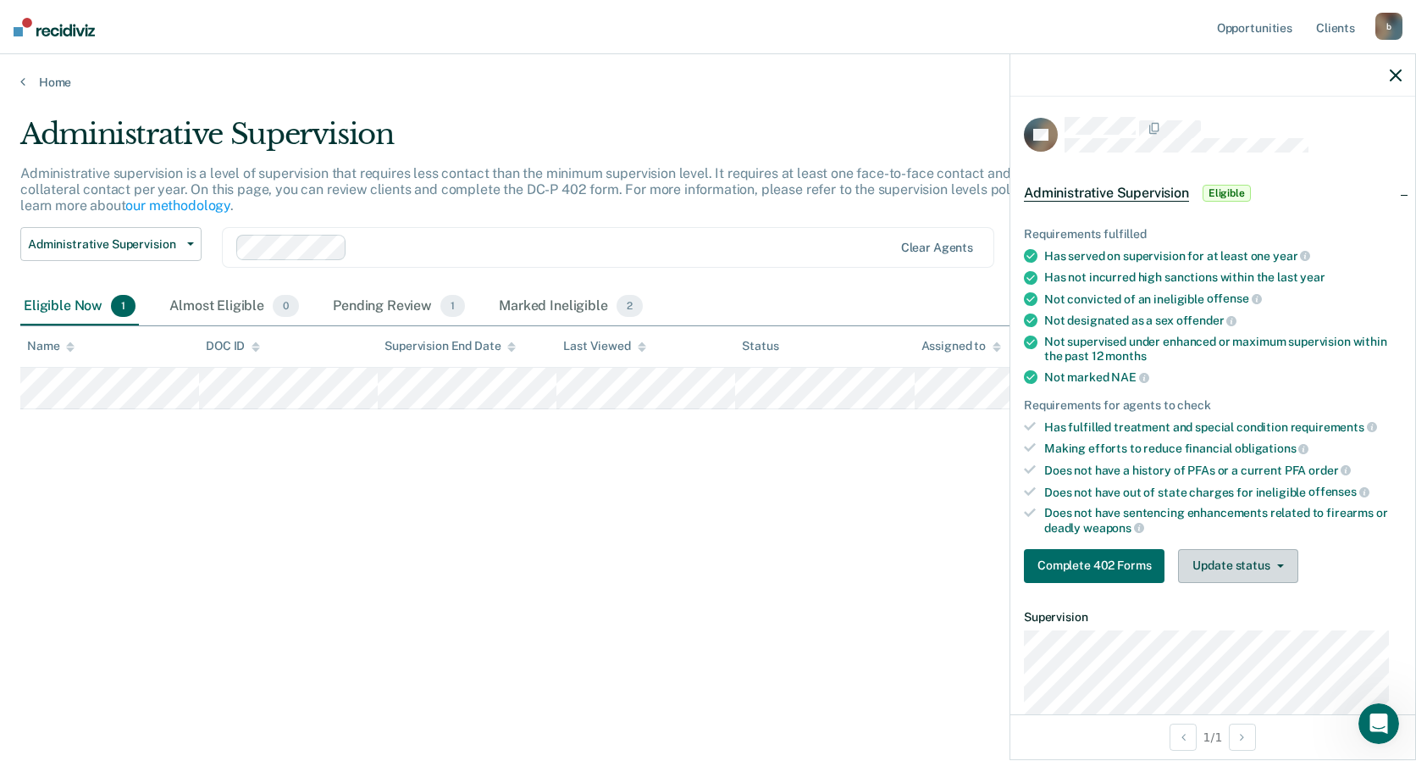
click at [1268, 568] on button "Update status" at bounding box center [1237, 566] width 119 height 34
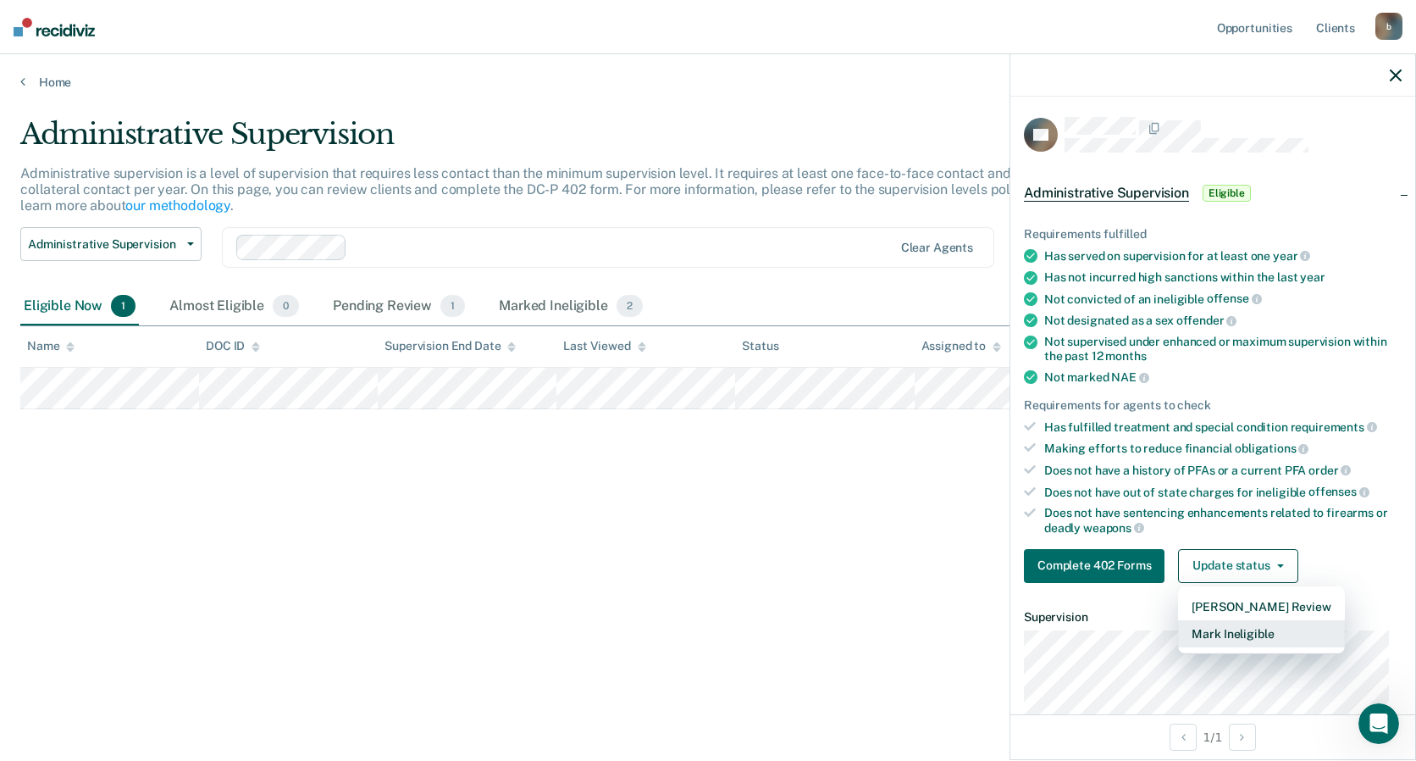
click at [1232, 630] on button "Mark Ineligible" at bounding box center [1261, 633] width 166 height 27
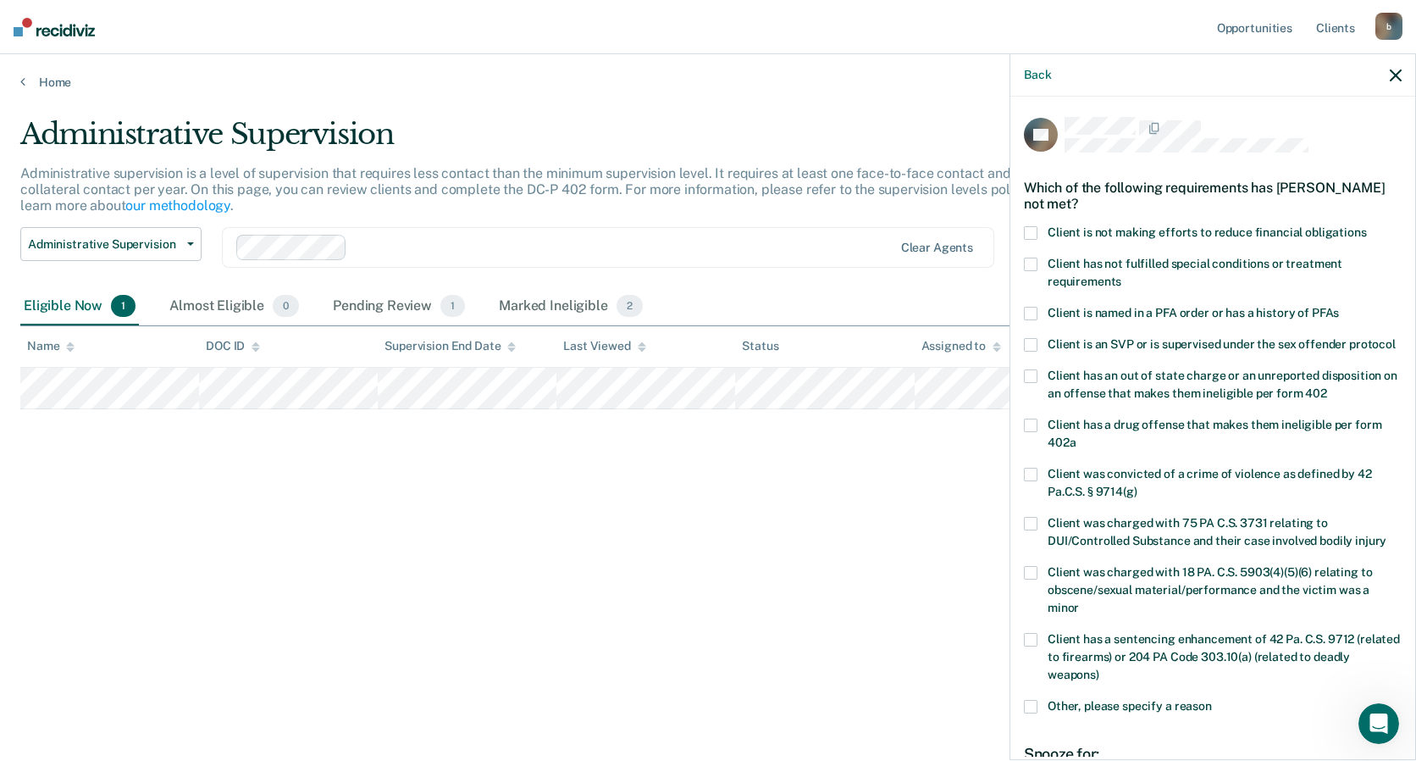
click at [1028, 229] on span at bounding box center [1031, 233] width 14 height 14
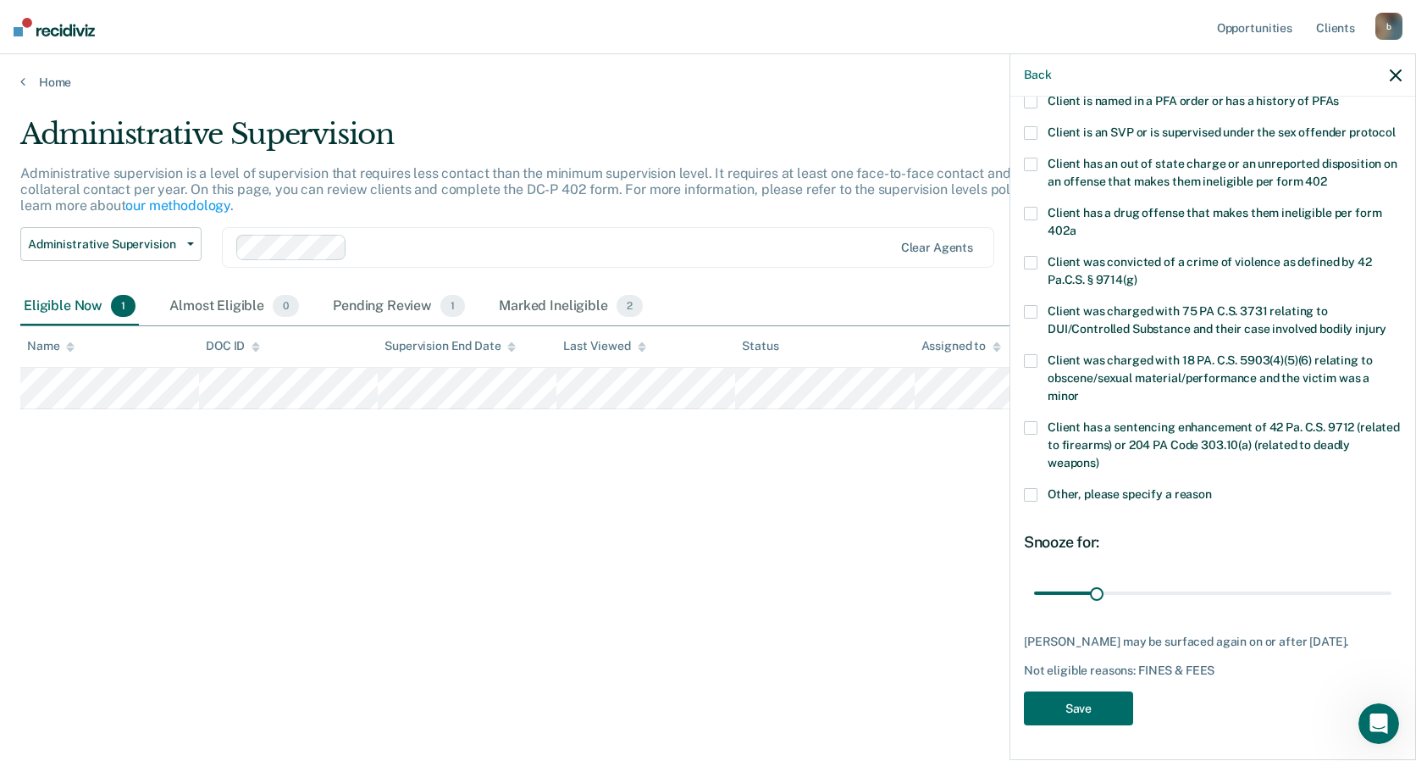
scroll to position [227, 0]
click at [1115, 713] on button "Save" at bounding box center [1078, 708] width 109 height 35
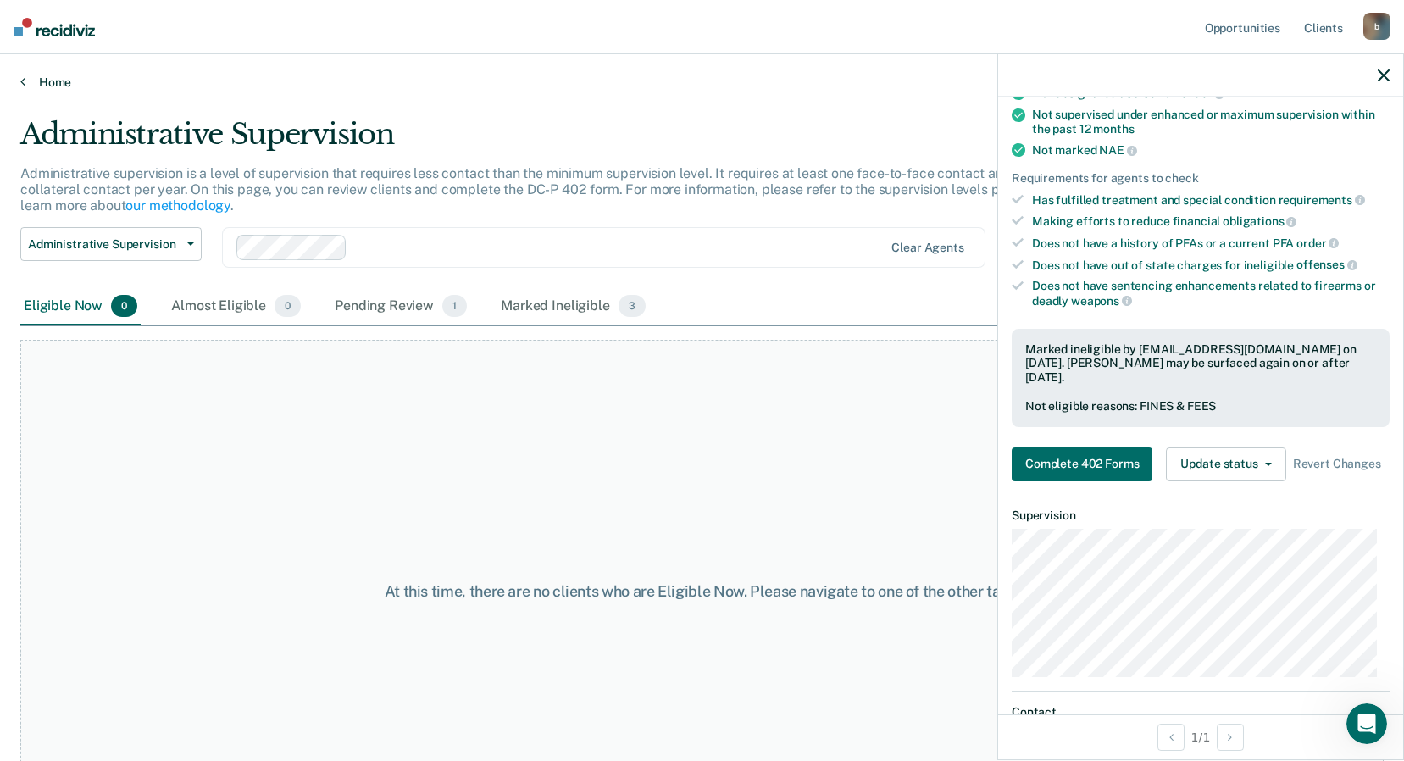
click at [64, 79] on link "Home" at bounding box center [701, 82] width 1363 height 15
